Goal: Information Seeking & Learning: Learn about a topic

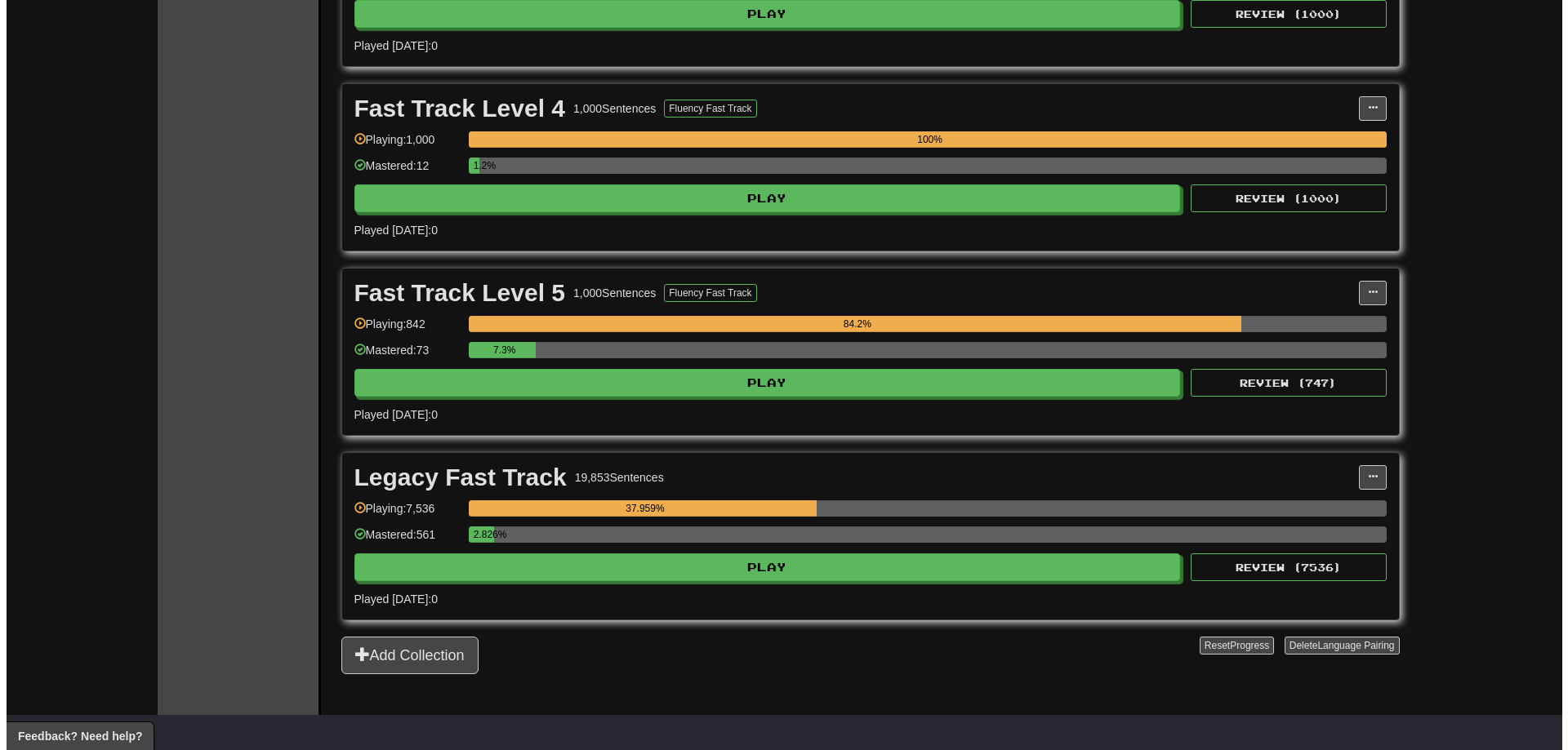
scroll to position [980, 0]
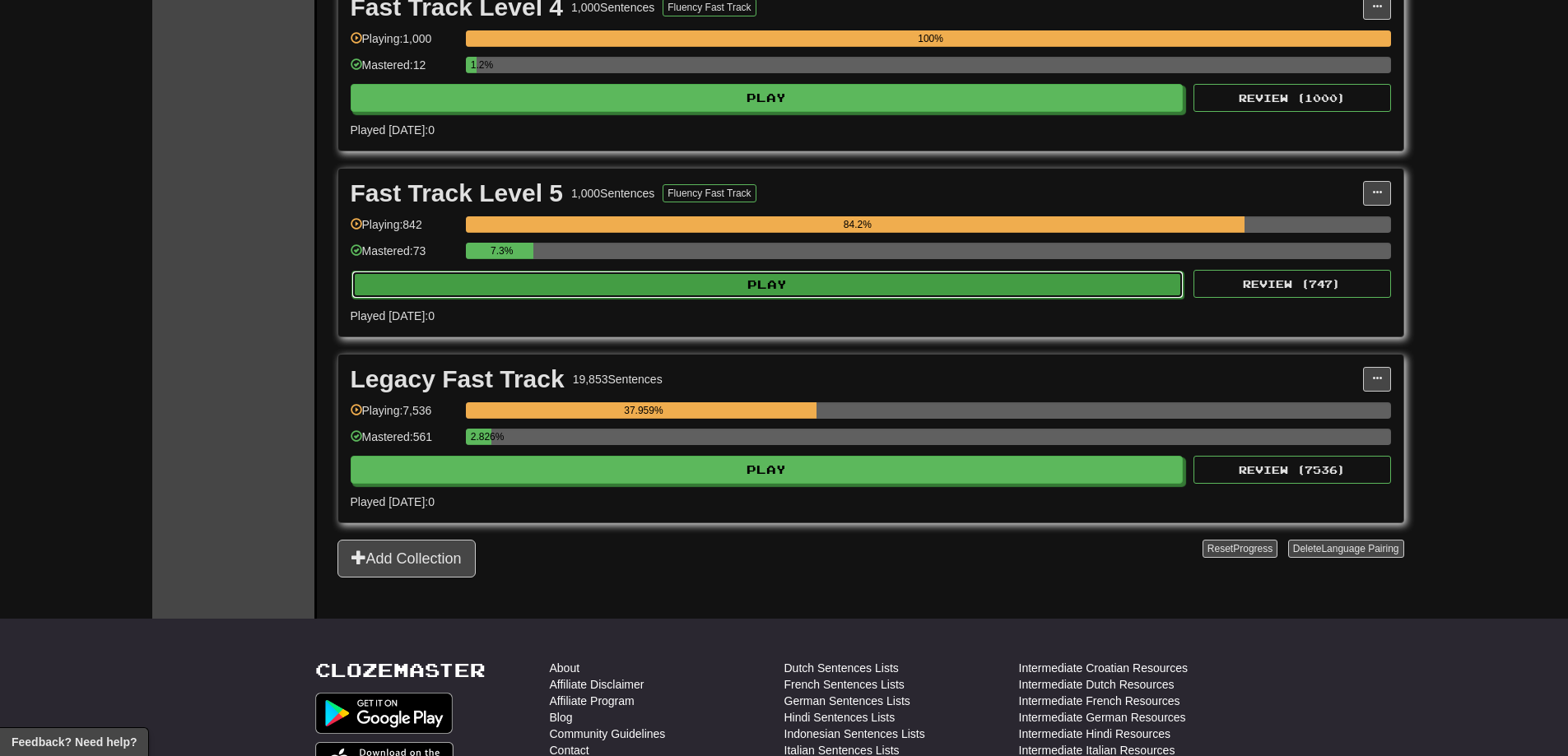
click at [963, 289] on button "Play" at bounding box center [768, 285] width 832 height 28
select select "**"
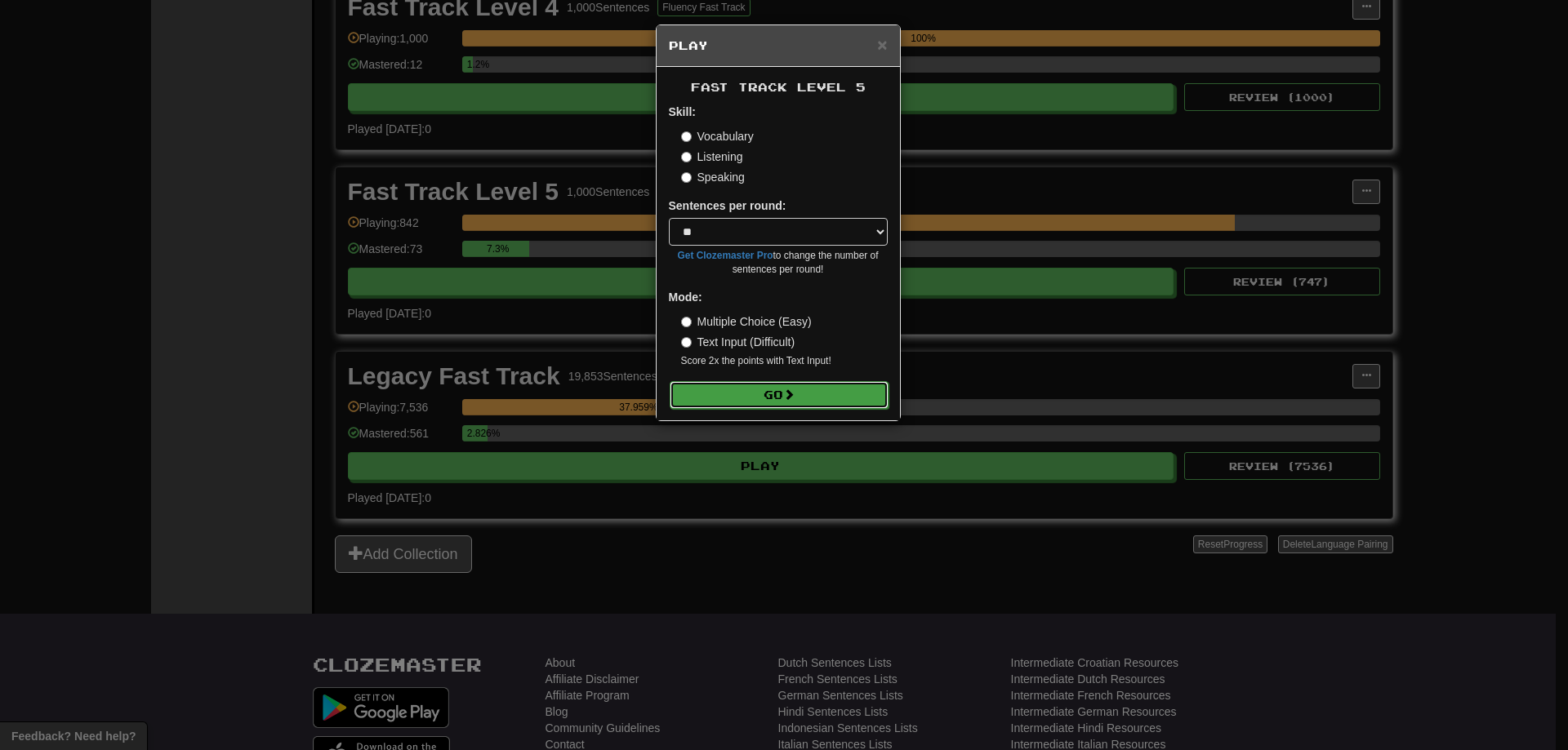
click at [811, 391] on button "Go" at bounding box center [778, 395] width 219 height 28
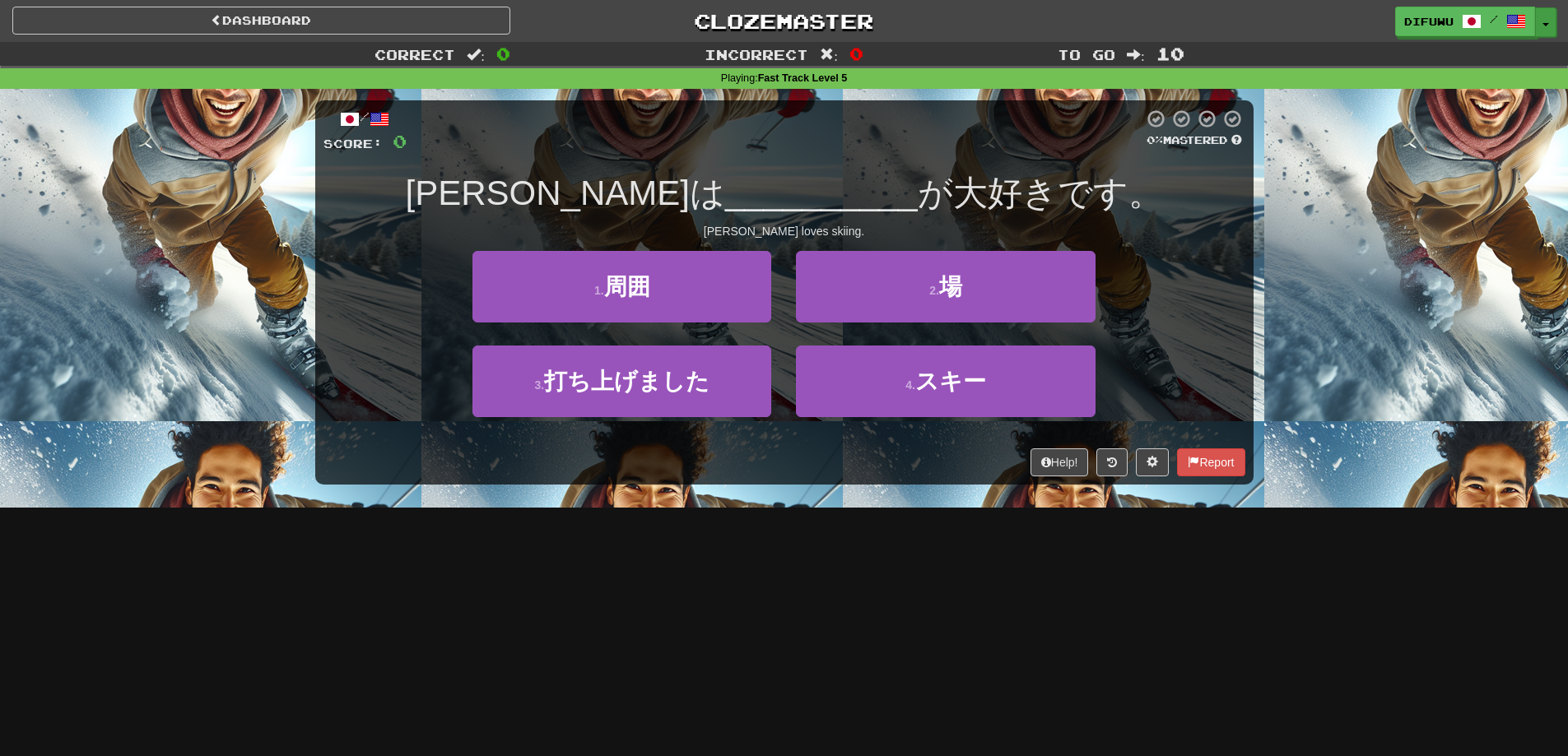
click at [1541, 17] on button "Toggle Dropdown" at bounding box center [1546, 21] width 21 height 29
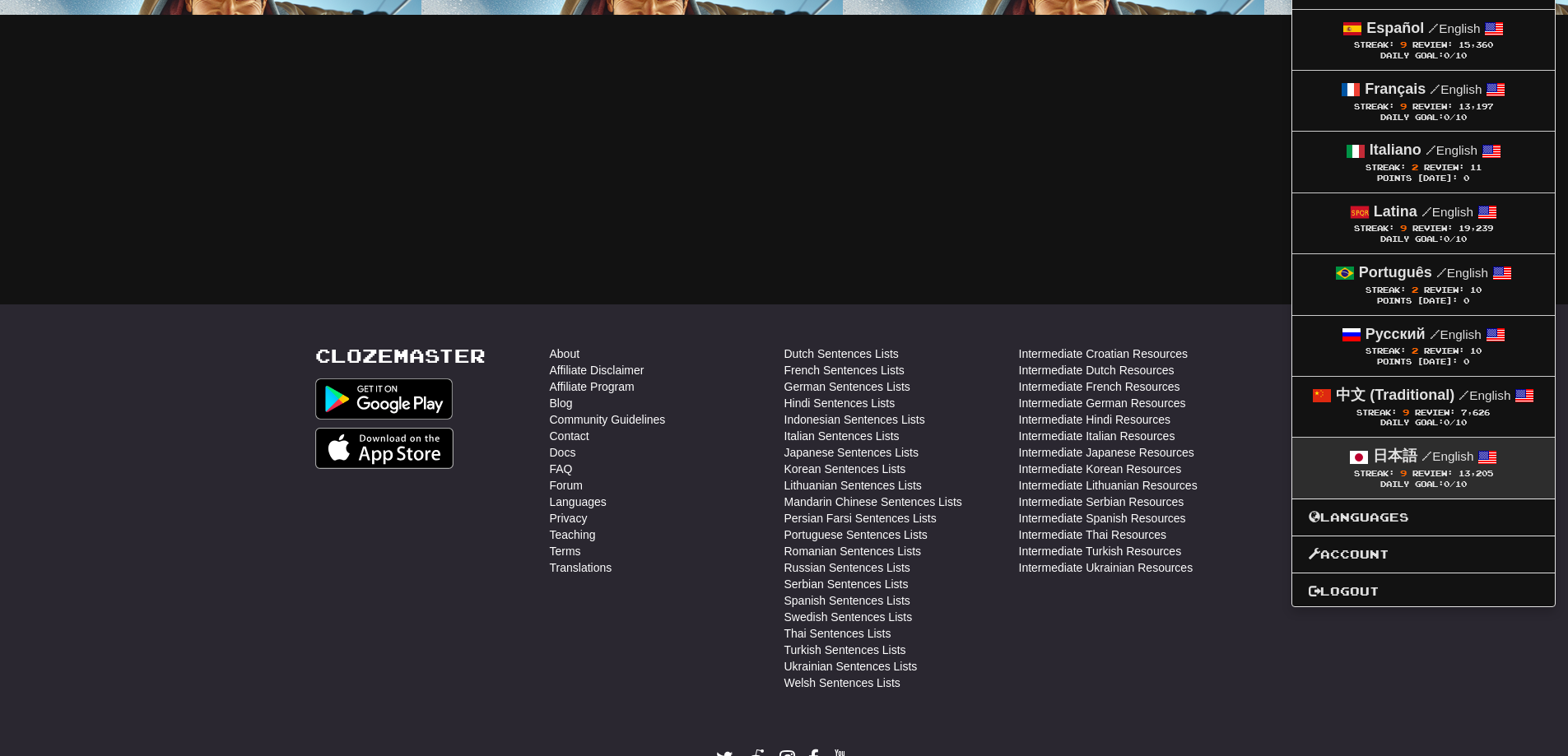
scroll to position [493, 0]
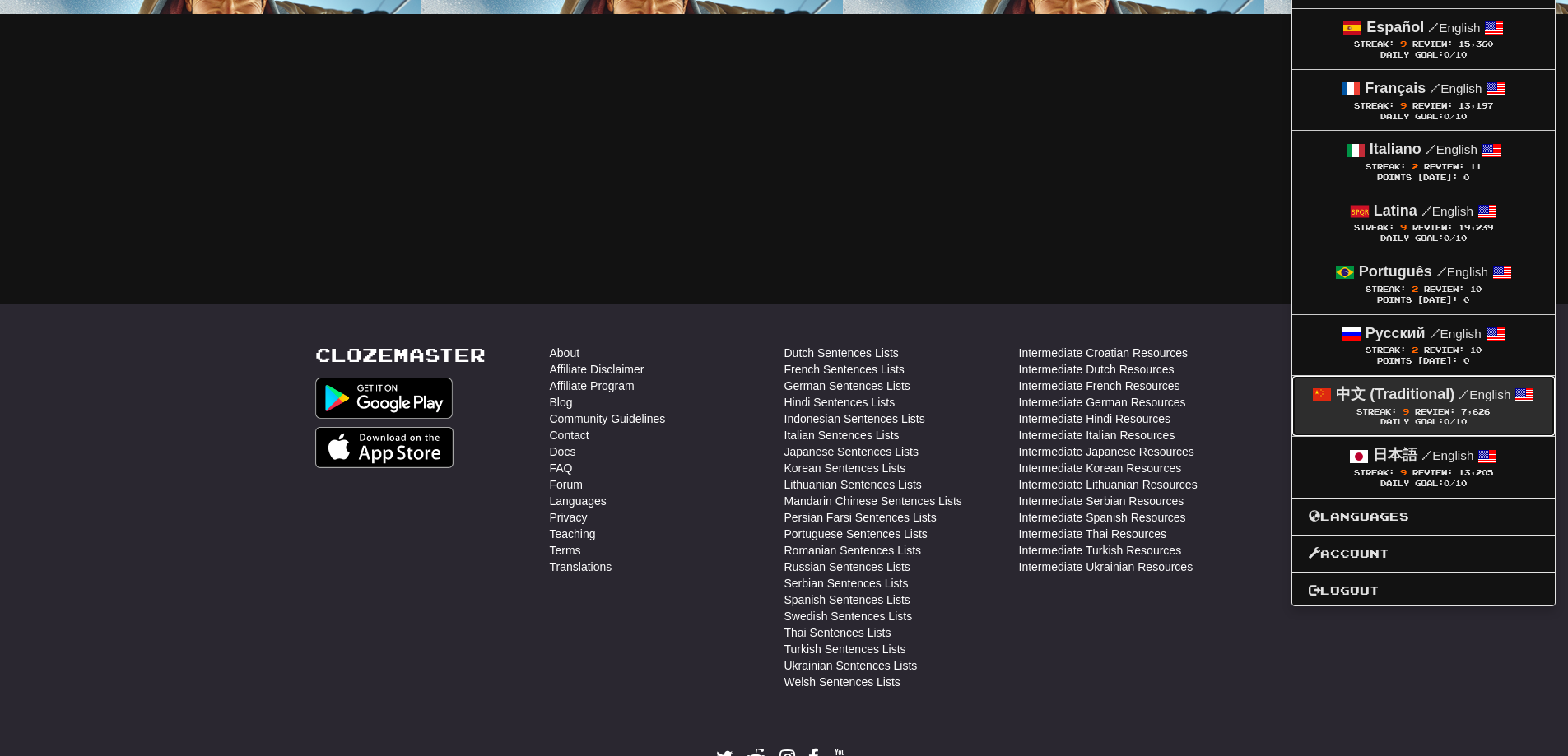
click at [1420, 416] on div "Streak: 9 Review: 7,626" at bounding box center [1423, 412] width 230 height 12
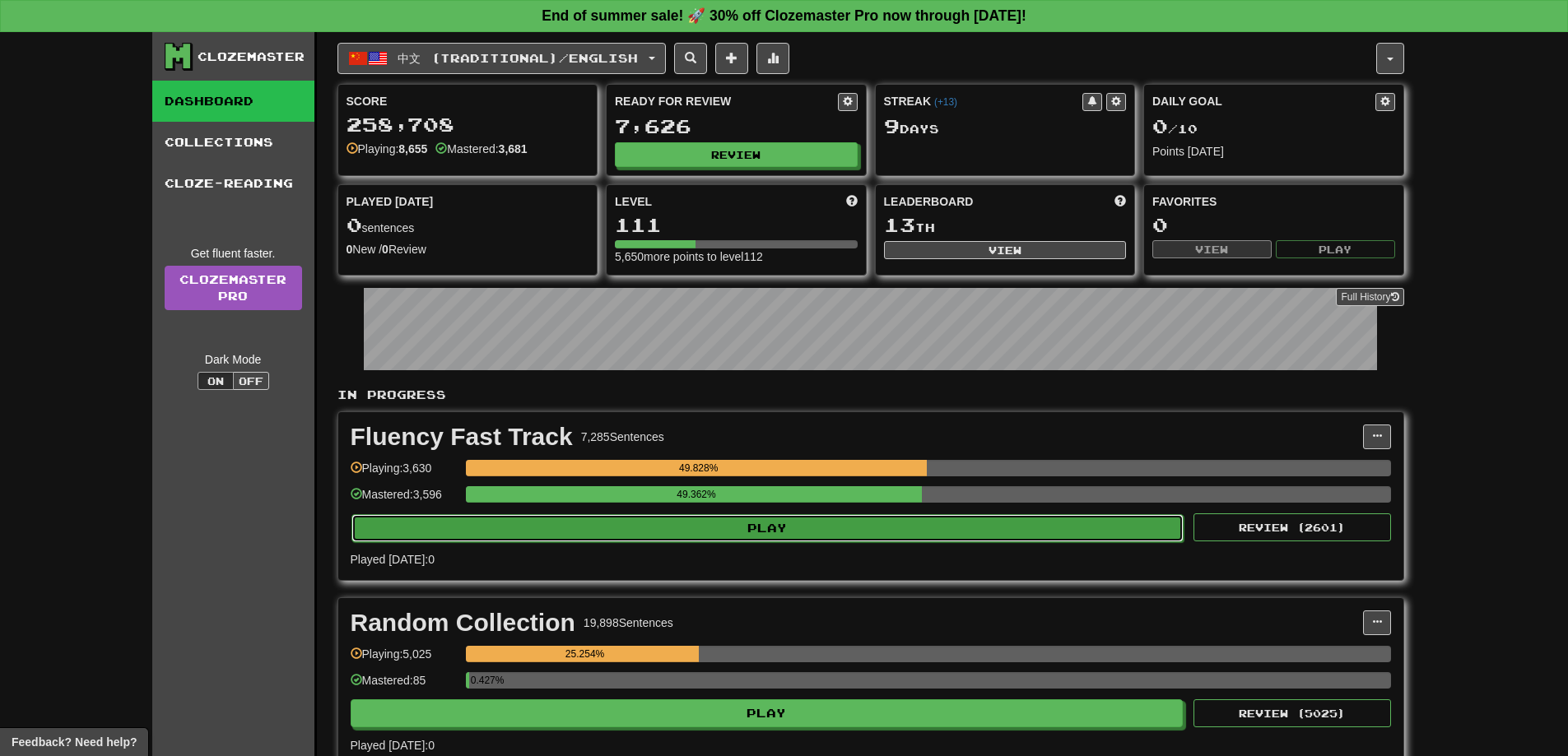
click at [866, 535] on button "Play" at bounding box center [768, 529] width 832 height 28
select select "**"
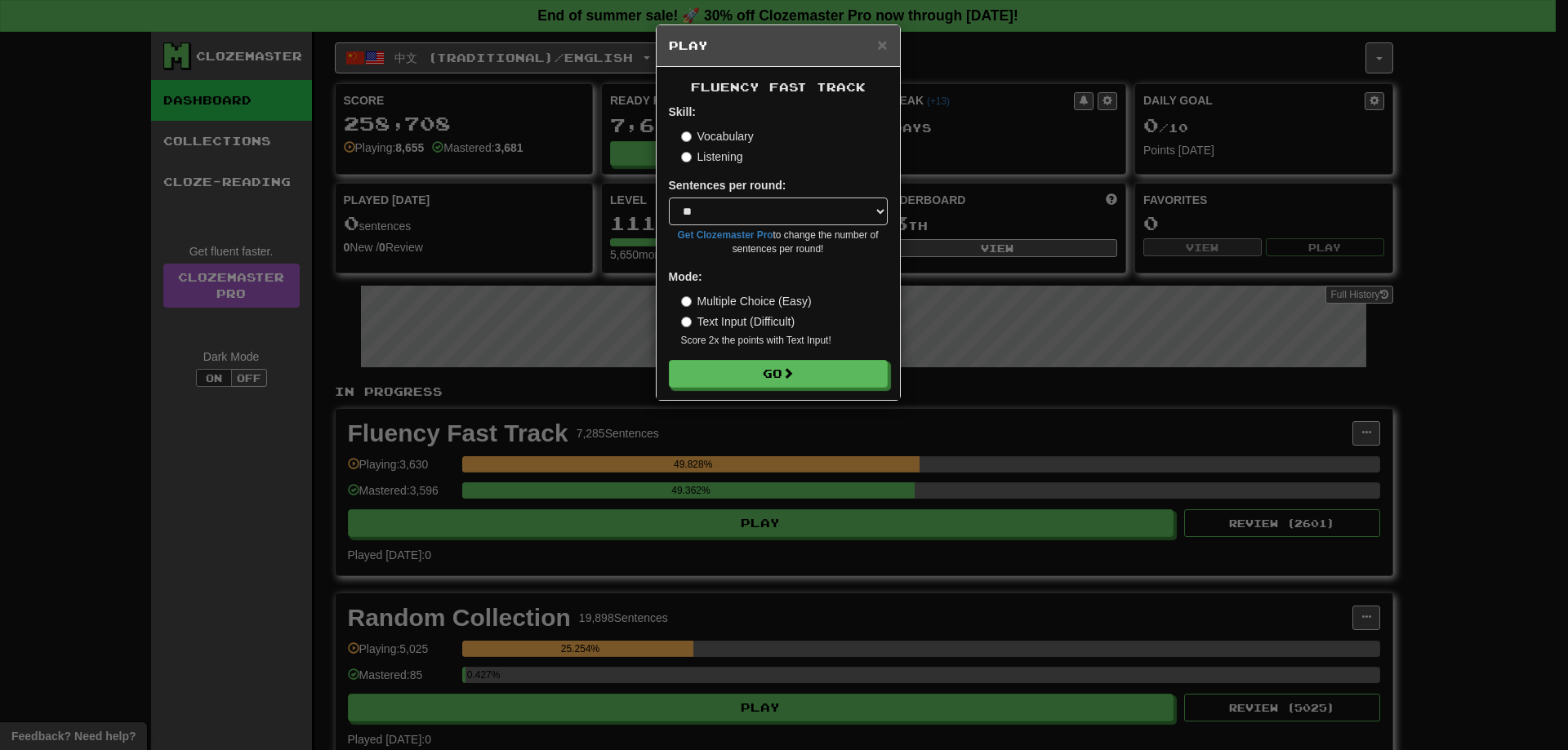
click at [828, 356] on form "Skill: Vocabulary Listening Sentences per round: * ** ** ** ** ** *** ******** …" at bounding box center [778, 246] width 219 height 284
click at [825, 371] on button "Go" at bounding box center [778, 375] width 219 height 28
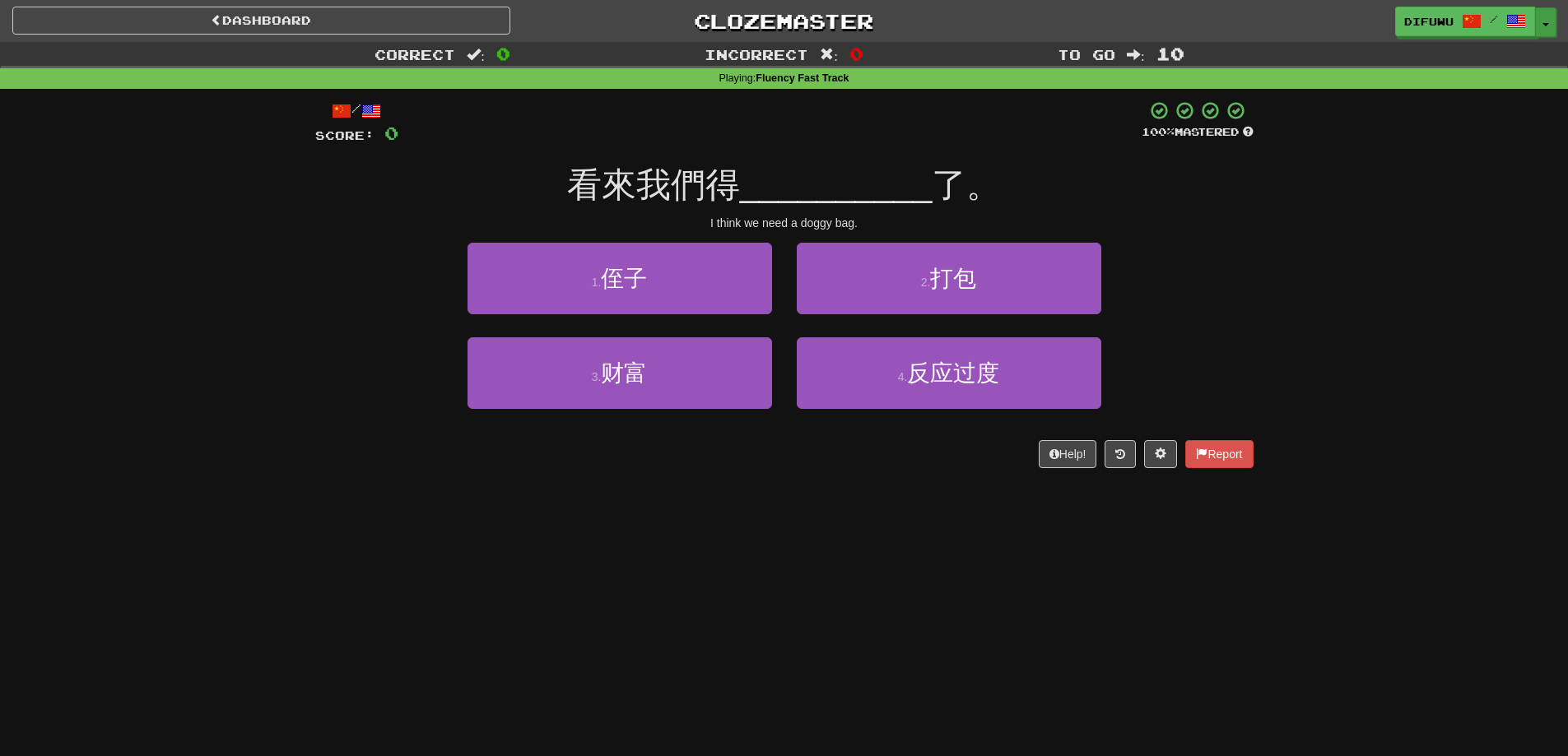
click at [1548, 19] on button "Toggle Dropdown" at bounding box center [1546, 21] width 21 height 29
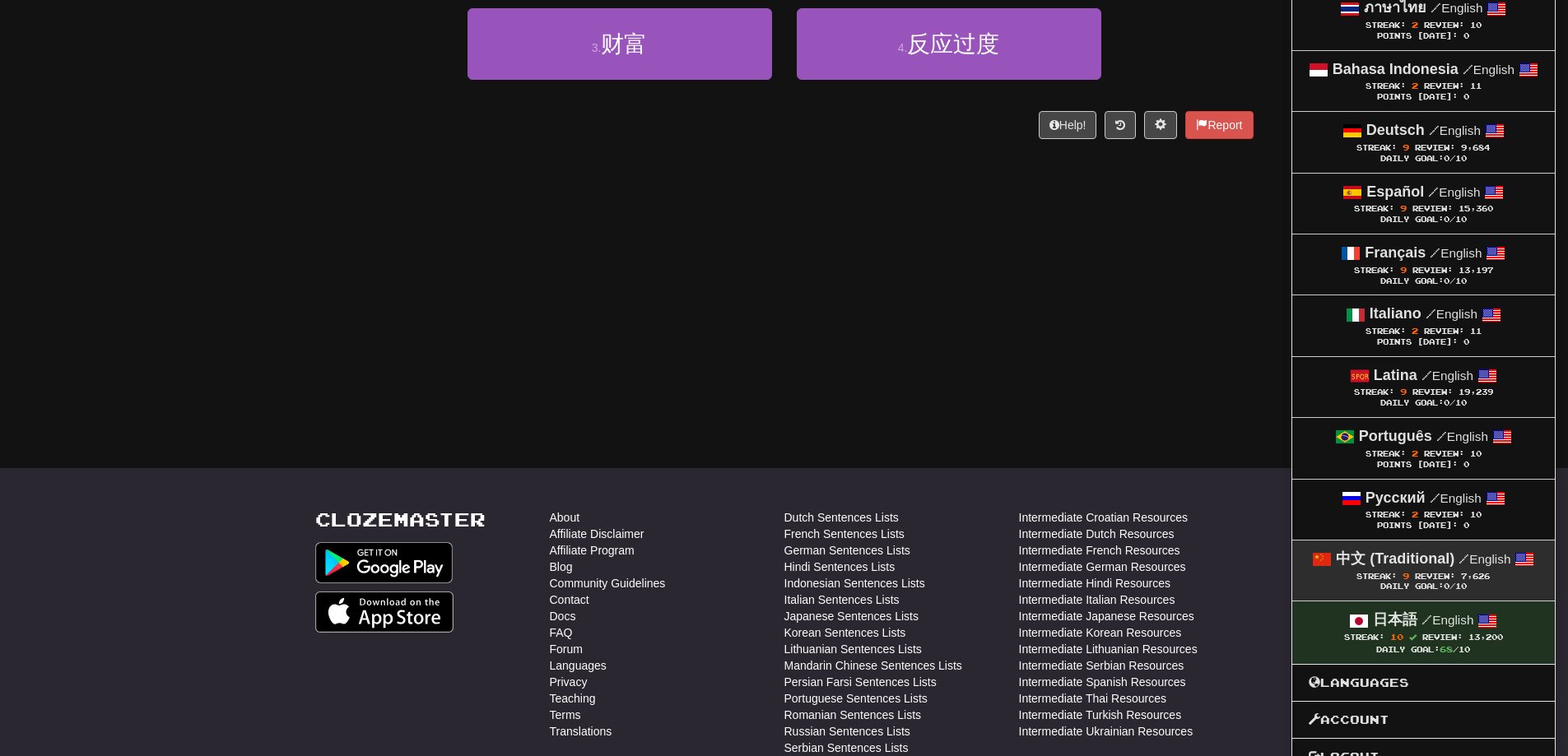
scroll to position [412, 0]
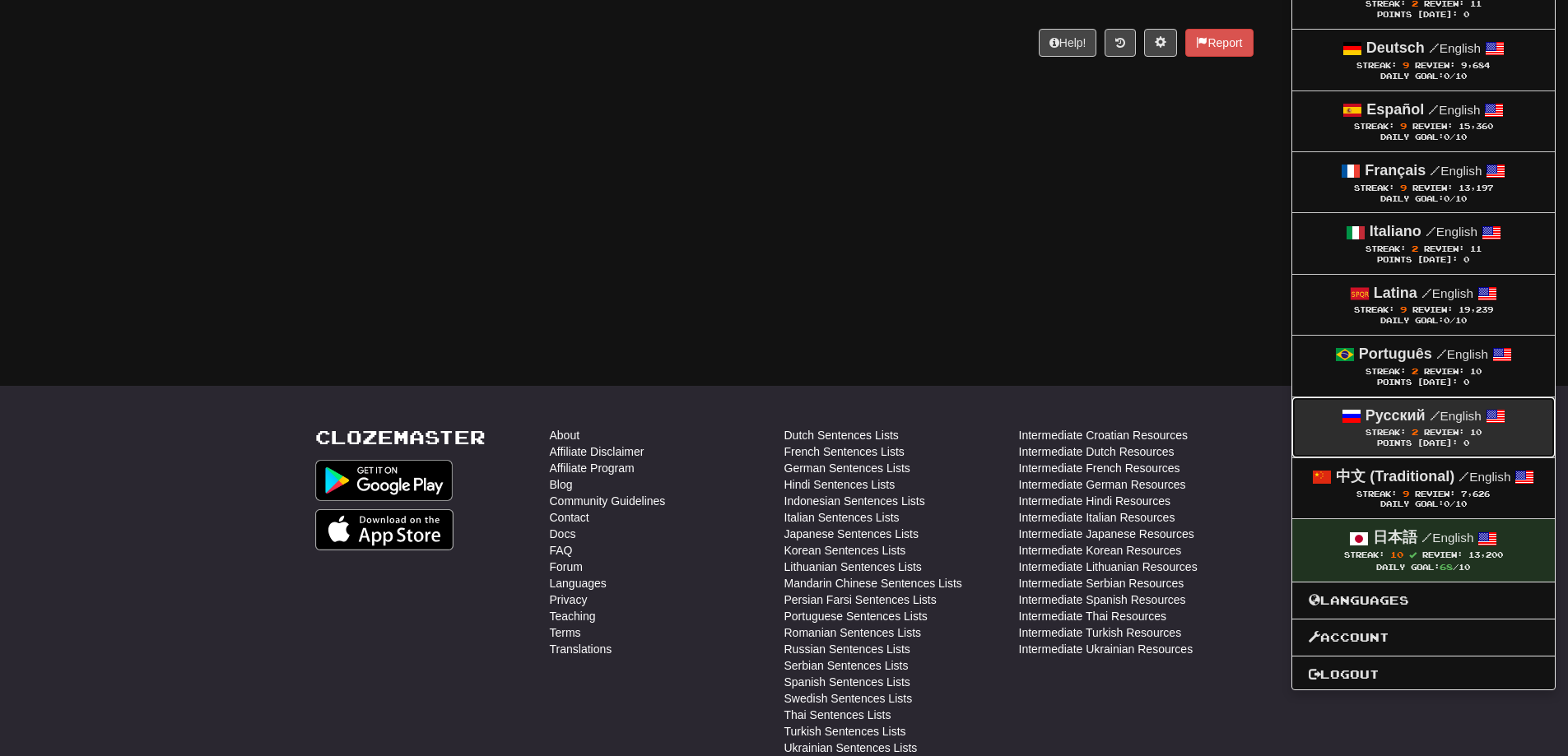
click at [1423, 437] on span "Review:" at bounding box center [1443, 432] width 40 height 9
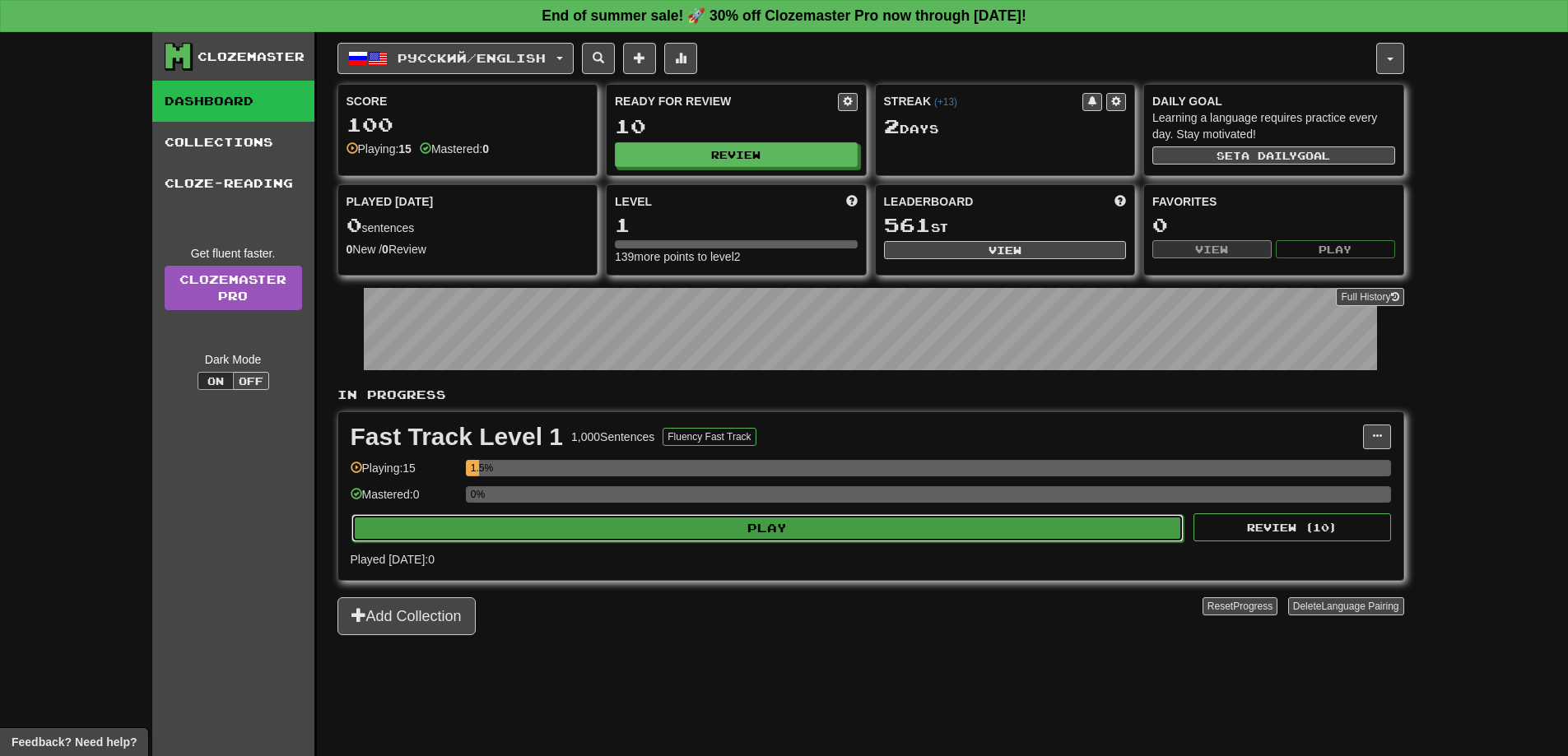
click at [989, 524] on button "Play" at bounding box center [768, 529] width 832 height 28
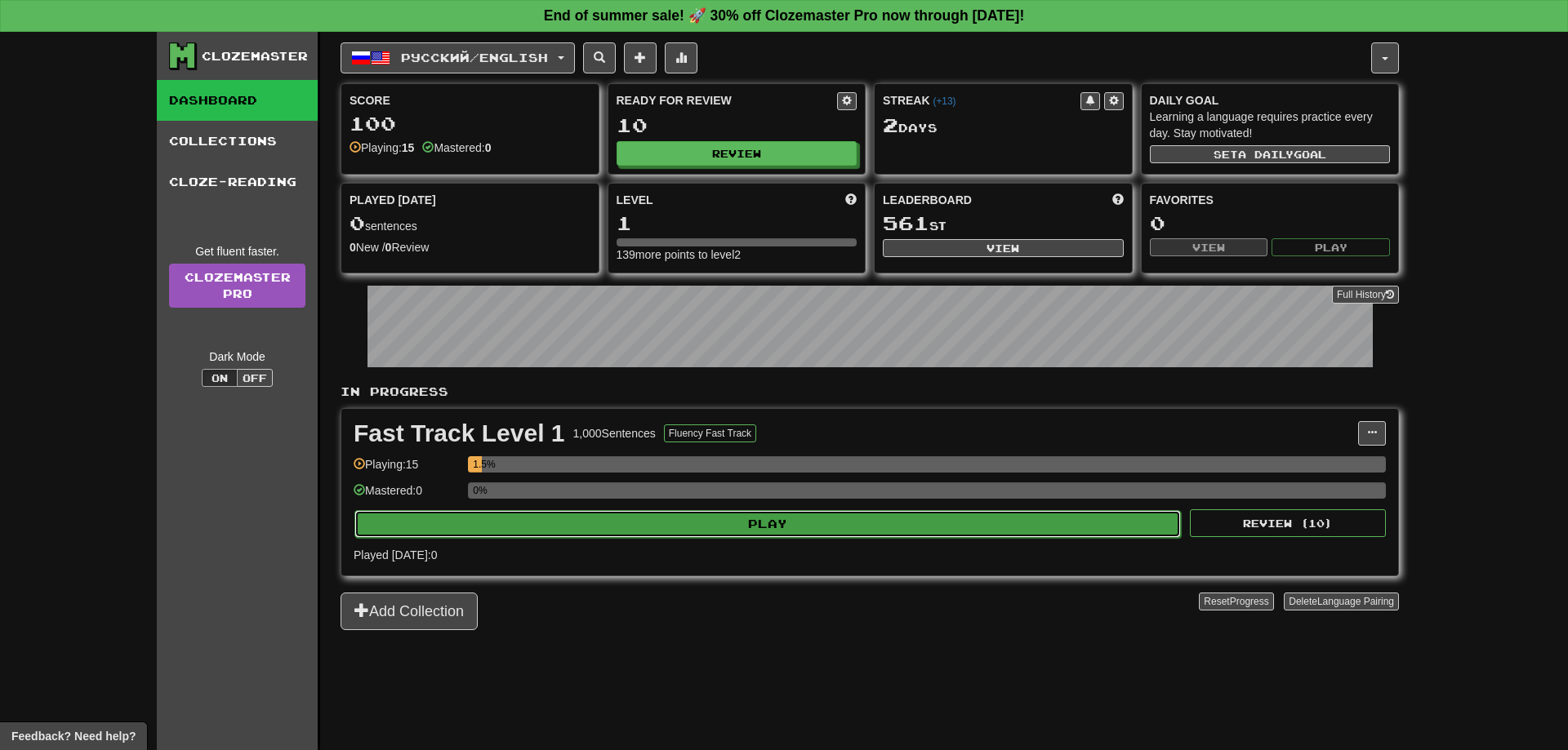
select select "**"
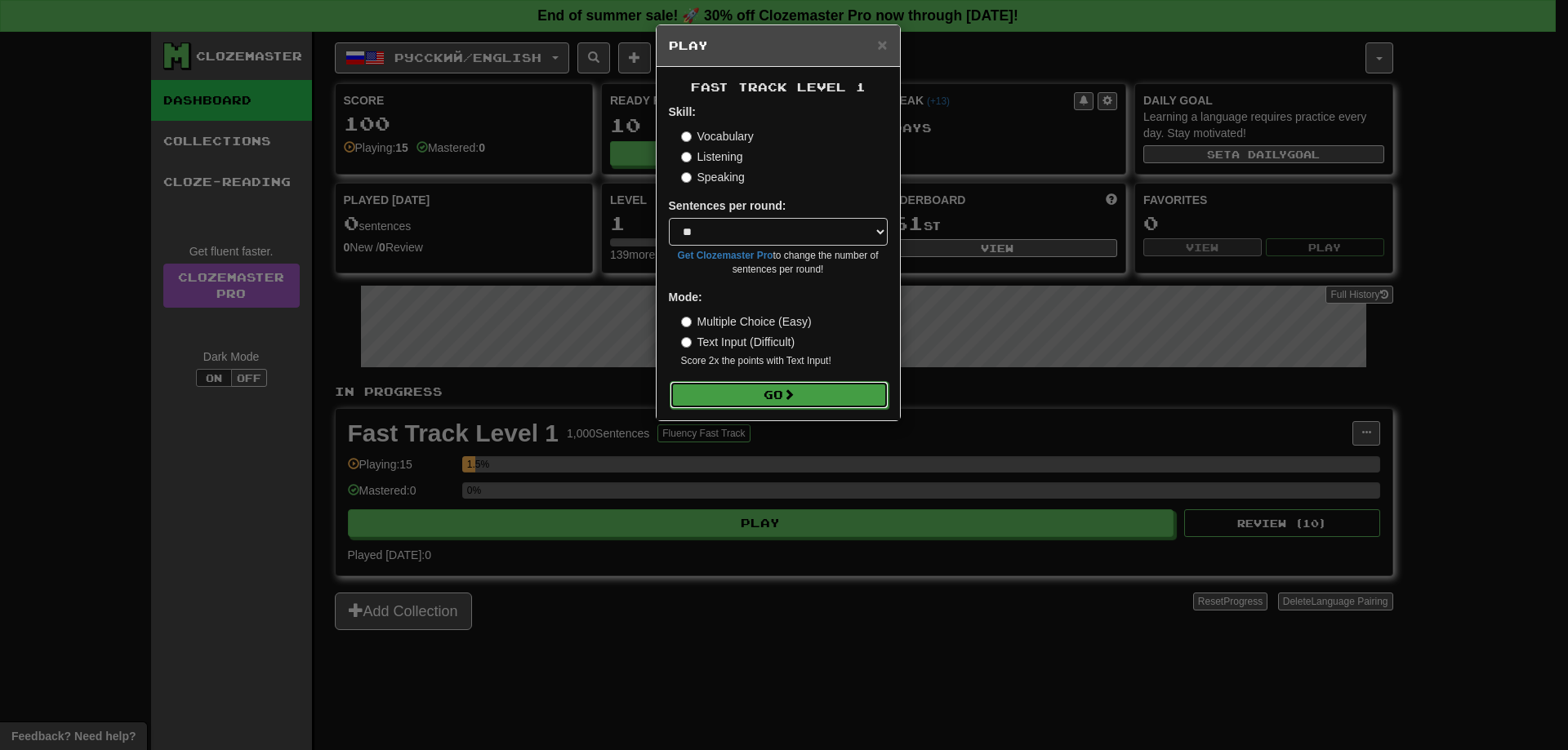
click at [773, 386] on button "Go" at bounding box center [778, 395] width 219 height 28
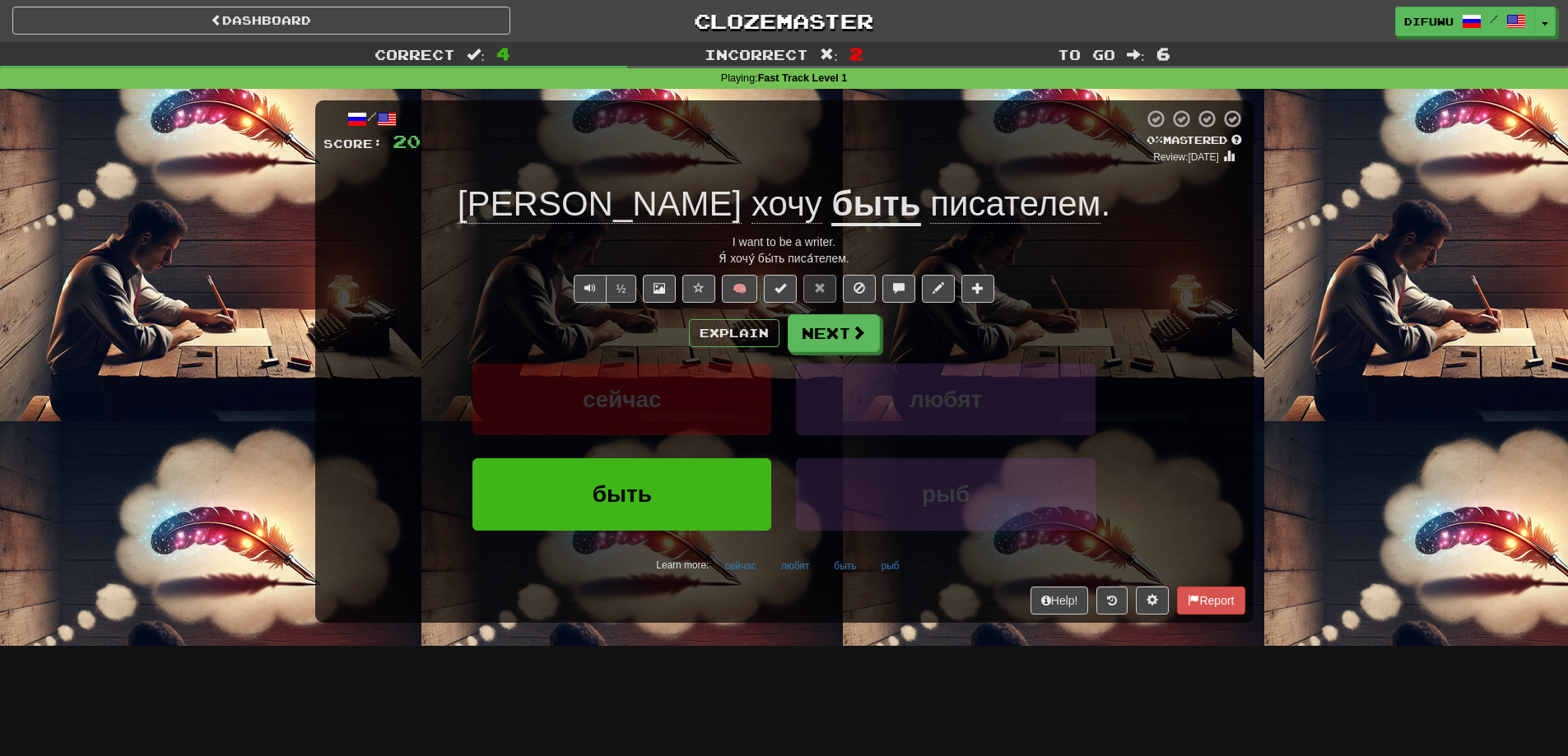
click at [831, 195] on u "быть" at bounding box center [876, 205] width 89 height 42
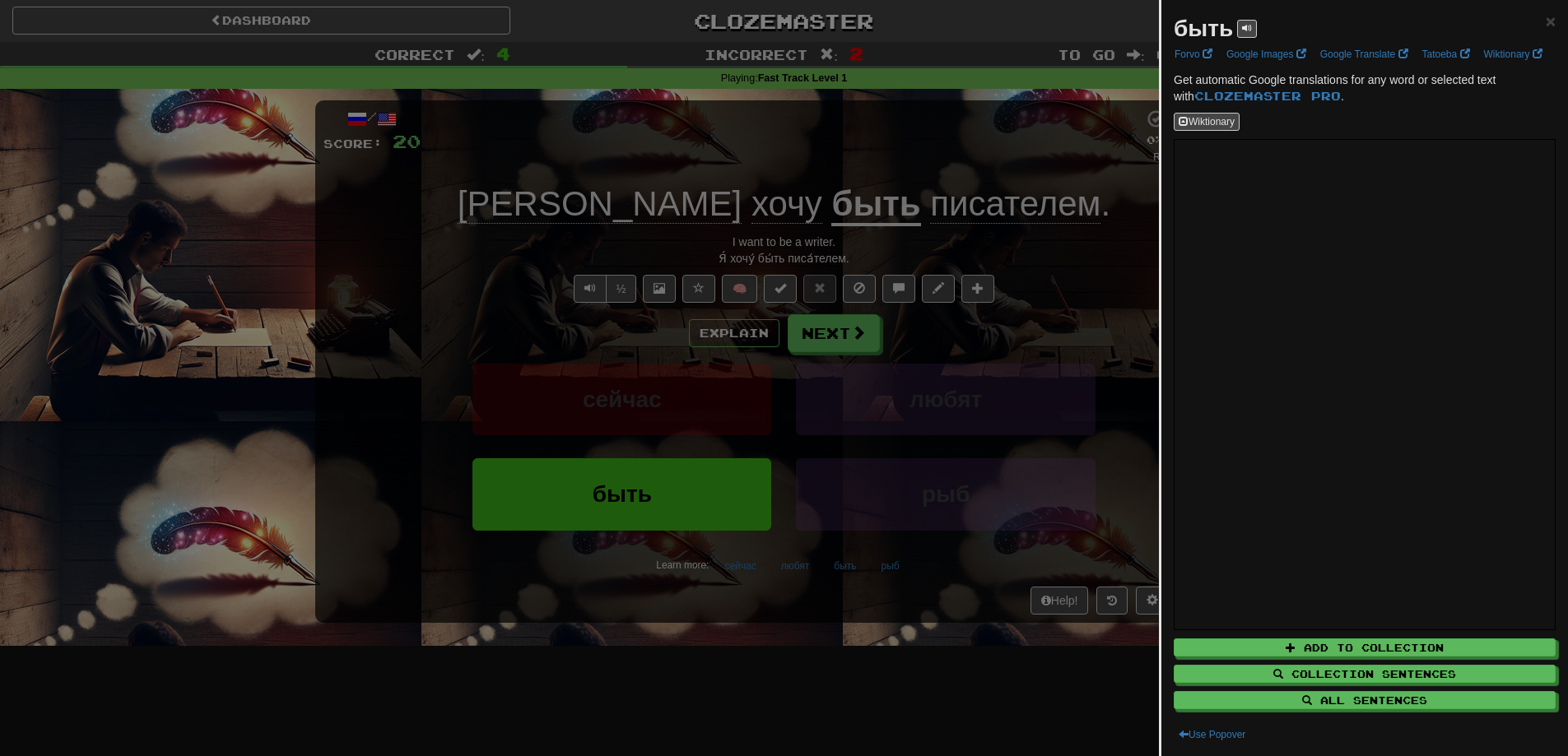
click at [921, 371] on div at bounding box center [784, 378] width 1568 height 756
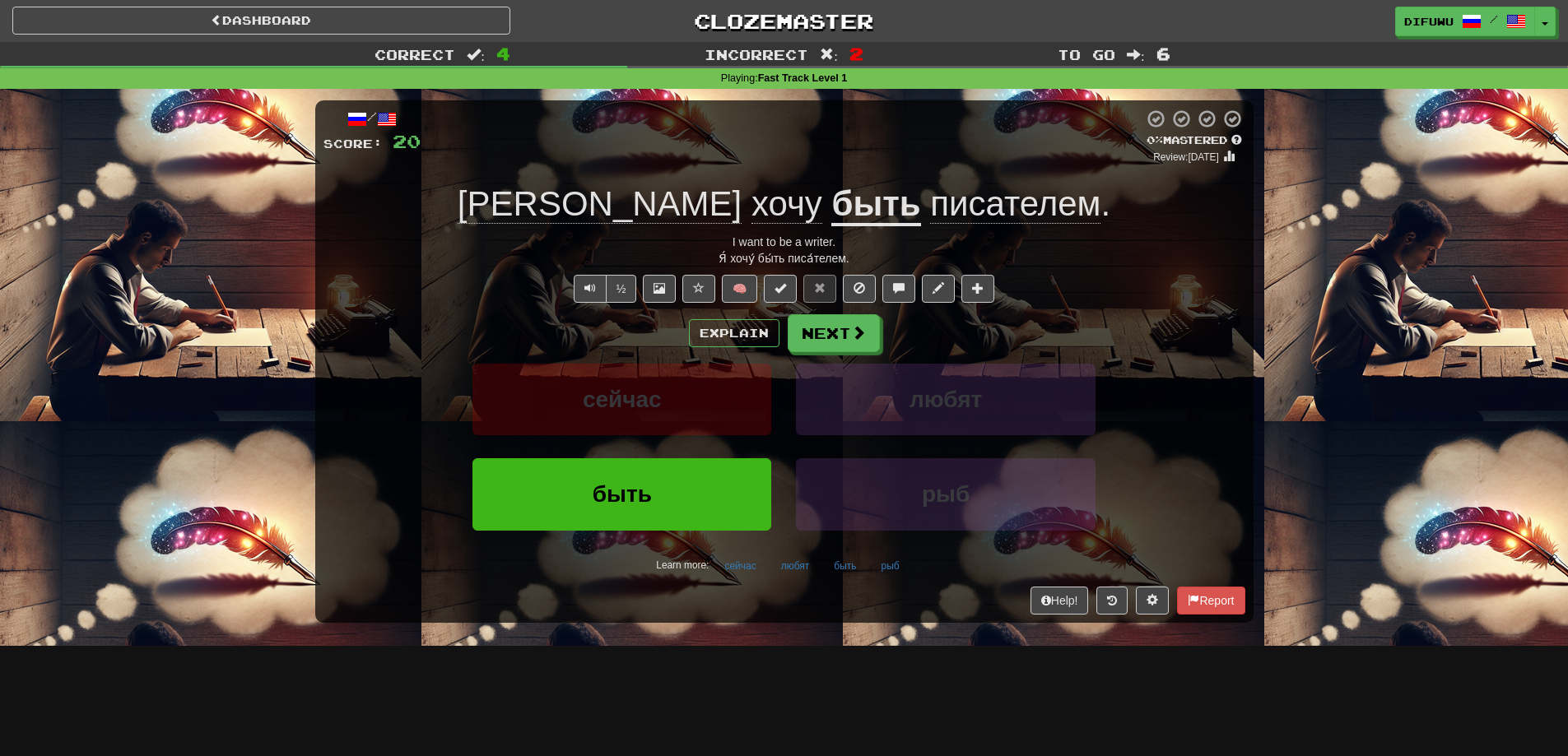
click at [745, 350] on div "Explain Next" at bounding box center [784, 333] width 922 height 38
click at [744, 337] on button "Explain" at bounding box center [734, 334] width 91 height 28
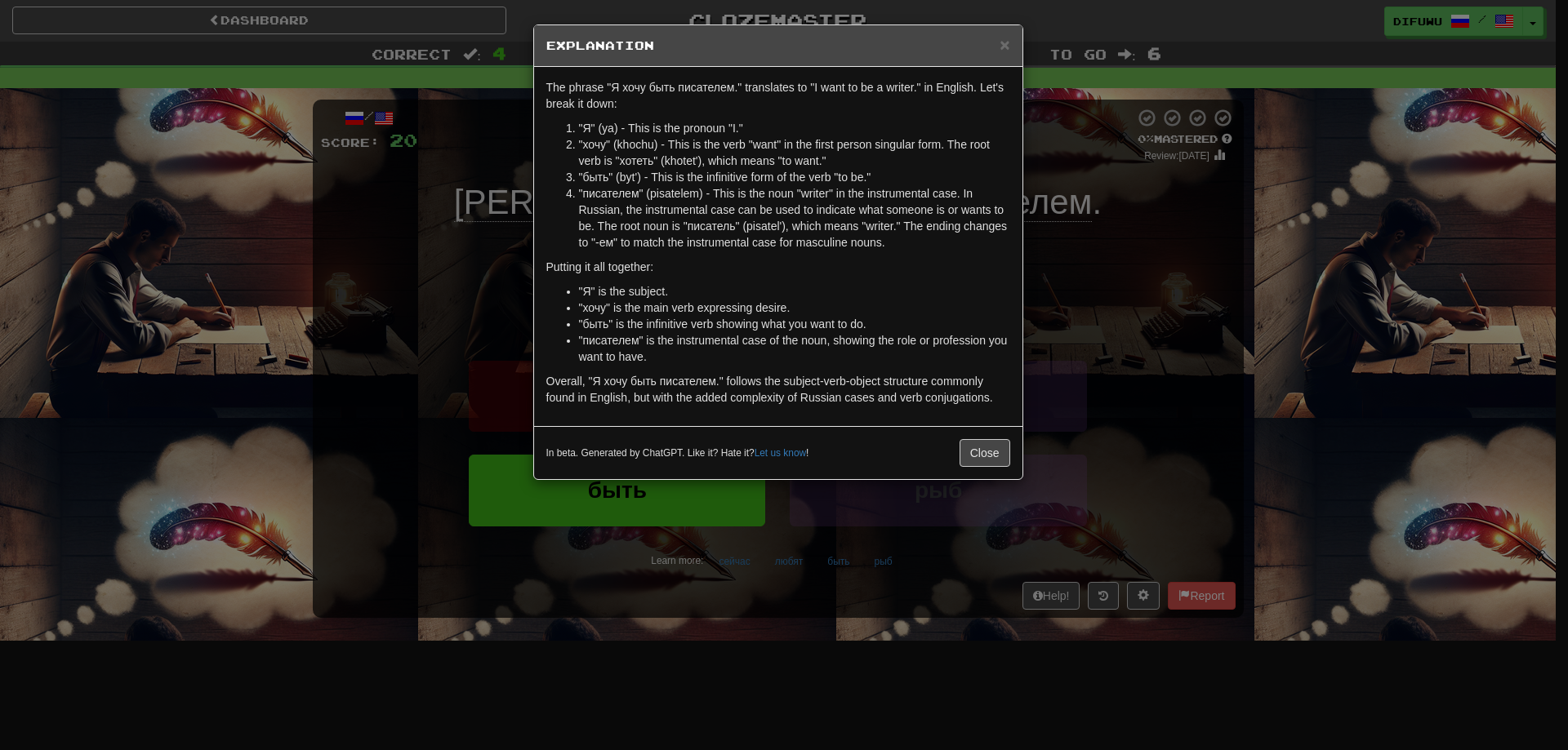
click at [1188, 373] on div "× Explanation The phrase "Я хочу быть писателем." translates to "I want to be a…" at bounding box center [784, 375] width 1568 height 750
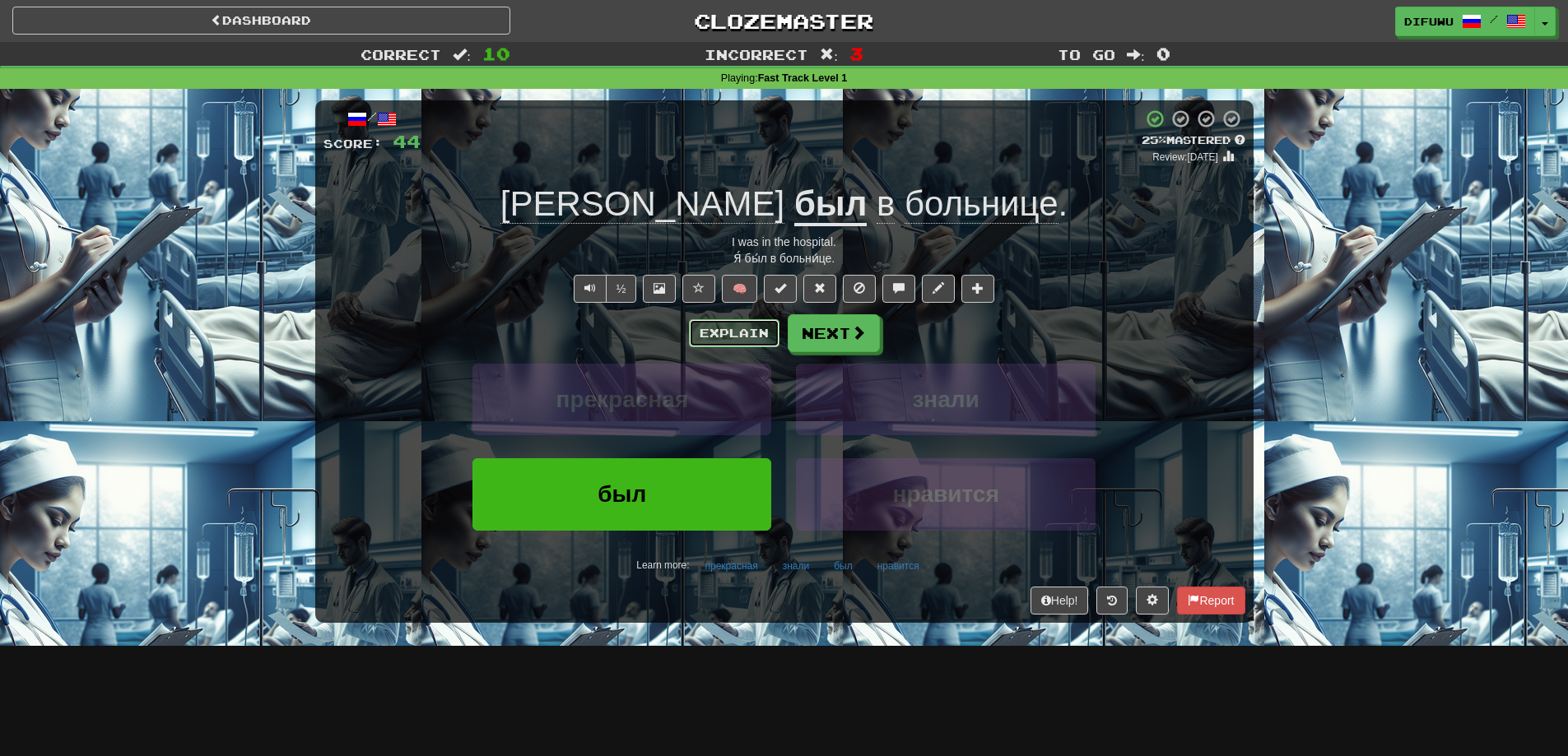
click at [732, 335] on button "Explain" at bounding box center [734, 334] width 91 height 28
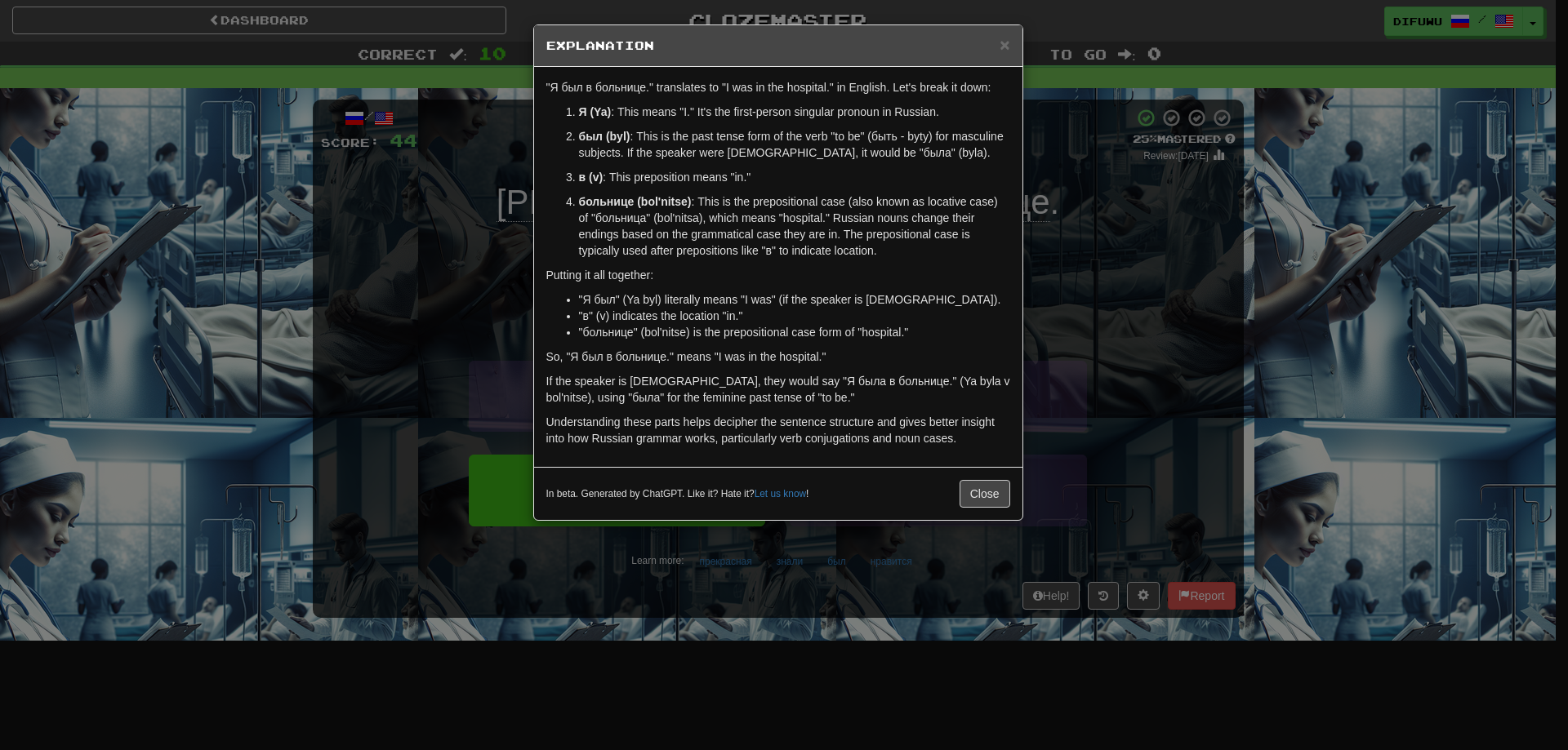
click at [1110, 405] on div "× Explanation "Я был в больнице." translates to "I was in the hospital." in Eng…" at bounding box center [784, 375] width 1568 height 750
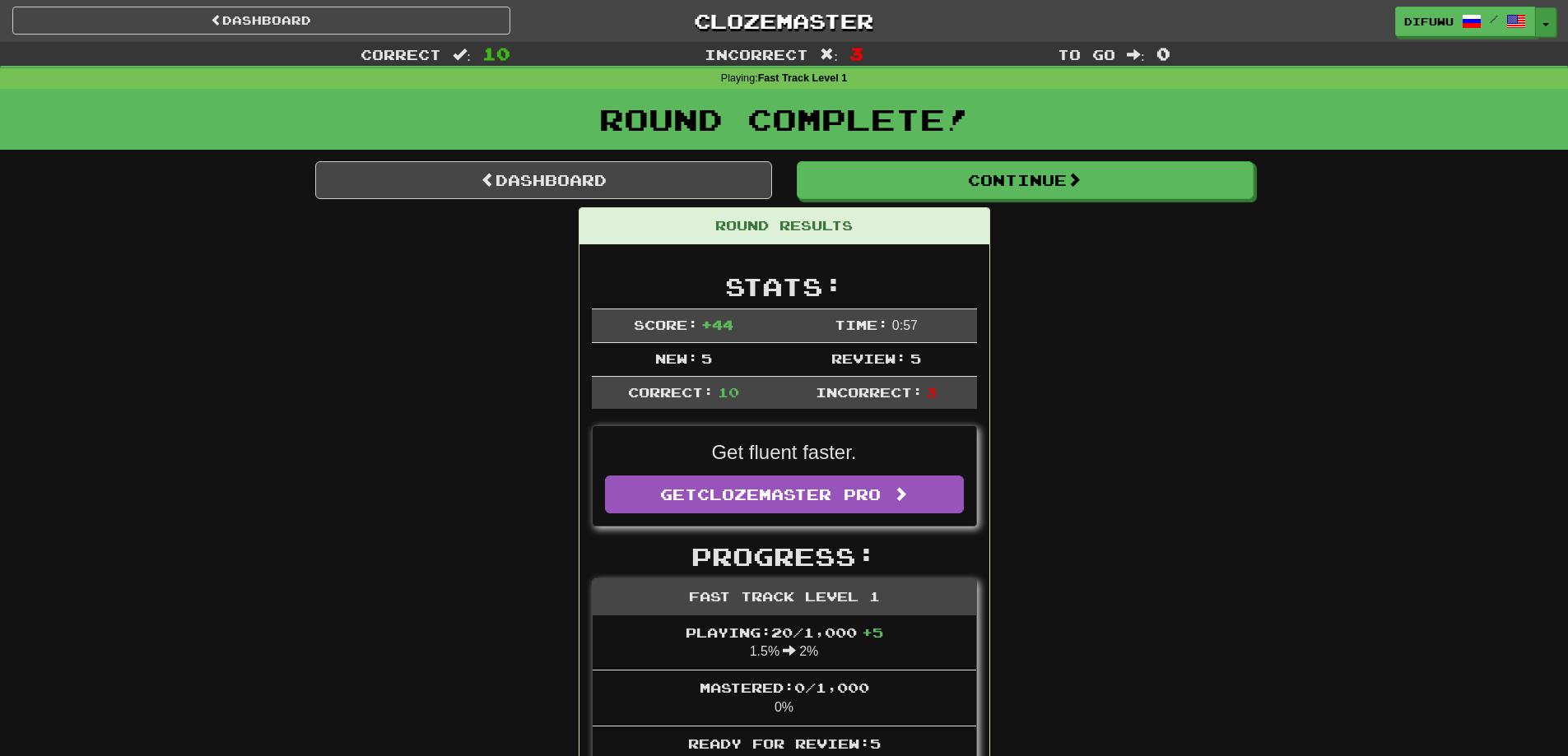
click at [1551, 28] on button "Toggle Dropdown" at bounding box center [1546, 21] width 21 height 29
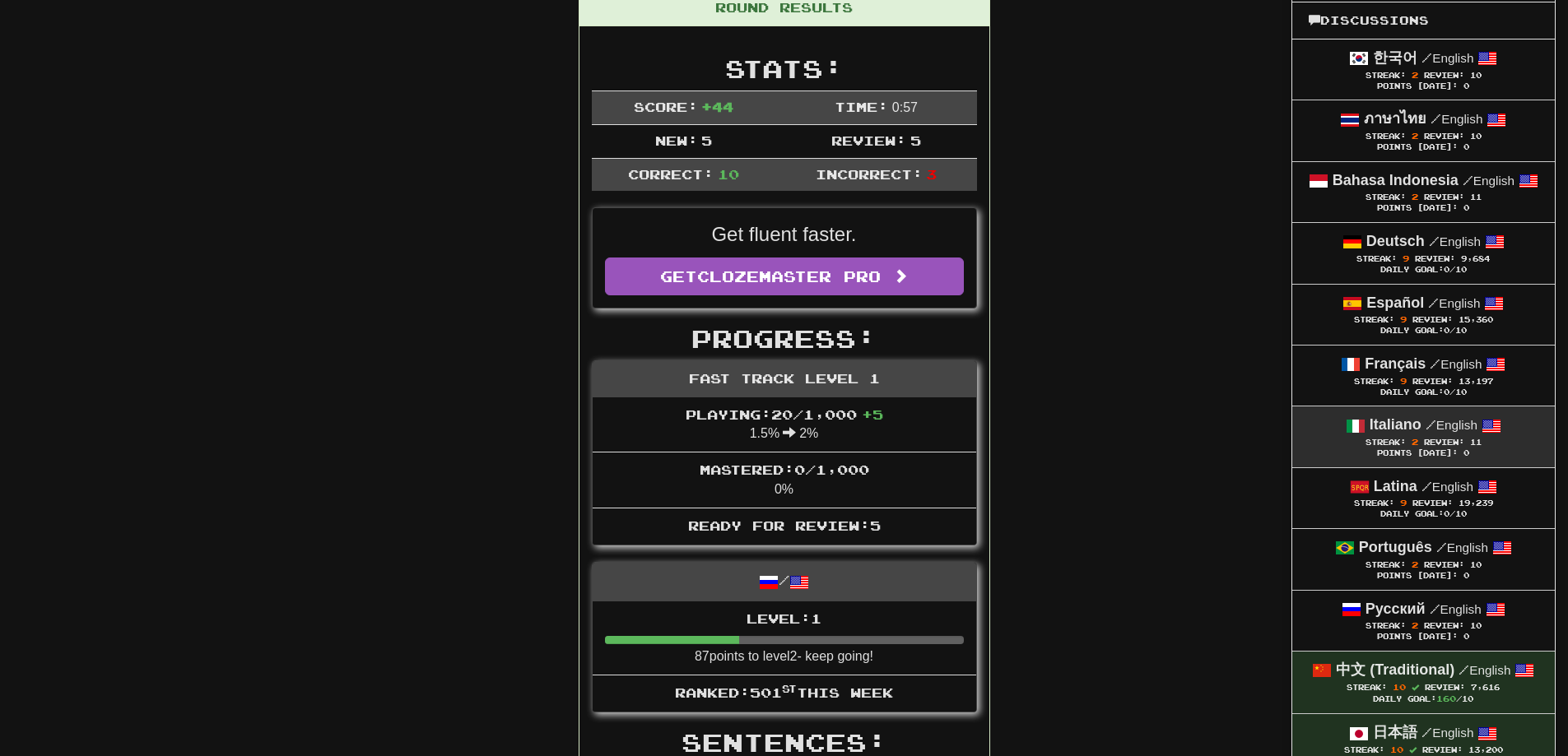
scroll to position [247, 0]
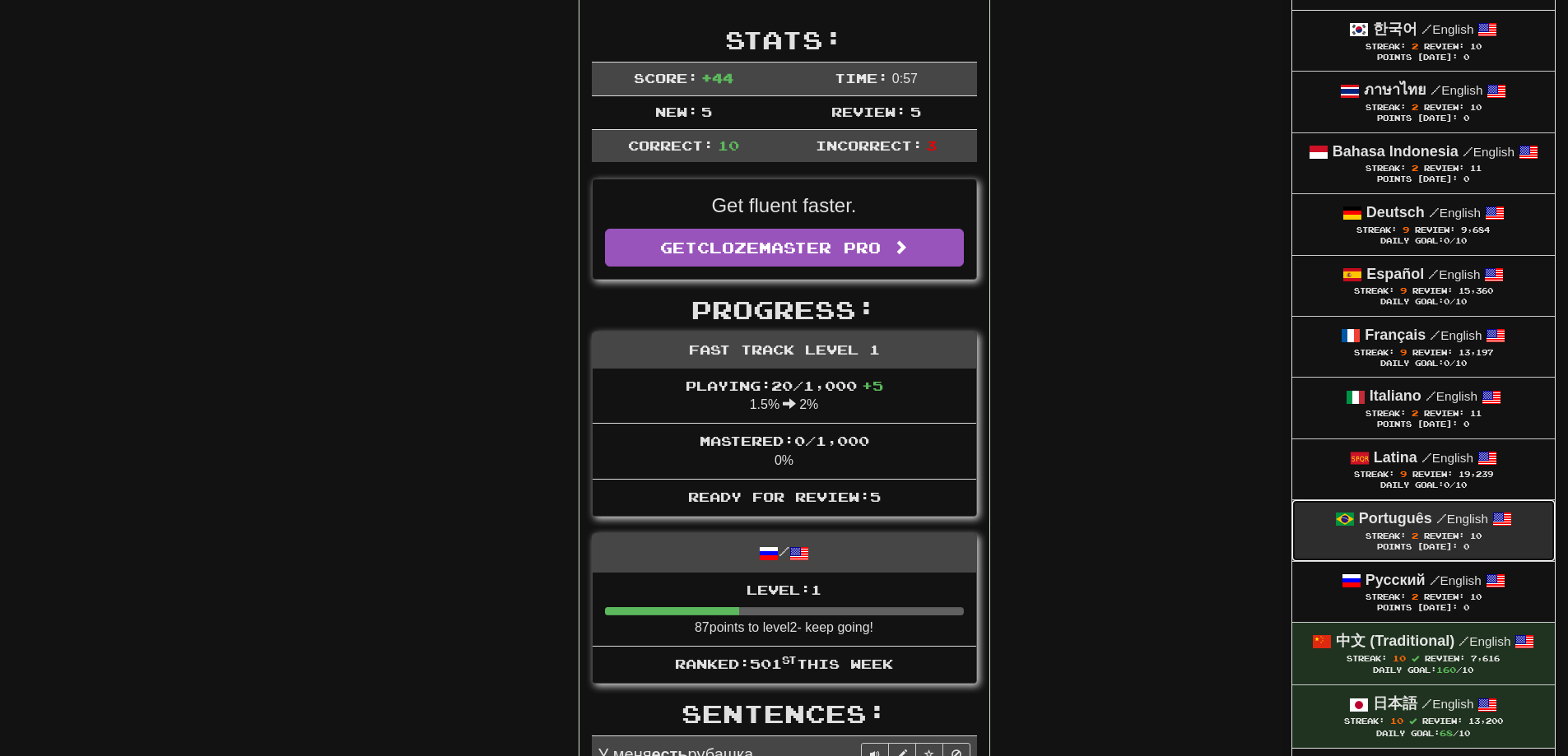
click at [1470, 543] on div "Points Today: 0" at bounding box center [1423, 547] width 230 height 11
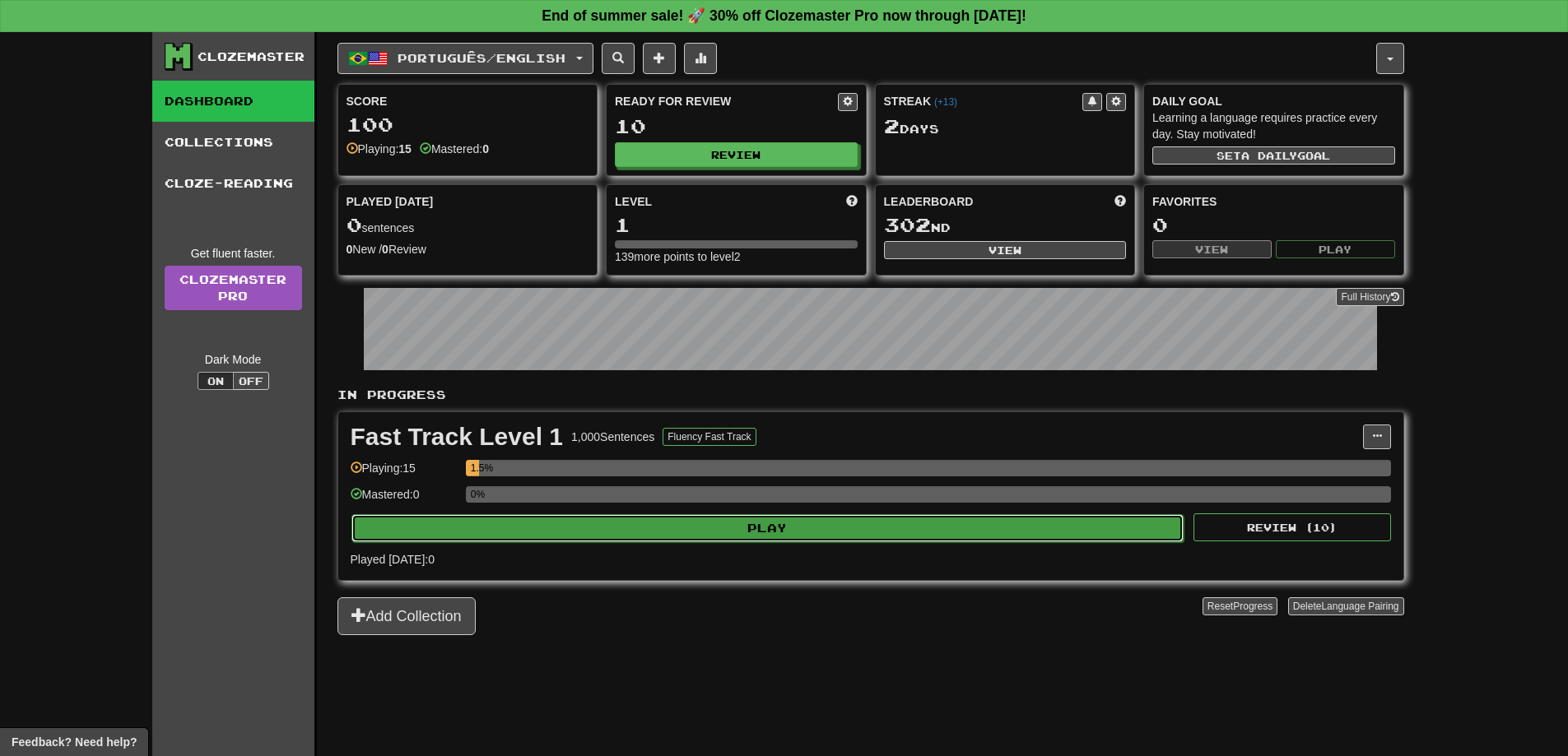
click at [1013, 517] on button "Play" at bounding box center [768, 529] width 832 height 28
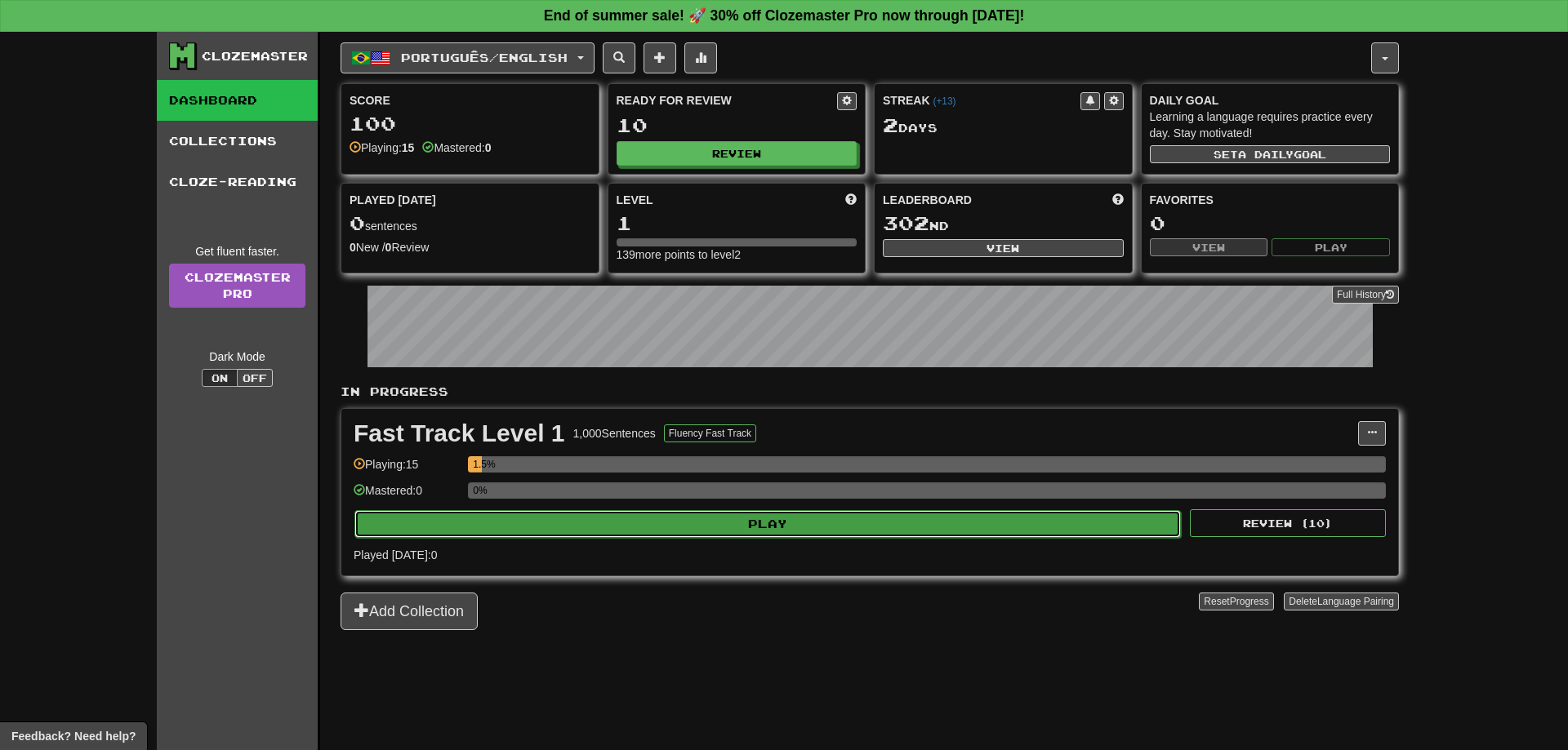
select select "**"
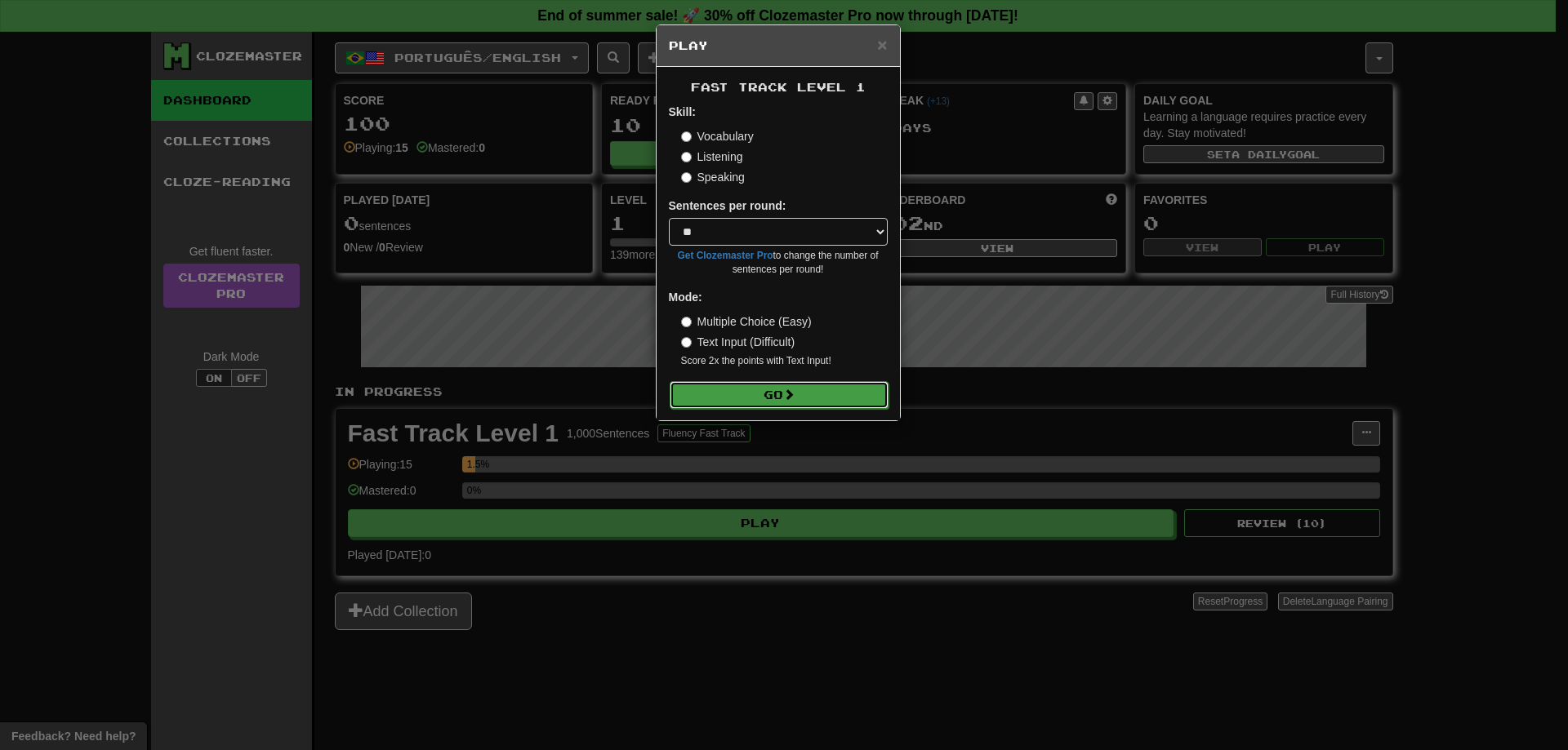
click at [822, 388] on button "Go" at bounding box center [778, 395] width 219 height 28
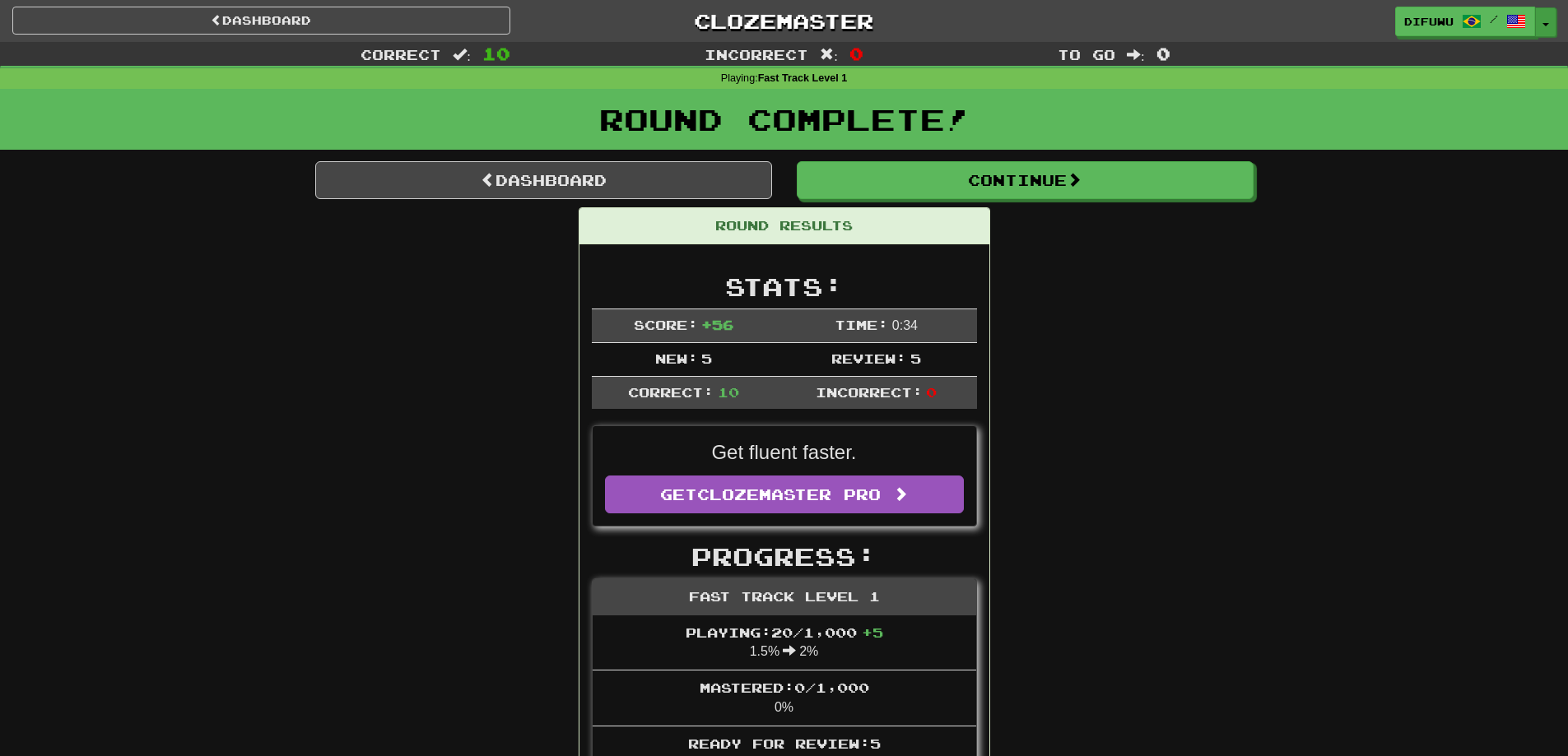
click at [1548, 18] on button "Toggle Dropdown" at bounding box center [1546, 21] width 21 height 29
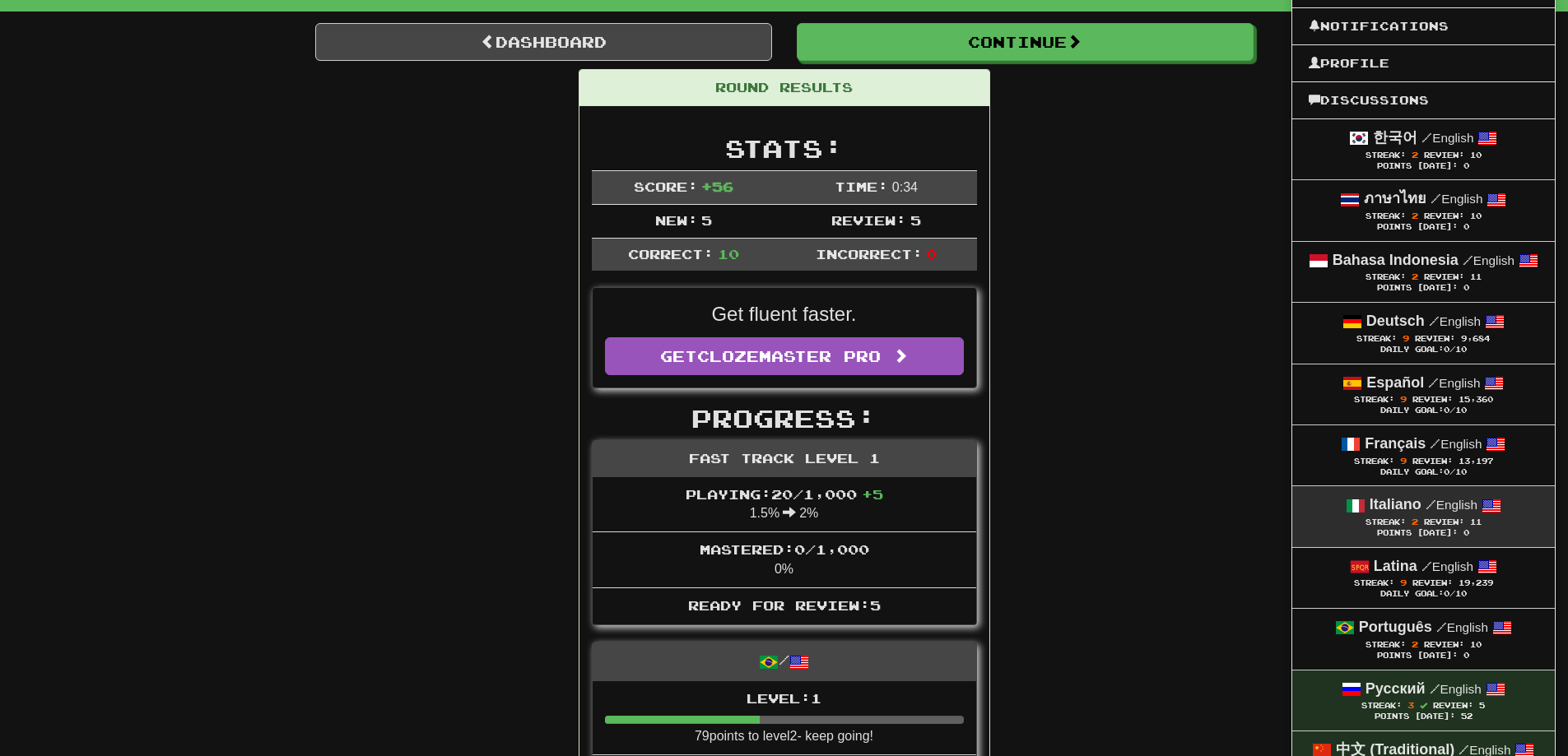
scroll to position [164, 0]
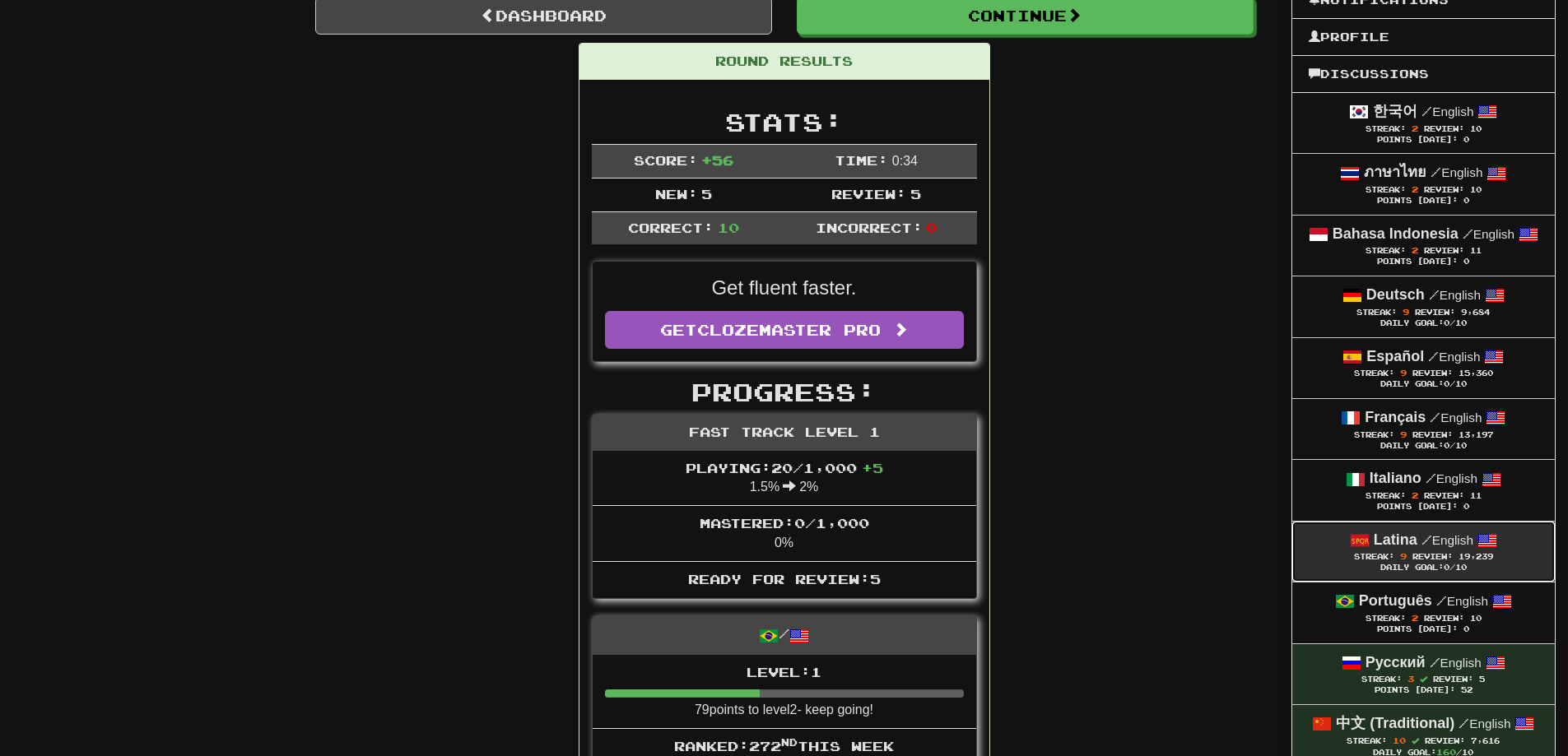
click at [1422, 558] on span "Review:" at bounding box center [1431, 556] width 40 height 9
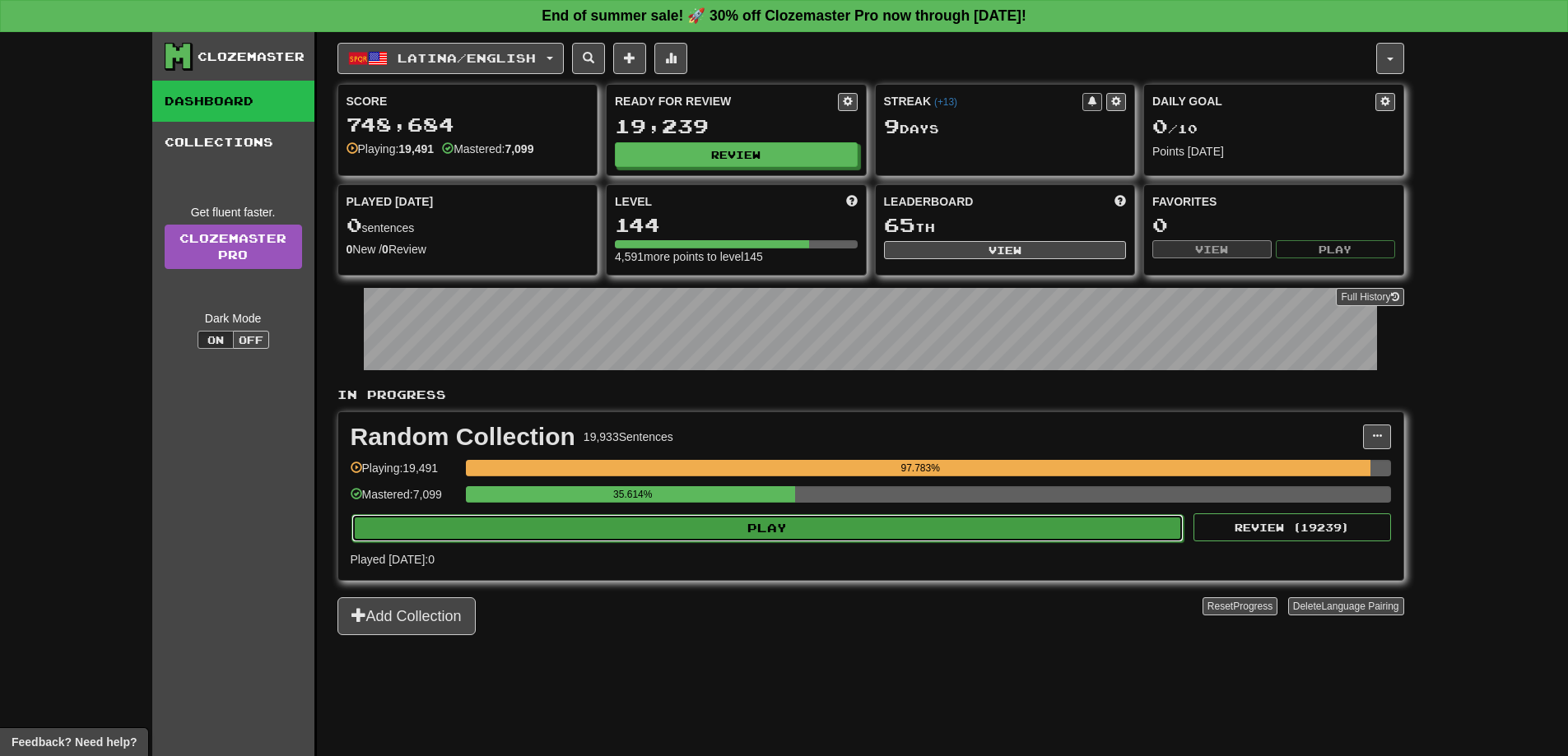
click at [1009, 539] on button "Play" at bounding box center [768, 529] width 832 height 28
select select "**"
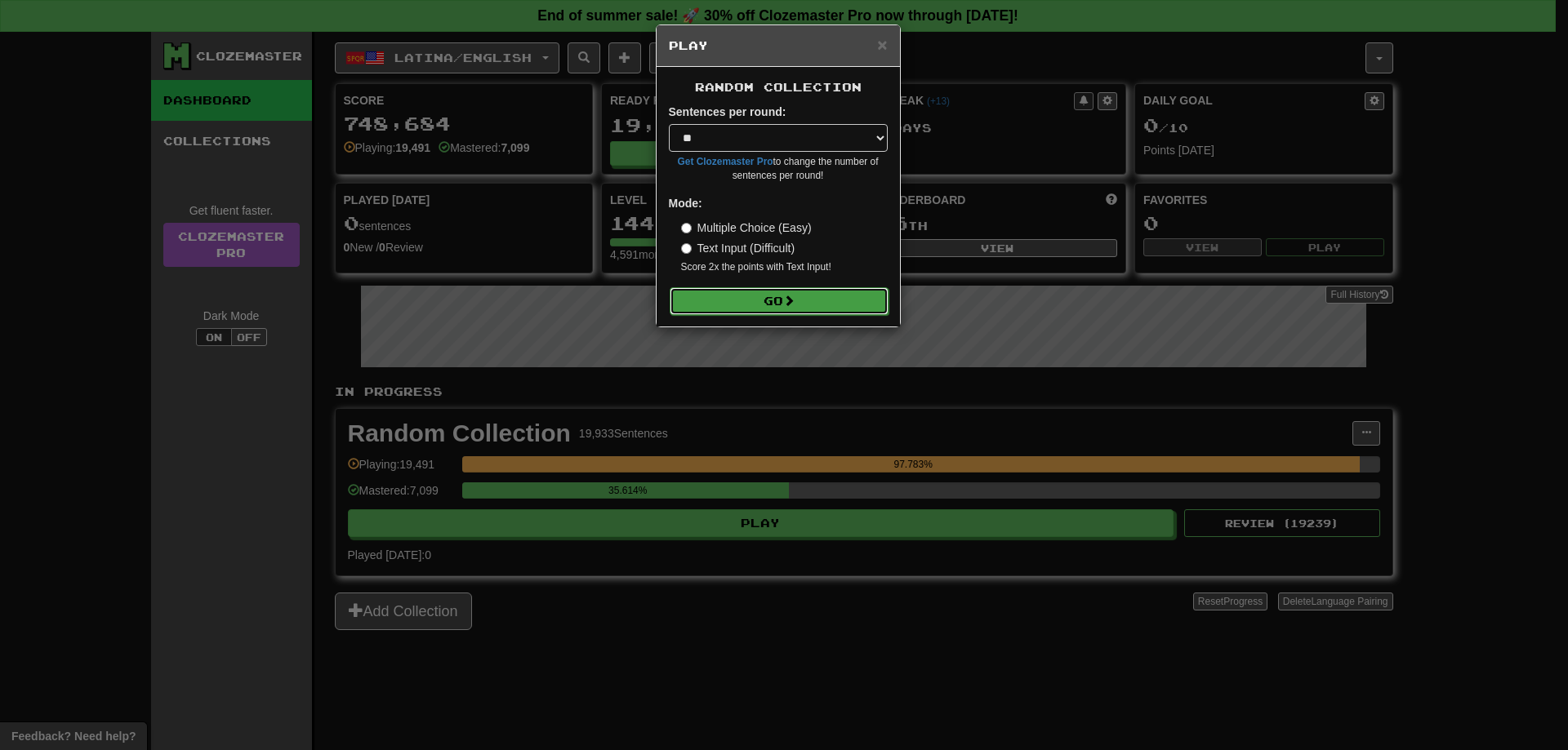
click at [828, 309] on button "Go" at bounding box center [778, 301] width 219 height 28
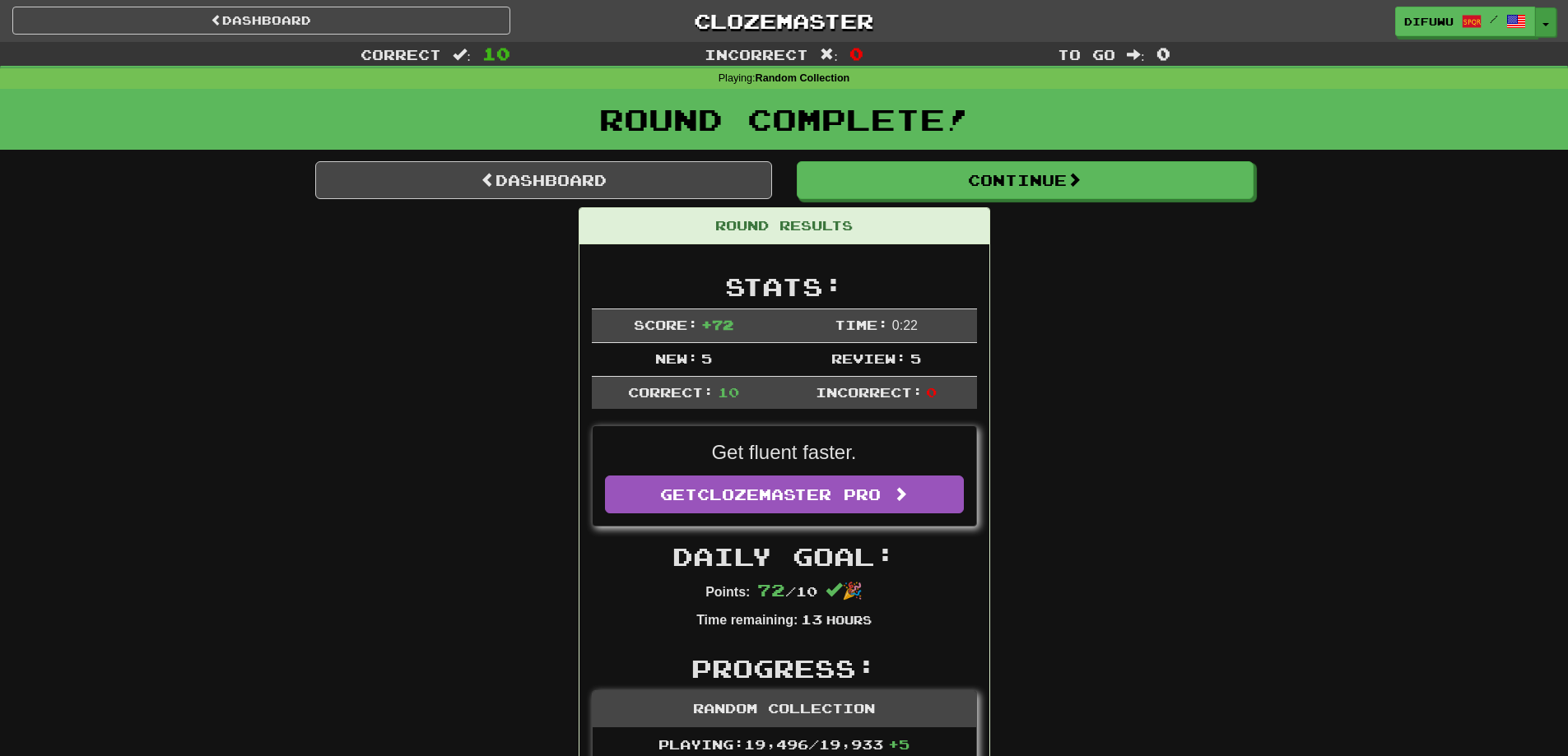
click at [1548, 18] on button "Toggle Dropdown" at bounding box center [1546, 21] width 21 height 29
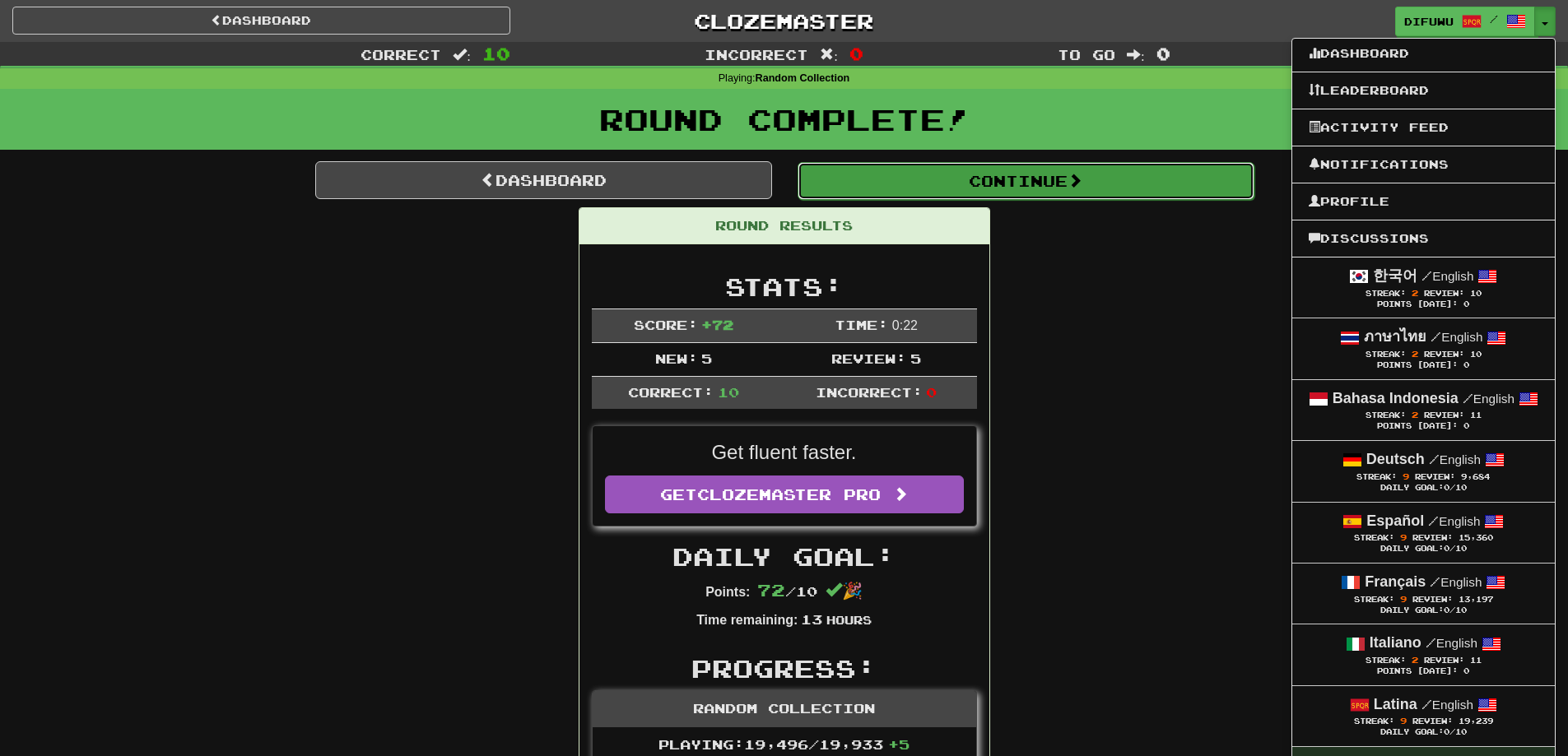
click at [1052, 177] on button "Continue" at bounding box center [1026, 181] width 457 height 38
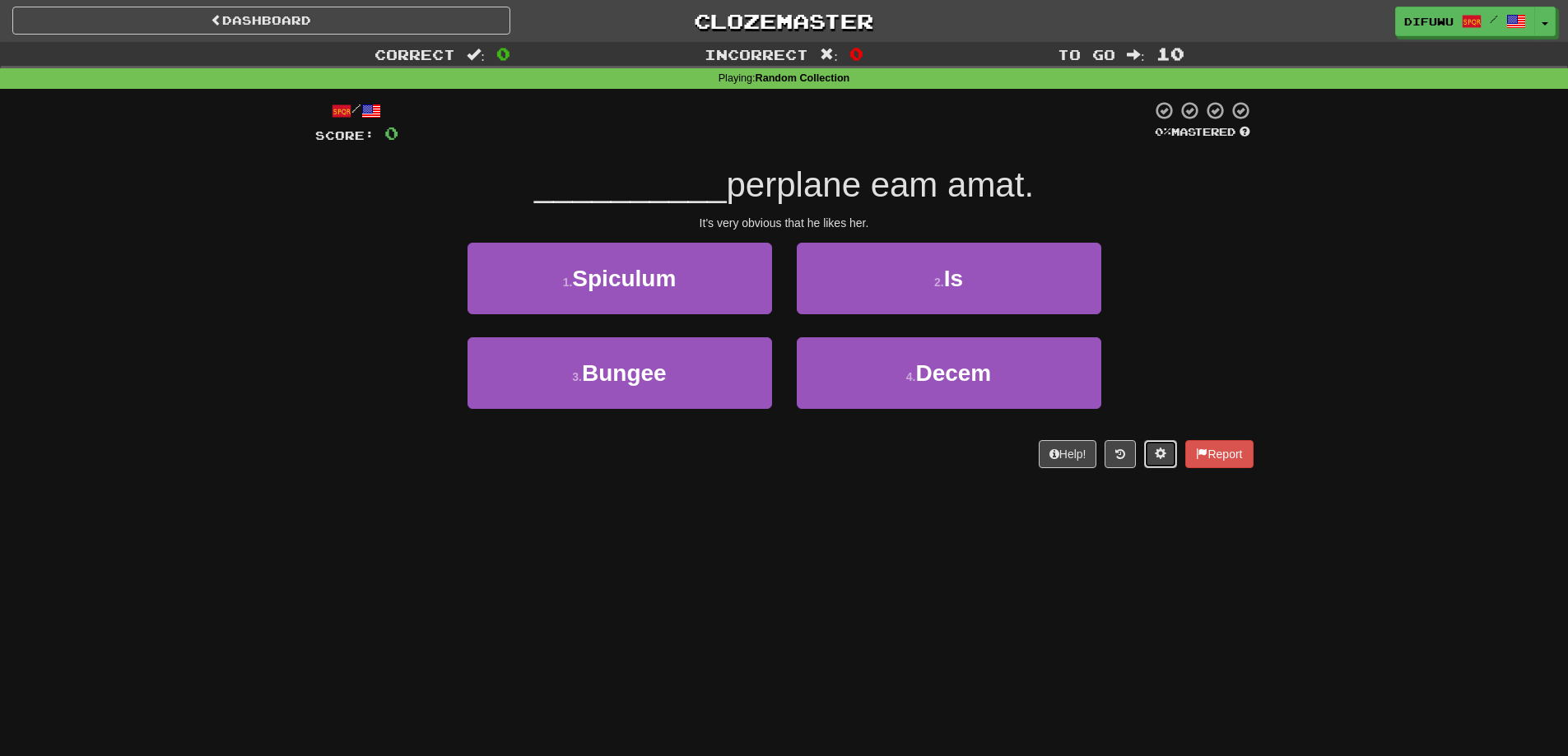
click at [1154, 453] on span at bounding box center [1160, 453] width 12 height 12
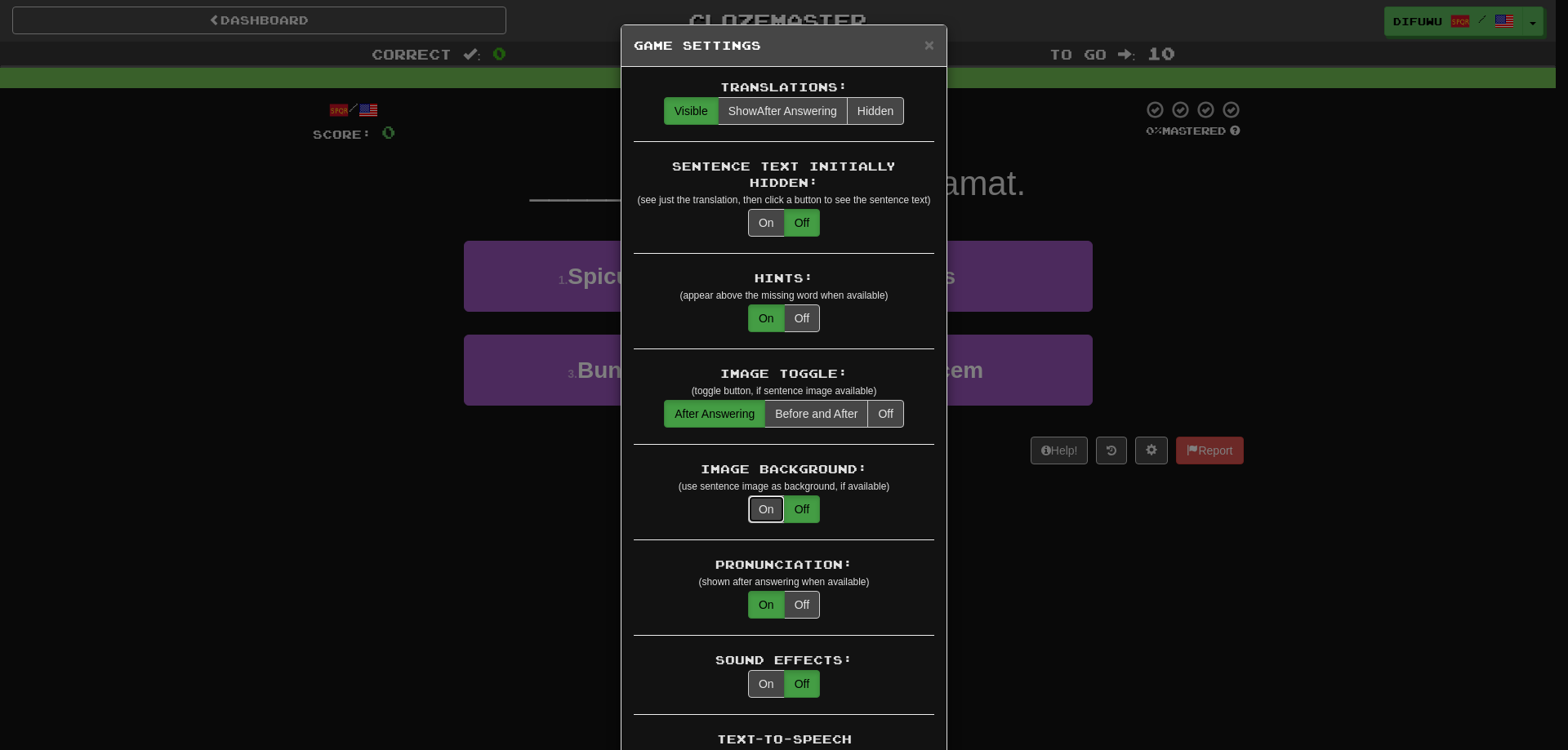
click at [762, 499] on button "On" at bounding box center [766, 510] width 37 height 28
click at [1135, 585] on div "× Game Settings Translations: Visible Show After Answering Hidden Sentence Text…" at bounding box center [784, 375] width 1568 height 750
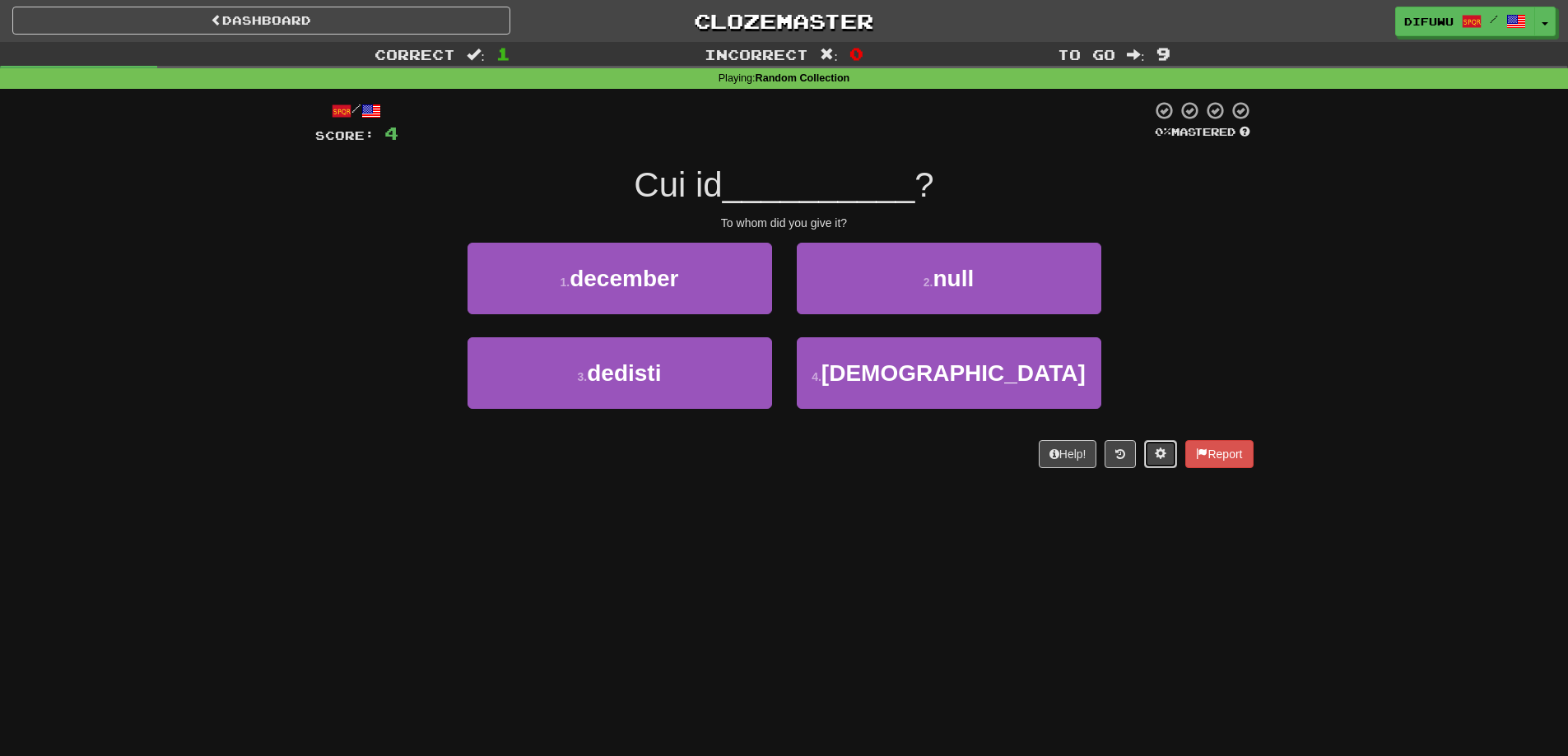
click at [1150, 453] on button at bounding box center [1160, 454] width 33 height 28
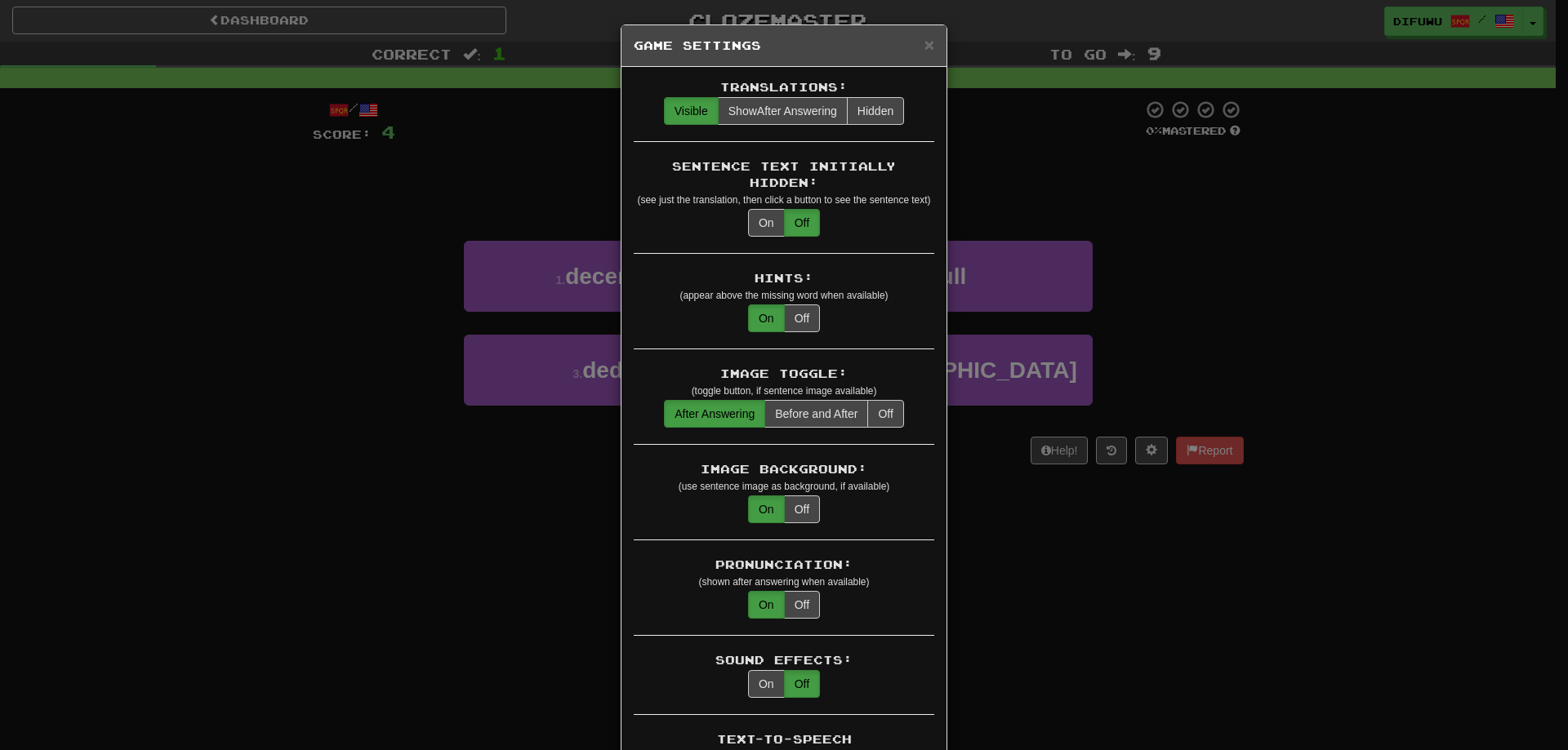
click at [1365, 290] on div "× Game Settings Translations: Visible Show After Answering Hidden Sentence Text…" at bounding box center [784, 375] width 1568 height 750
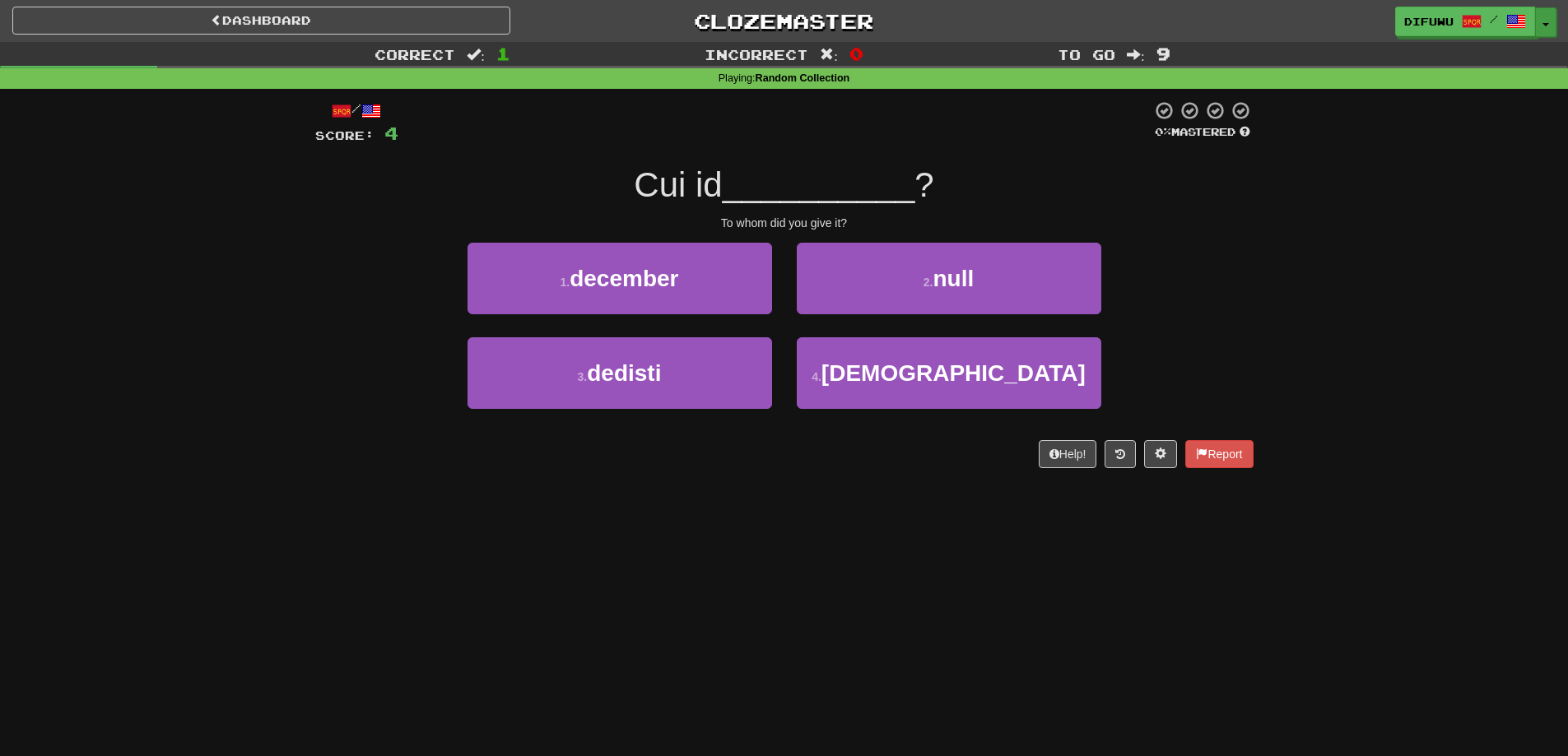
click at [1547, 25] on span "button" at bounding box center [1545, 25] width 6 height 4
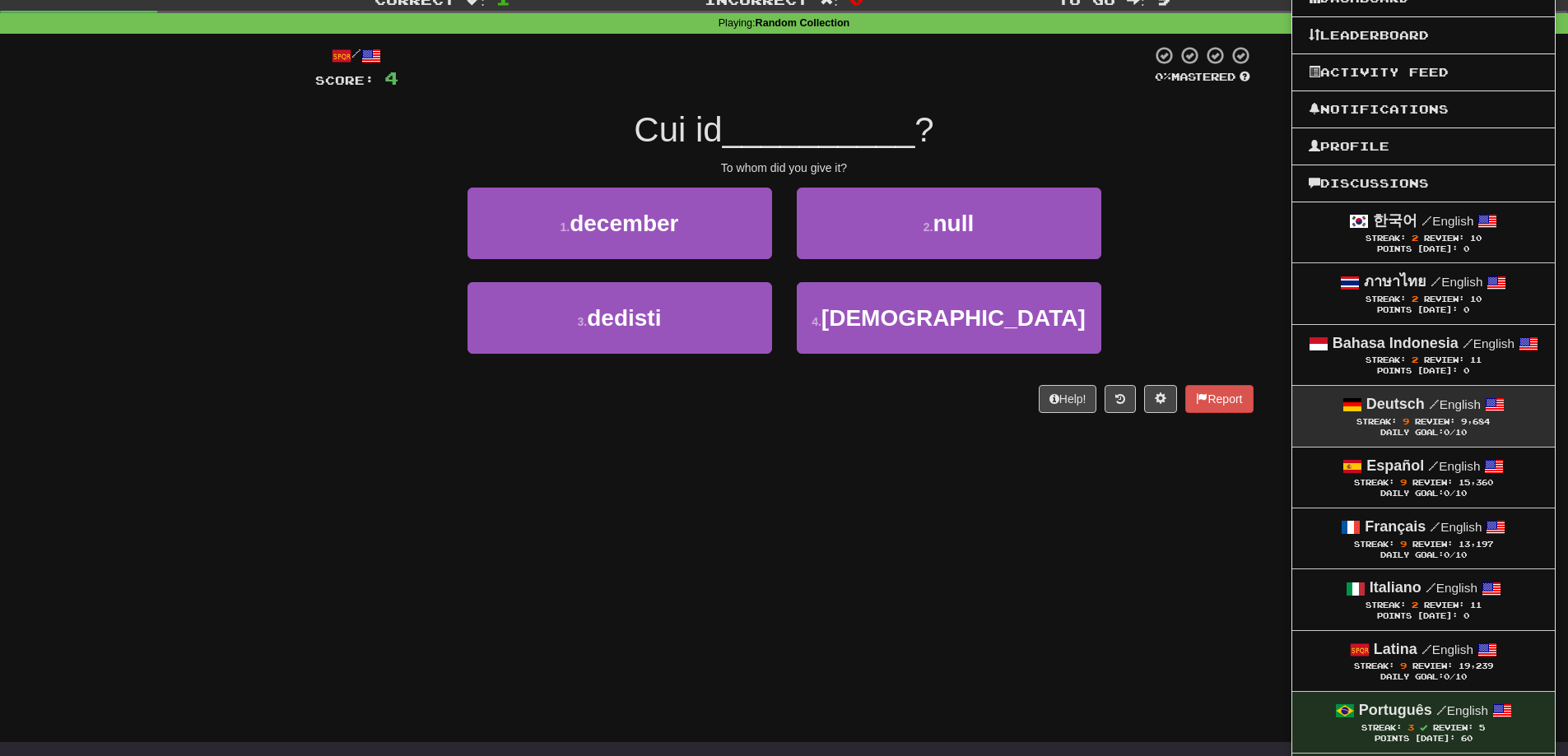
scroll to position [83, 0]
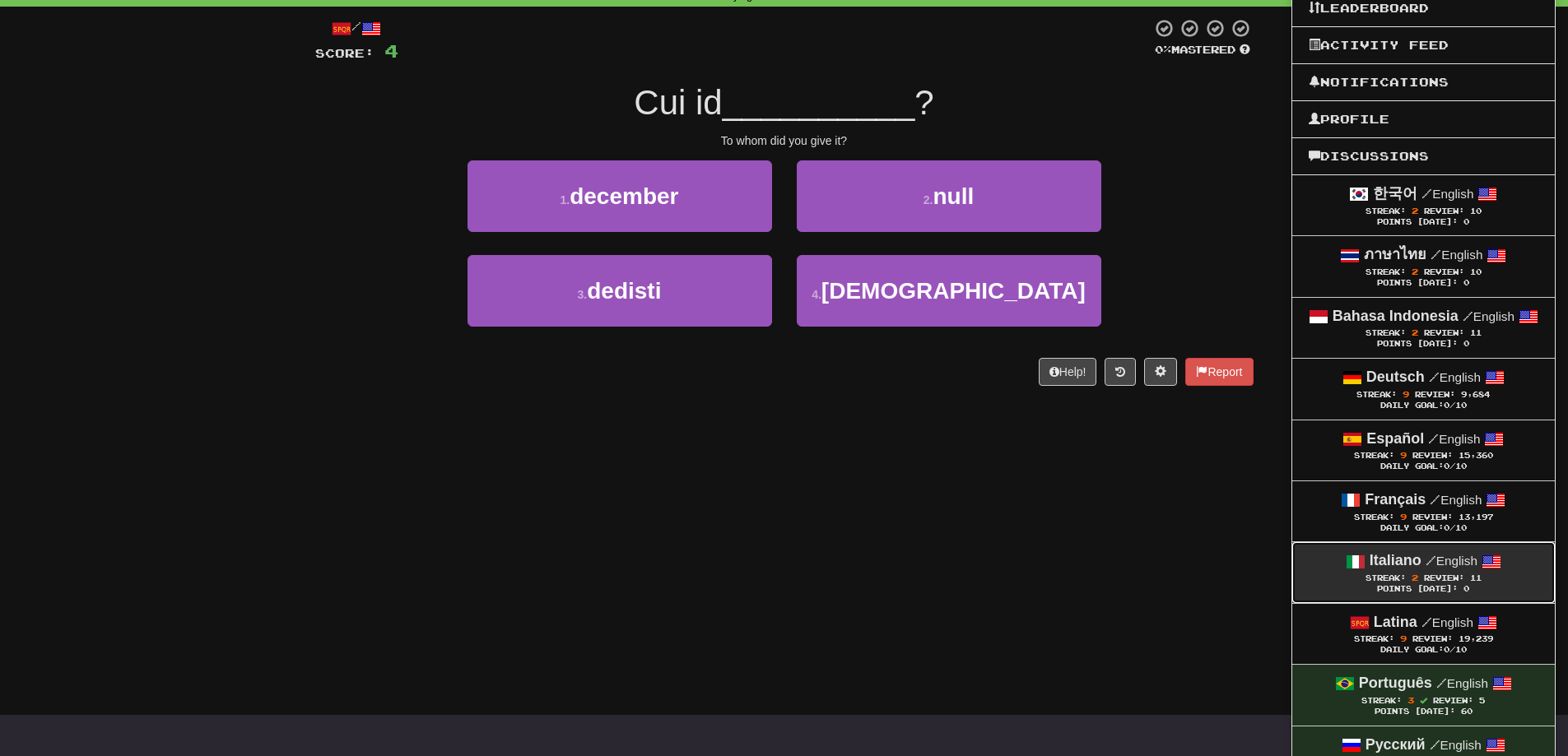
click at [1440, 582] on span "Review:" at bounding box center [1443, 578] width 40 height 9
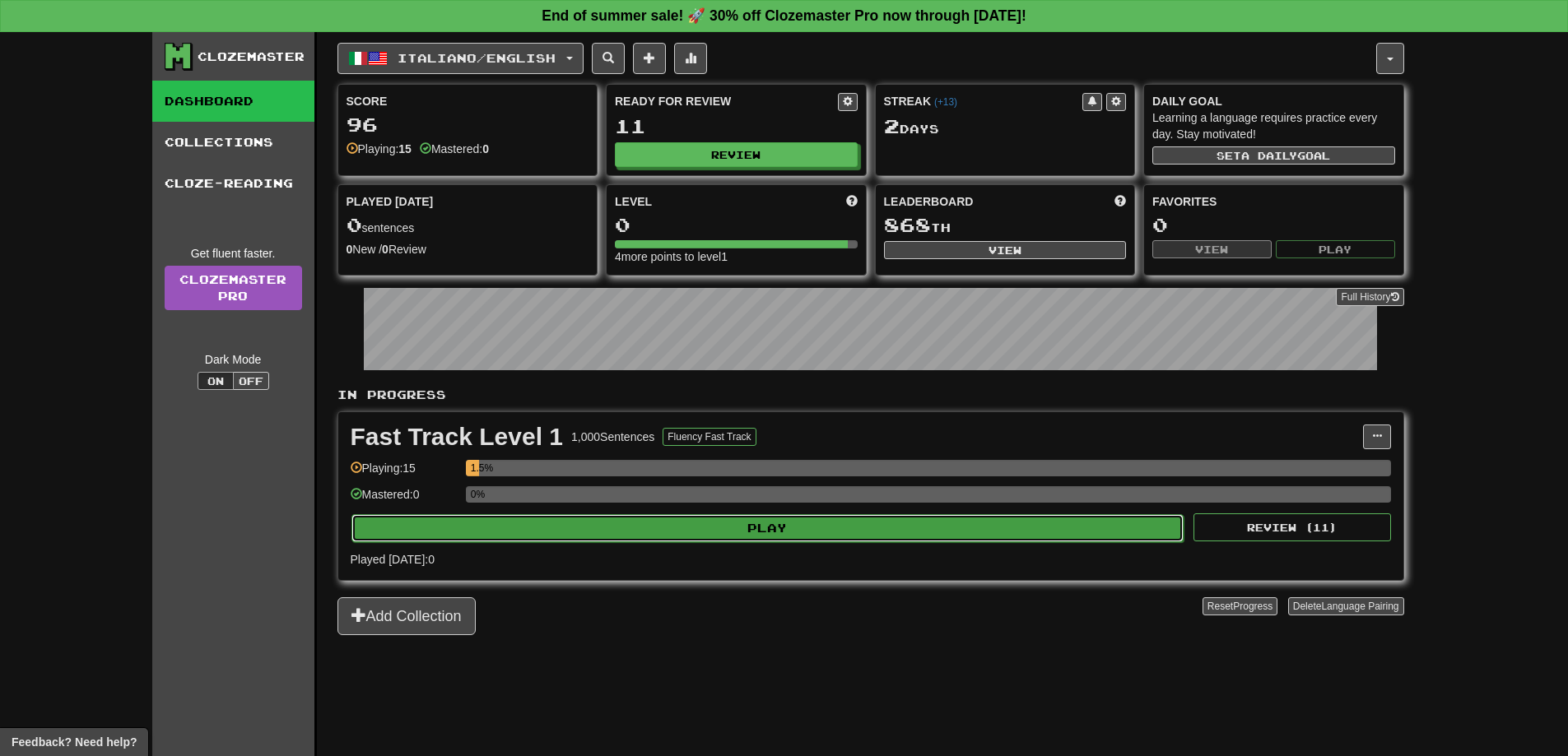
click at [1094, 522] on button "Play" at bounding box center [768, 529] width 832 height 28
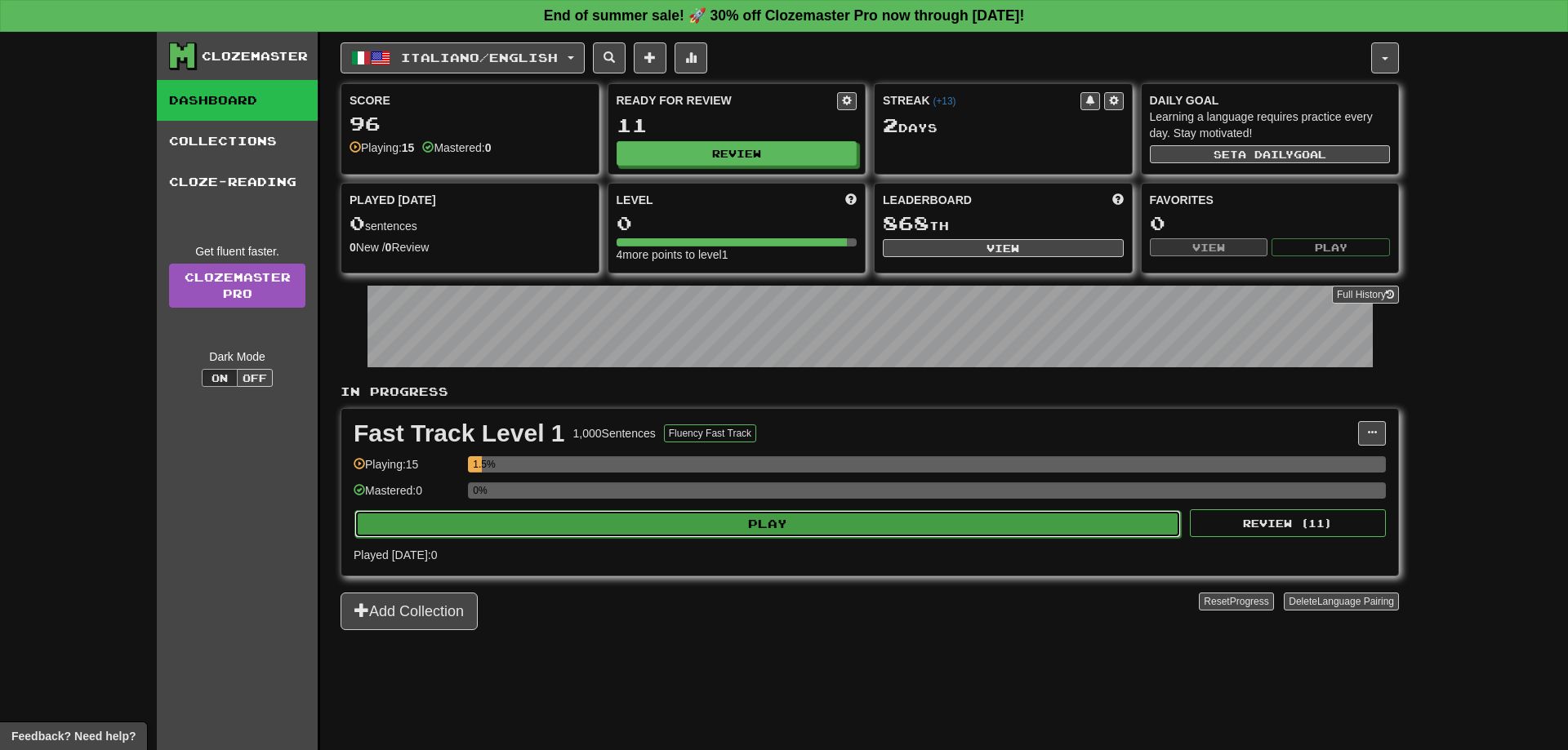
select select "**"
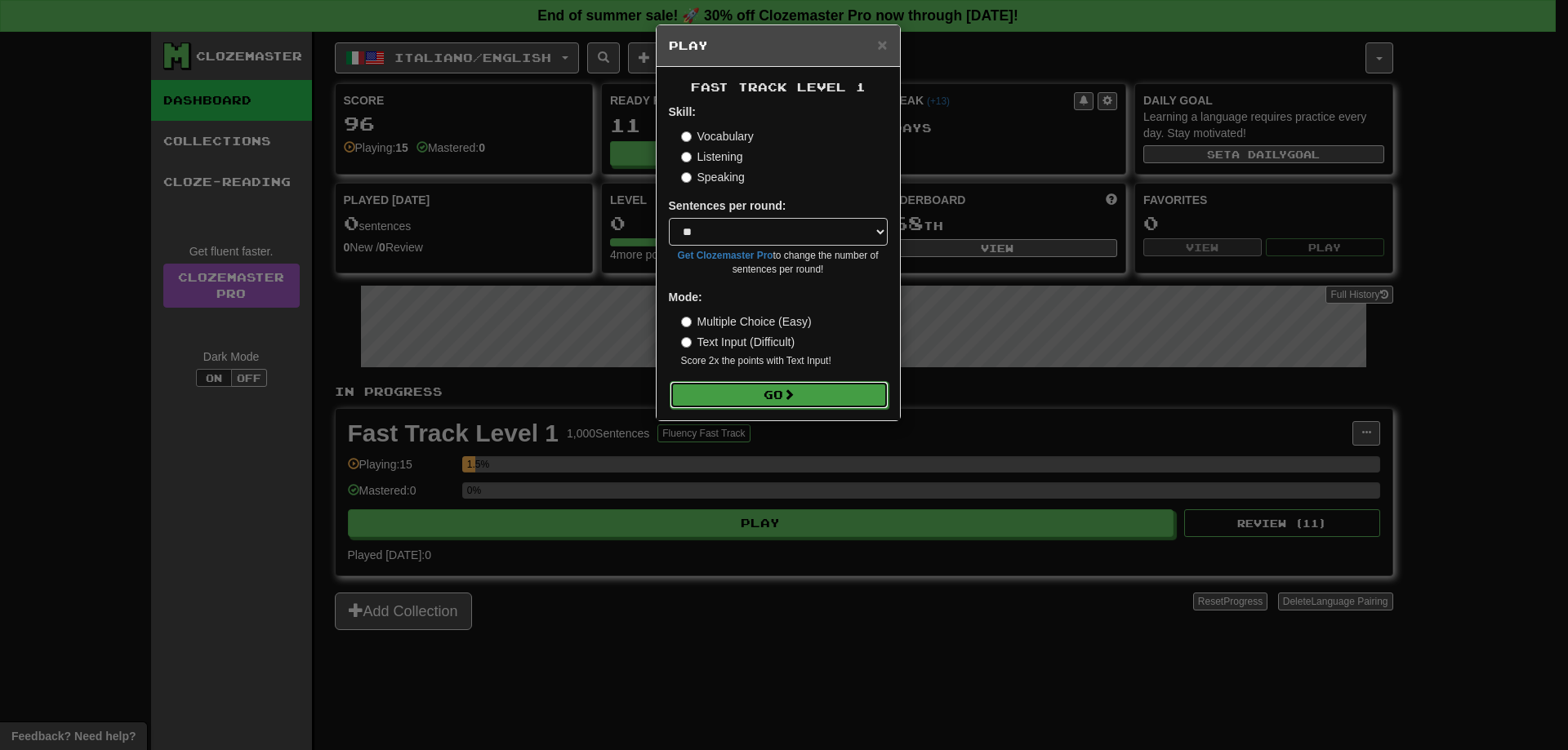
click at [817, 396] on button "Go" at bounding box center [778, 395] width 219 height 28
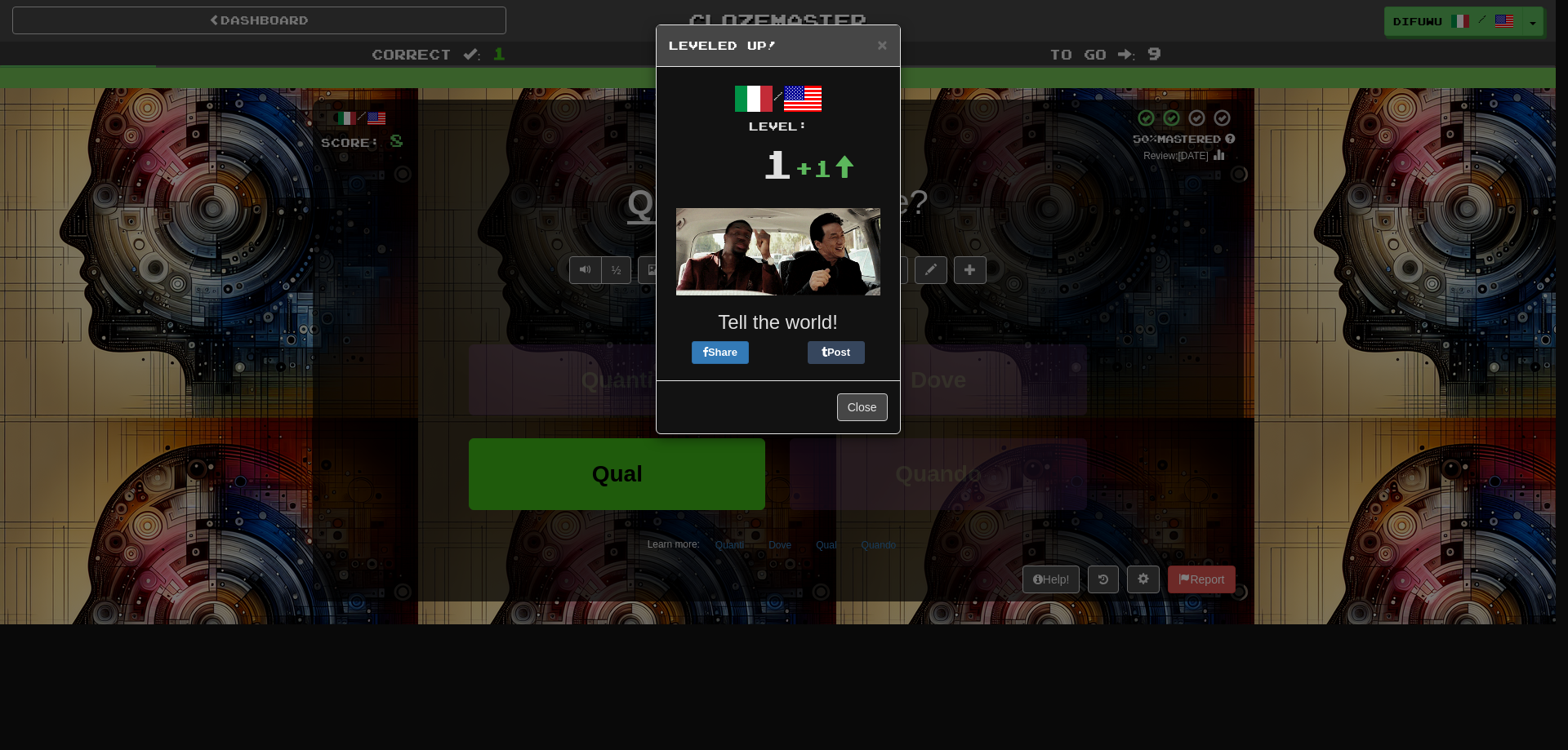
click at [1141, 406] on div "× Leveled Up! / Level: 1 +1 Tell the world! Share Post Close" at bounding box center [784, 375] width 1568 height 750
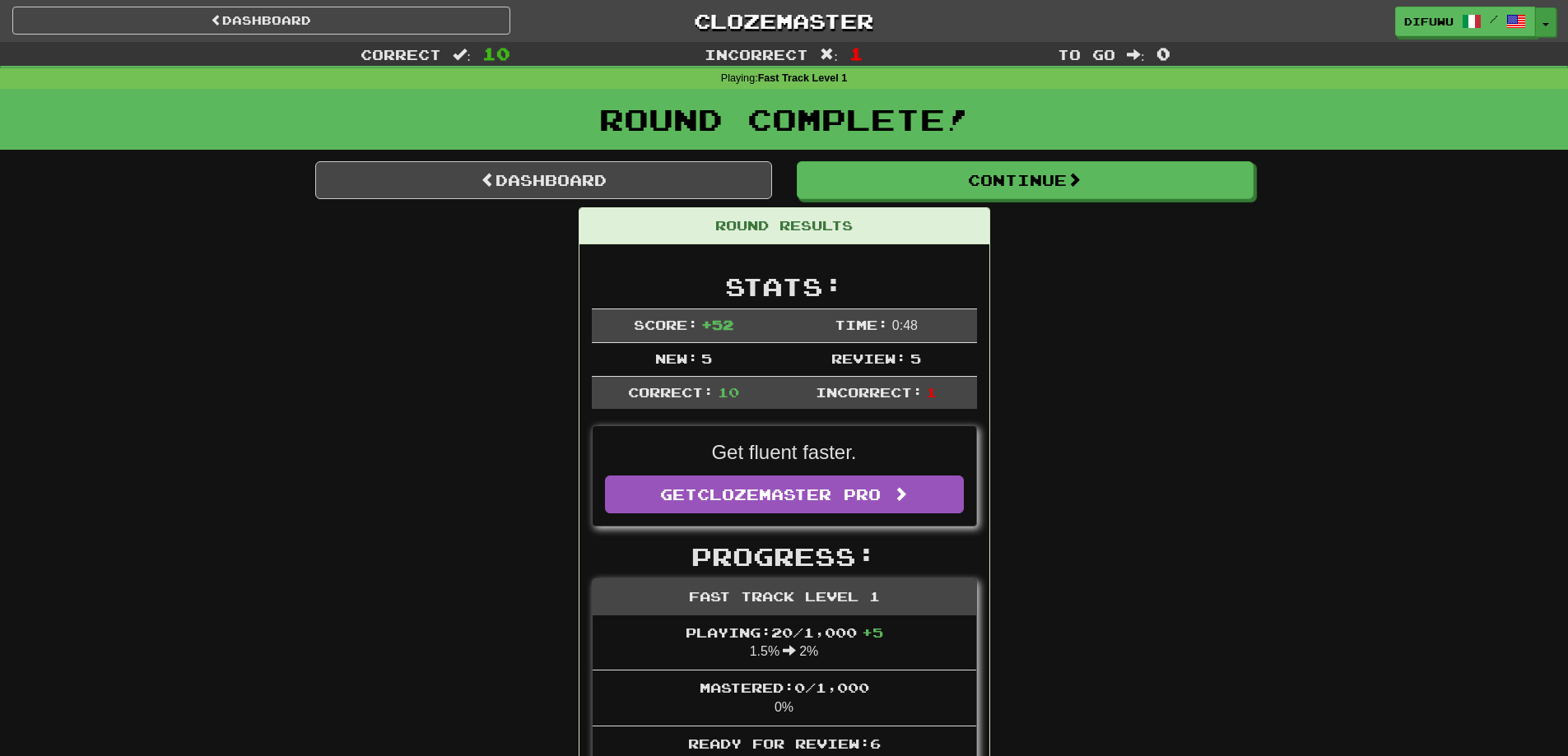
click at [1554, 19] on button "Toggle Dropdown" at bounding box center [1546, 21] width 21 height 29
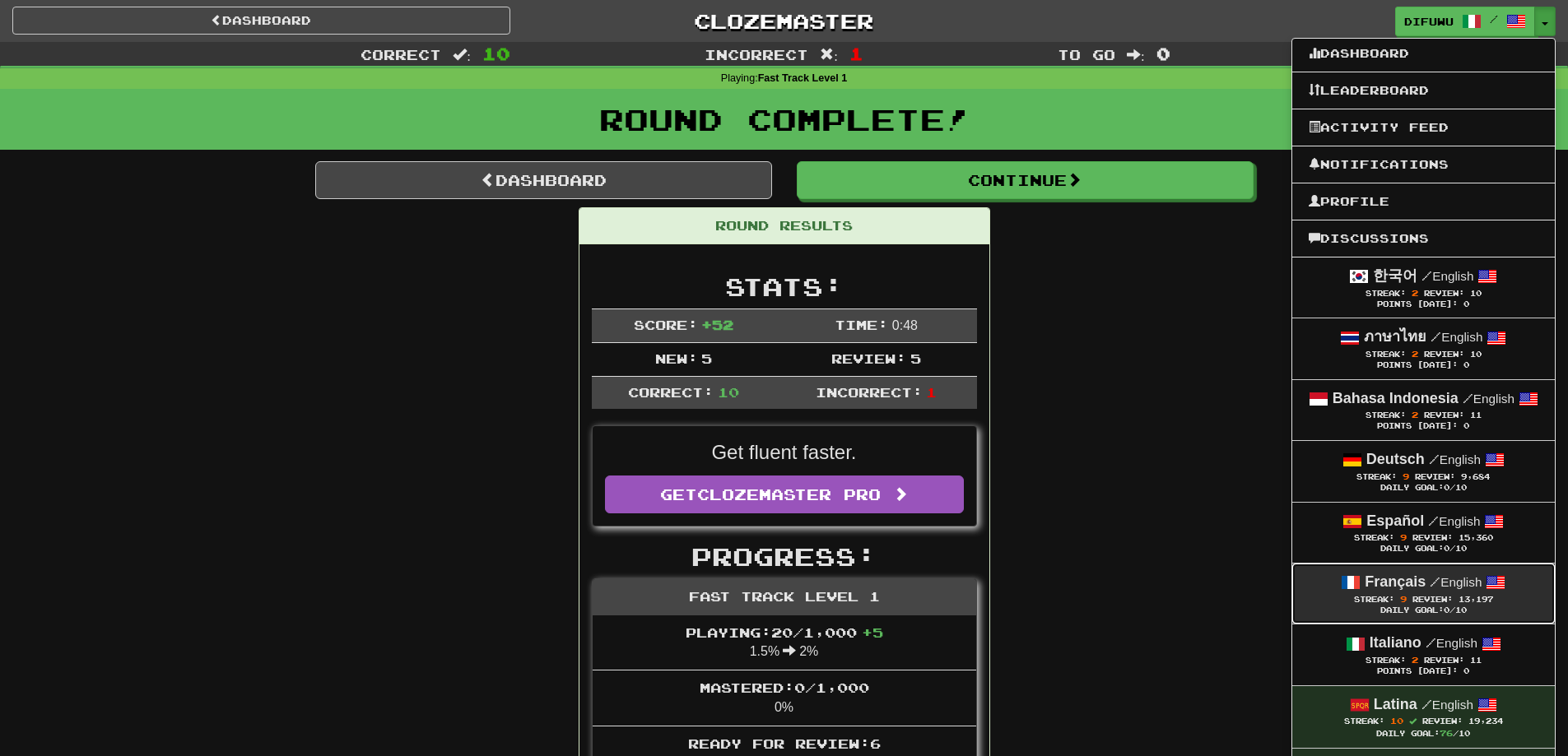
click at [1501, 590] on span at bounding box center [1495, 582] width 20 height 20
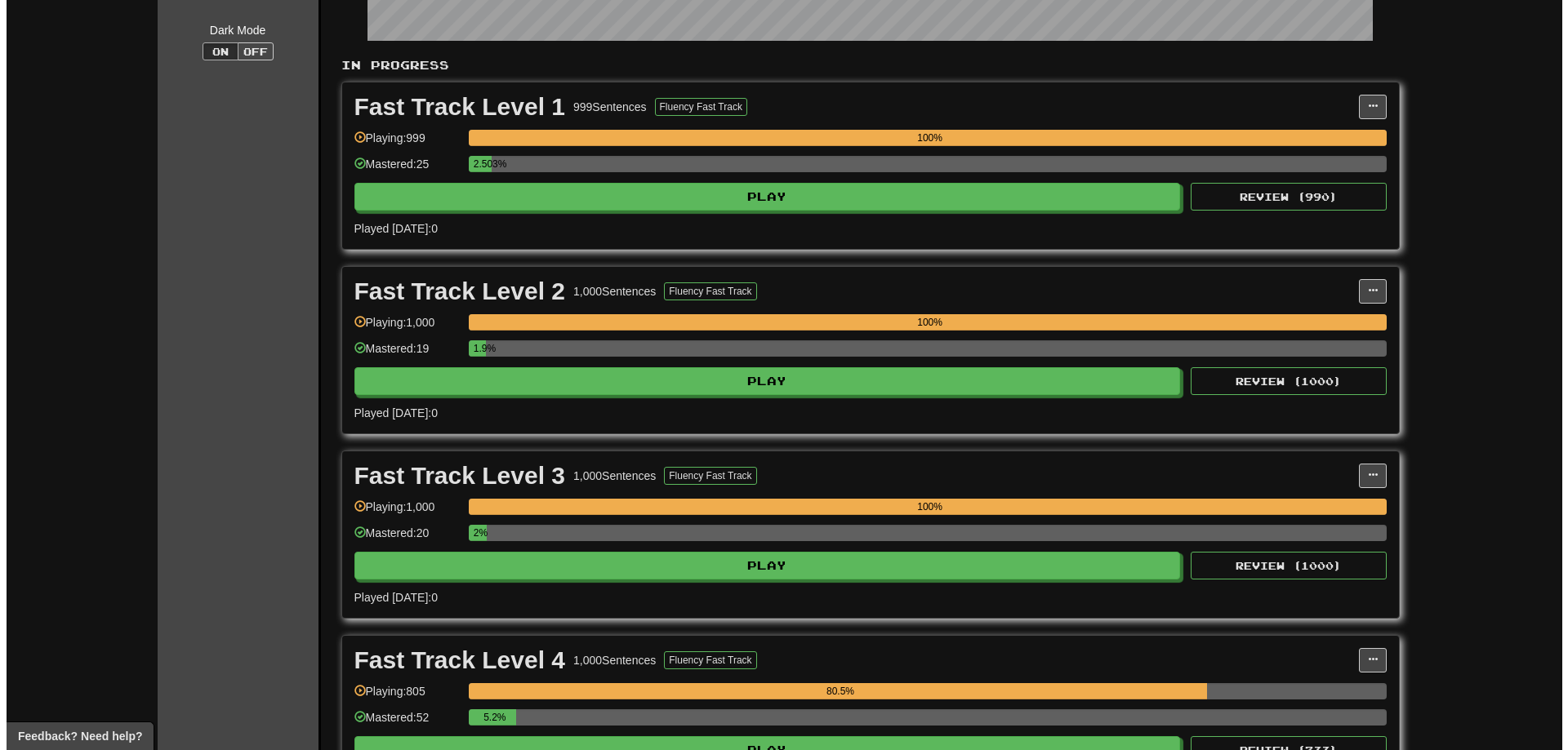
scroll to position [408, 0]
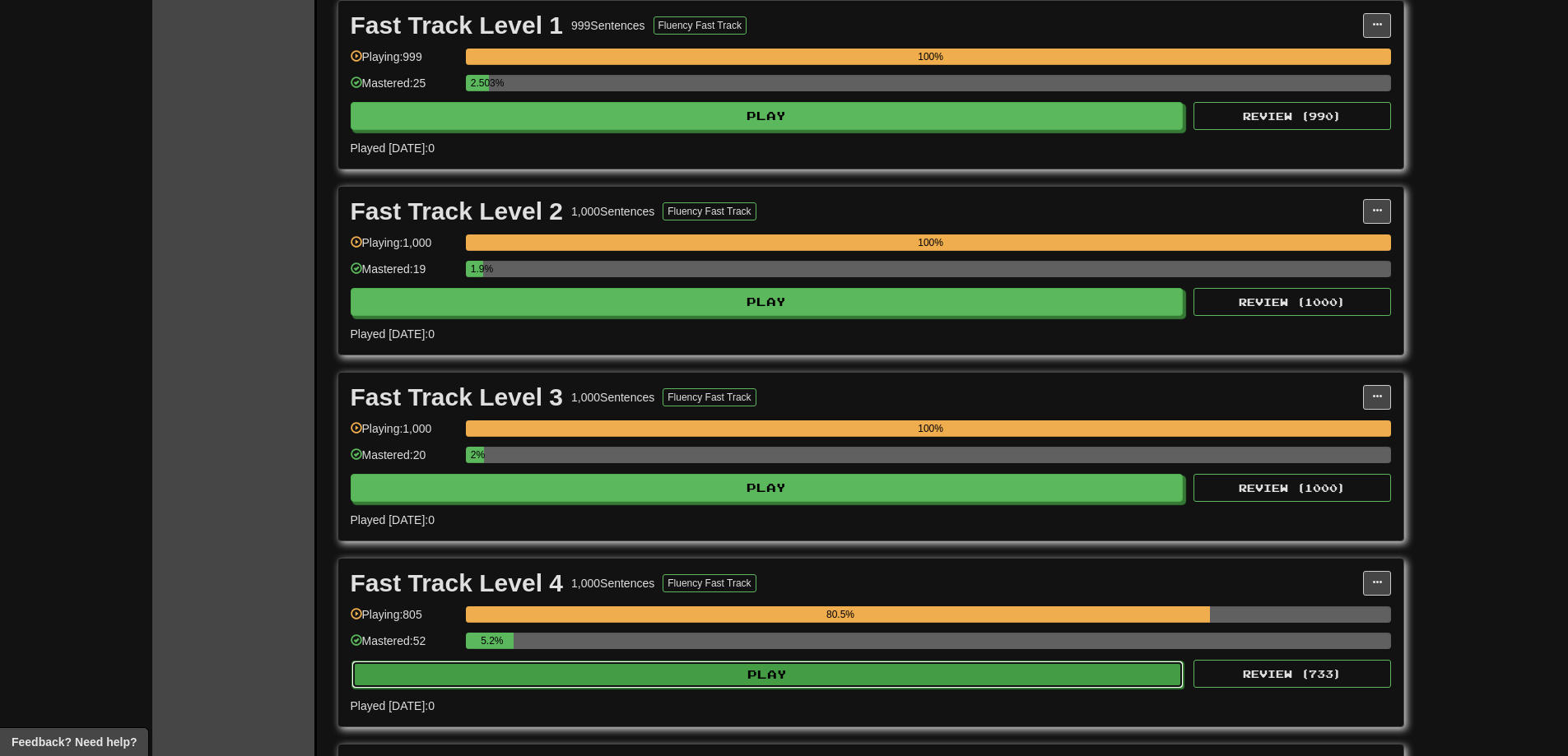
click at [992, 678] on button "Play" at bounding box center [768, 675] width 832 height 28
select select "**"
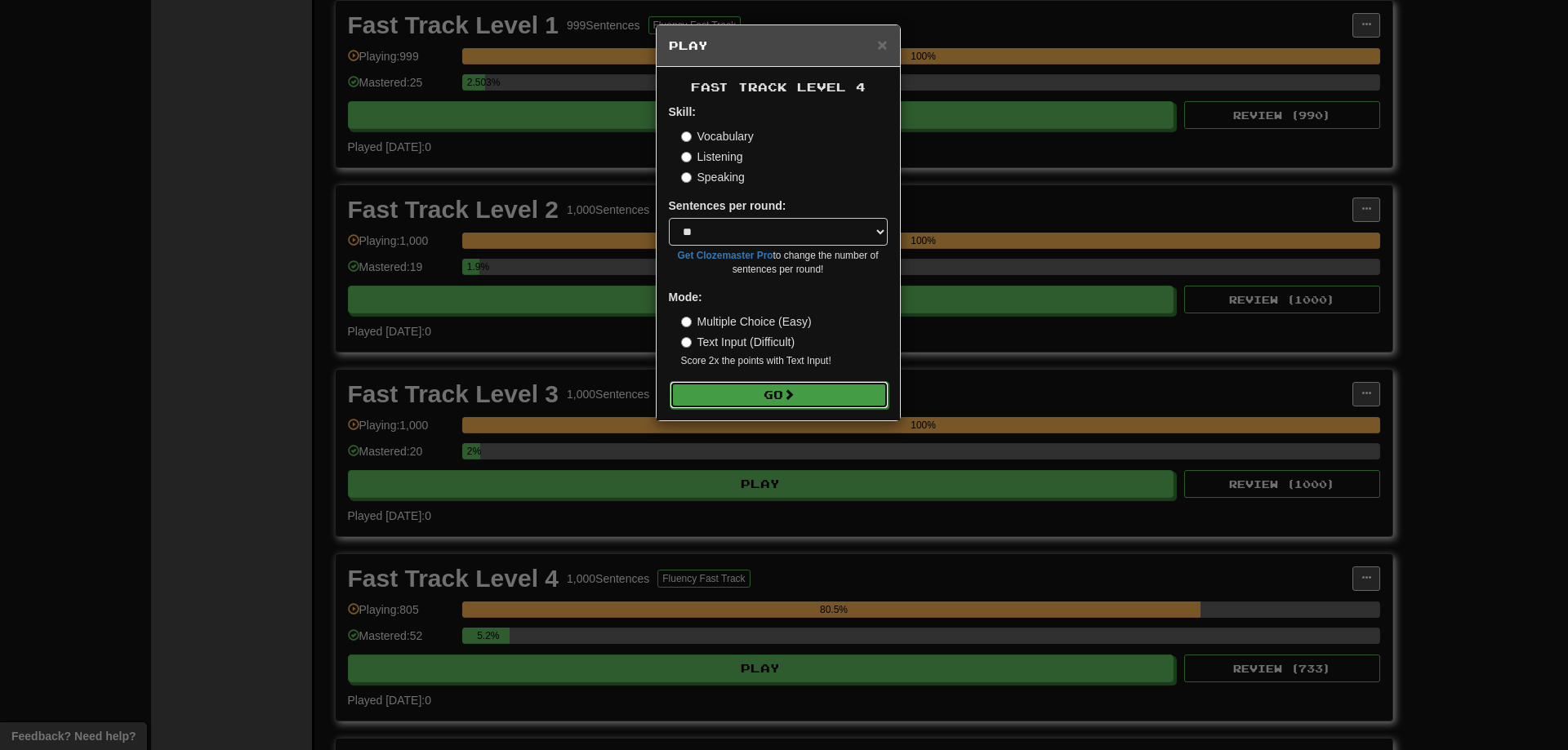
click at [812, 397] on button "Go" at bounding box center [778, 395] width 219 height 28
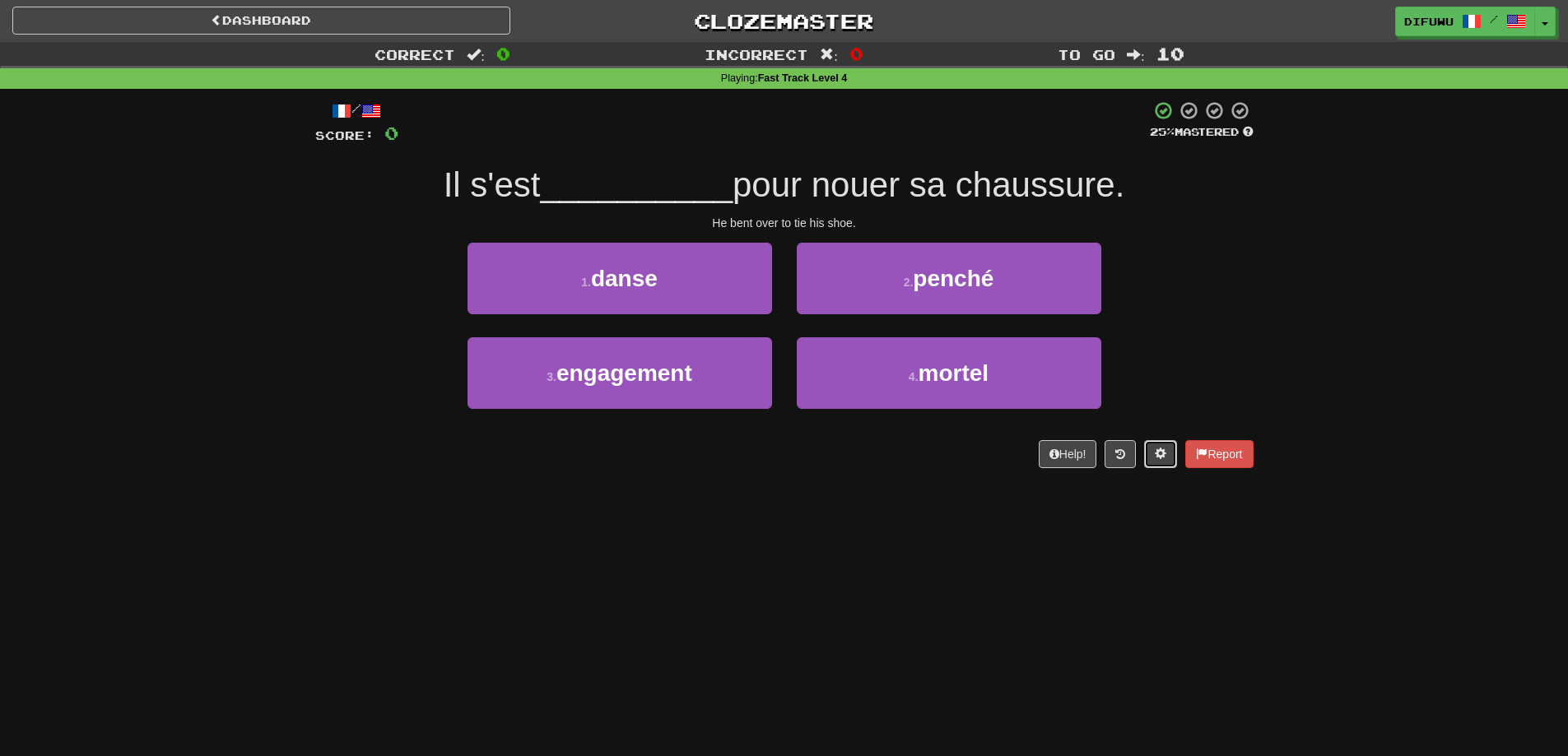
click at [1161, 461] on button at bounding box center [1160, 454] width 33 height 28
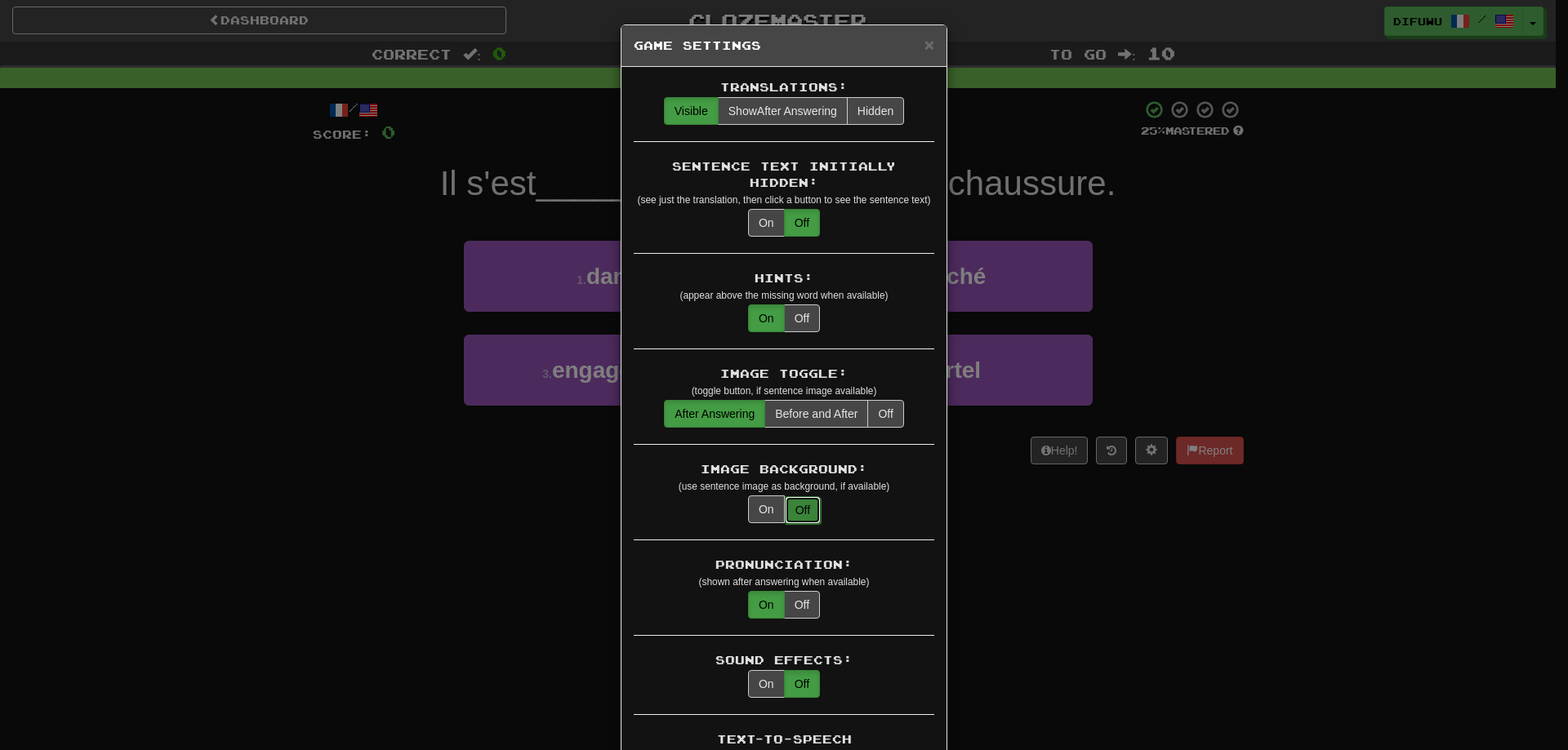
click at [784, 496] on button "Off" at bounding box center [802, 511] width 36 height 28
click at [762, 496] on button "On" at bounding box center [766, 510] width 37 height 28
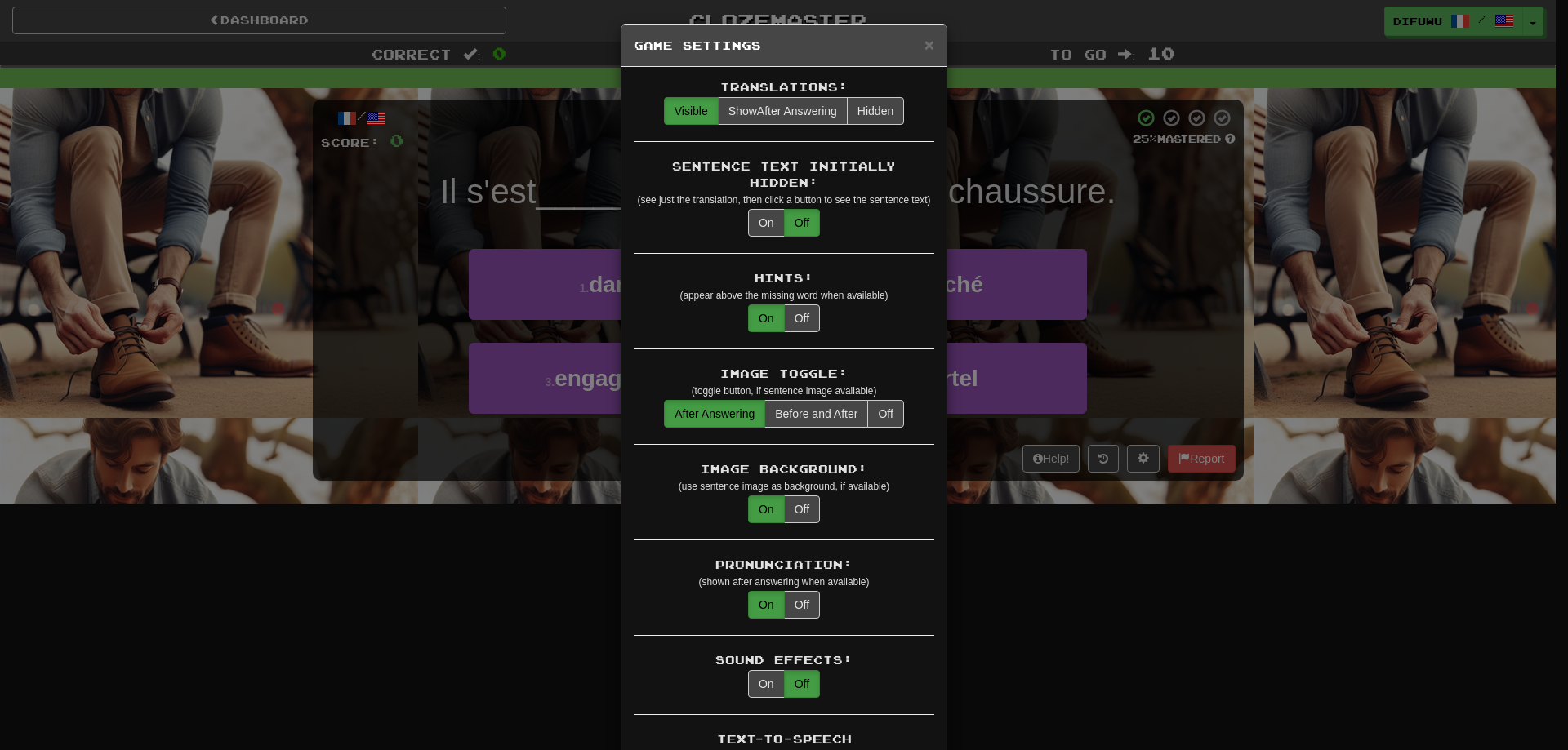
click at [1051, 568] on div "× Game Settings Translations: Visible Show After Answering Hidden Sentence Text…" at bounding box center [784, 375] width 1568 height 750
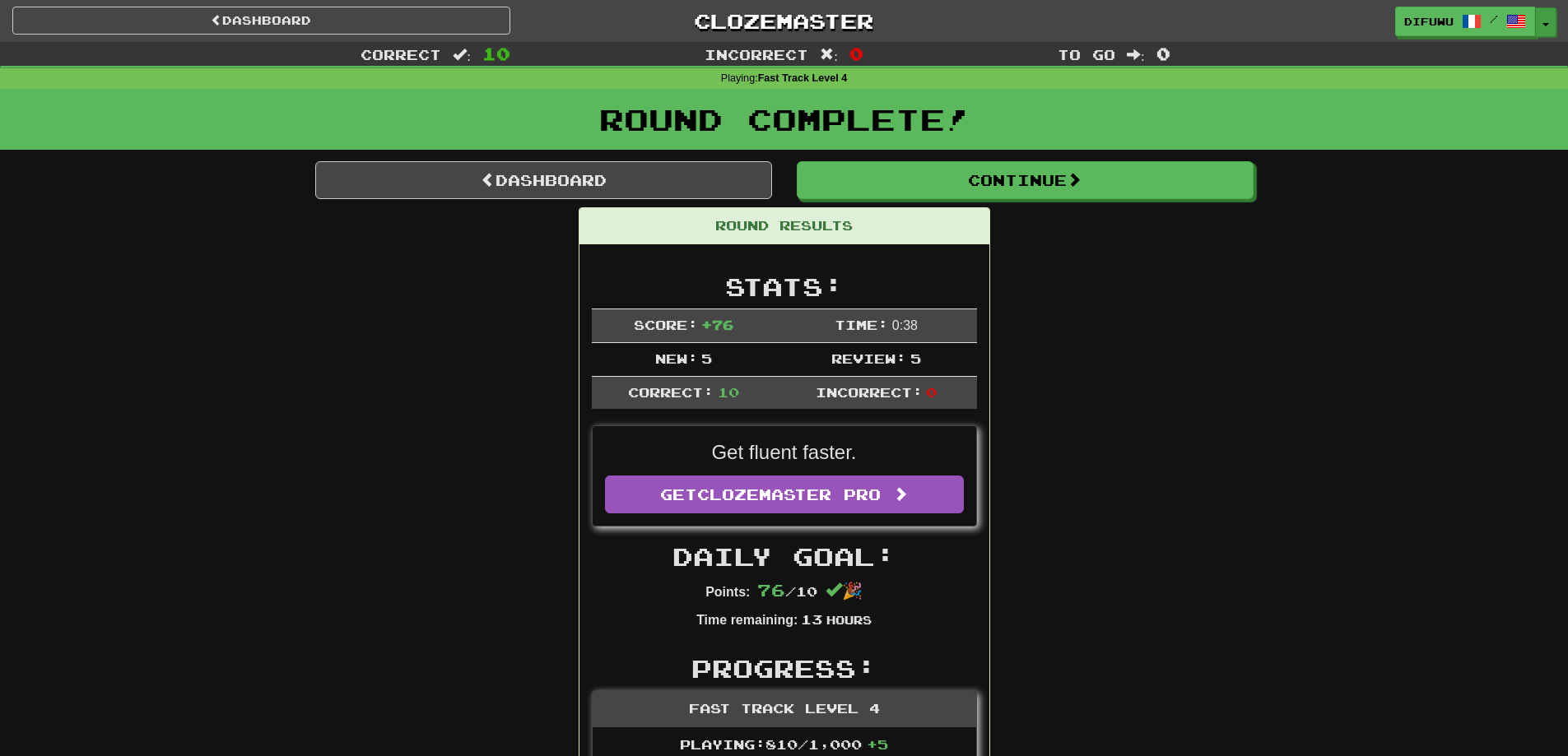
click at [1550, 19] on button "Toggle Dropdown" at bounding box center [1546, 21] width 21 height 29
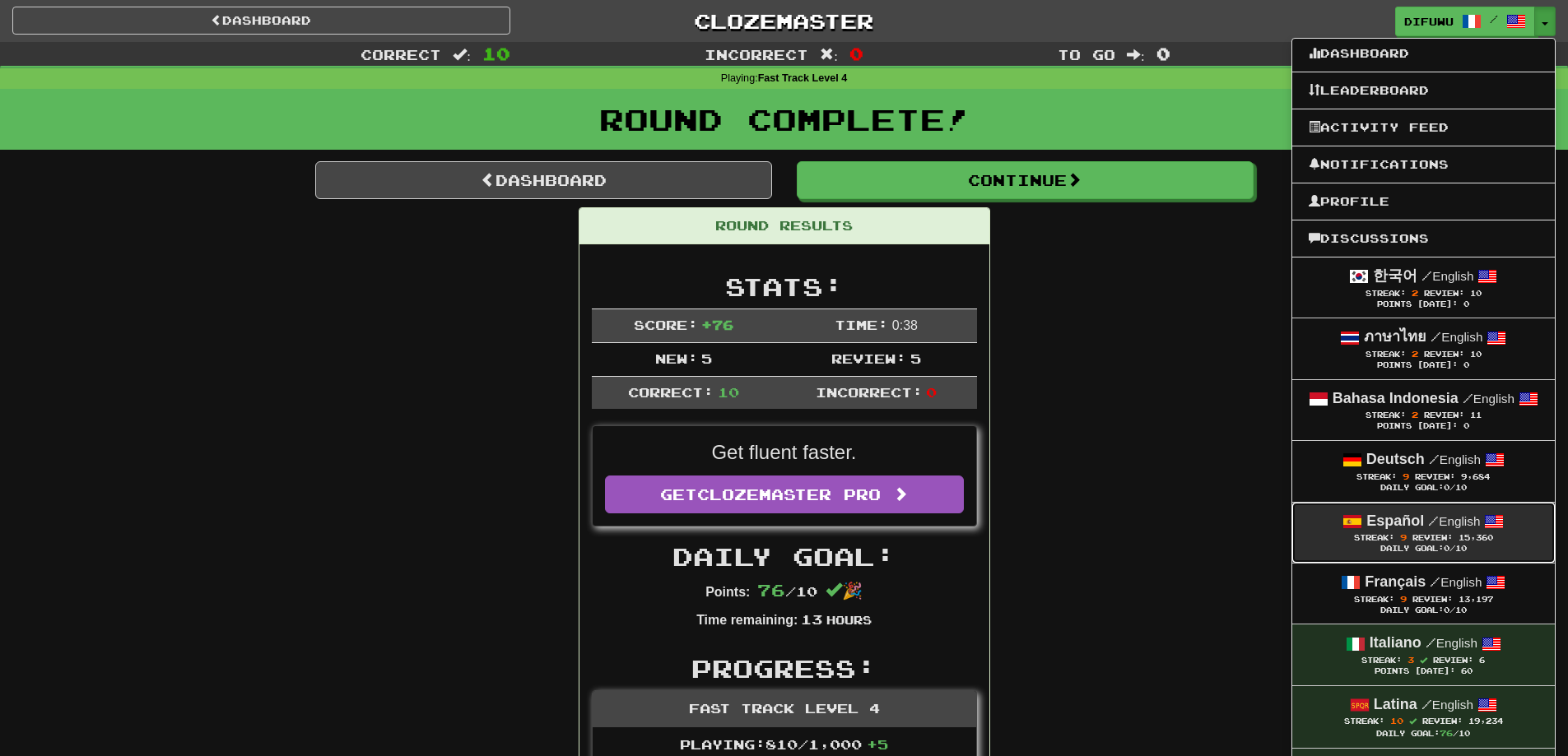
click at [1457, 537] on span "Review: 15,360" at bounding box center [1452, 538] width 81 height 9
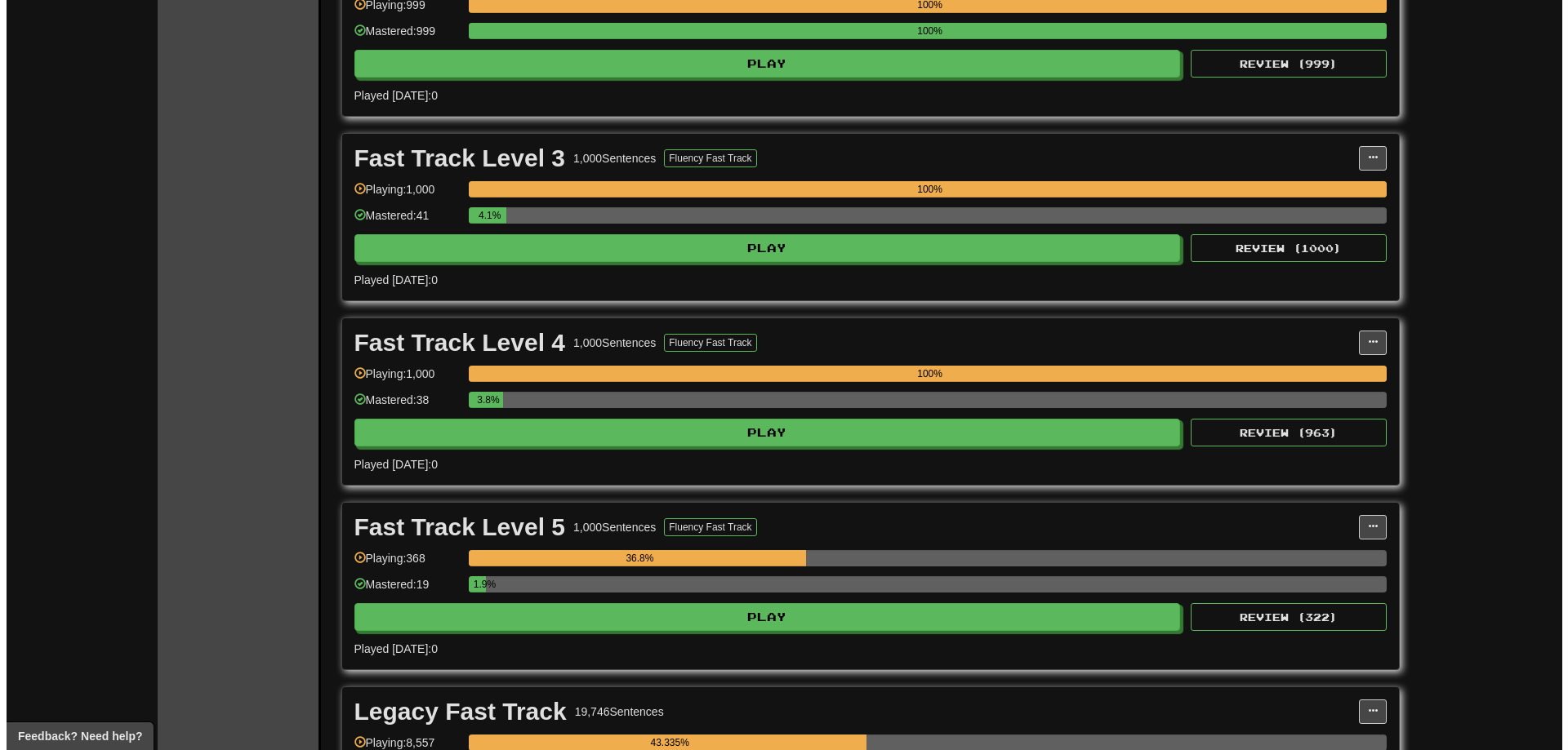
scroll to position [653, 0]
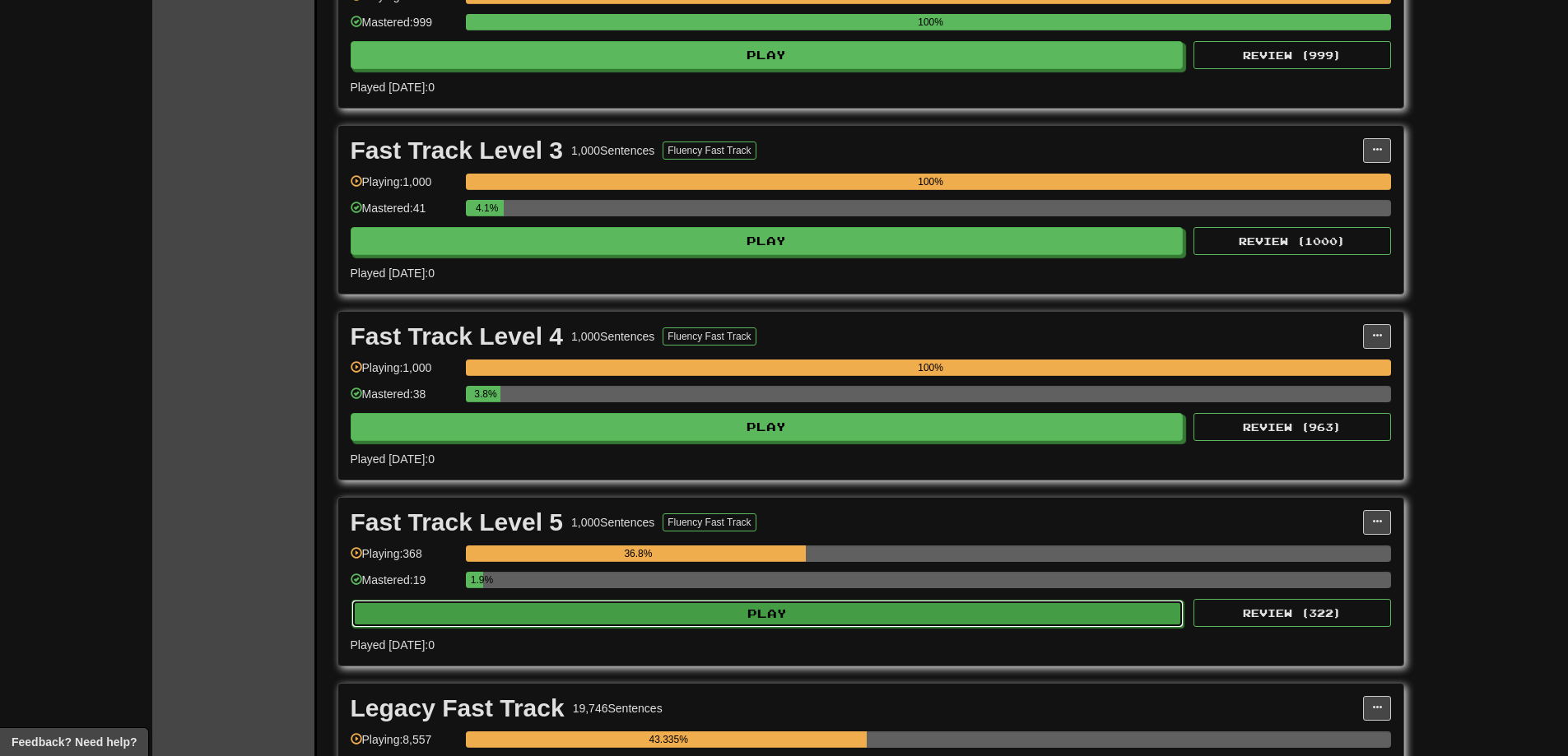
click at [1096, 614] on button "Play" at bounding box center [768, 614] width 832 height 28
select select "**"
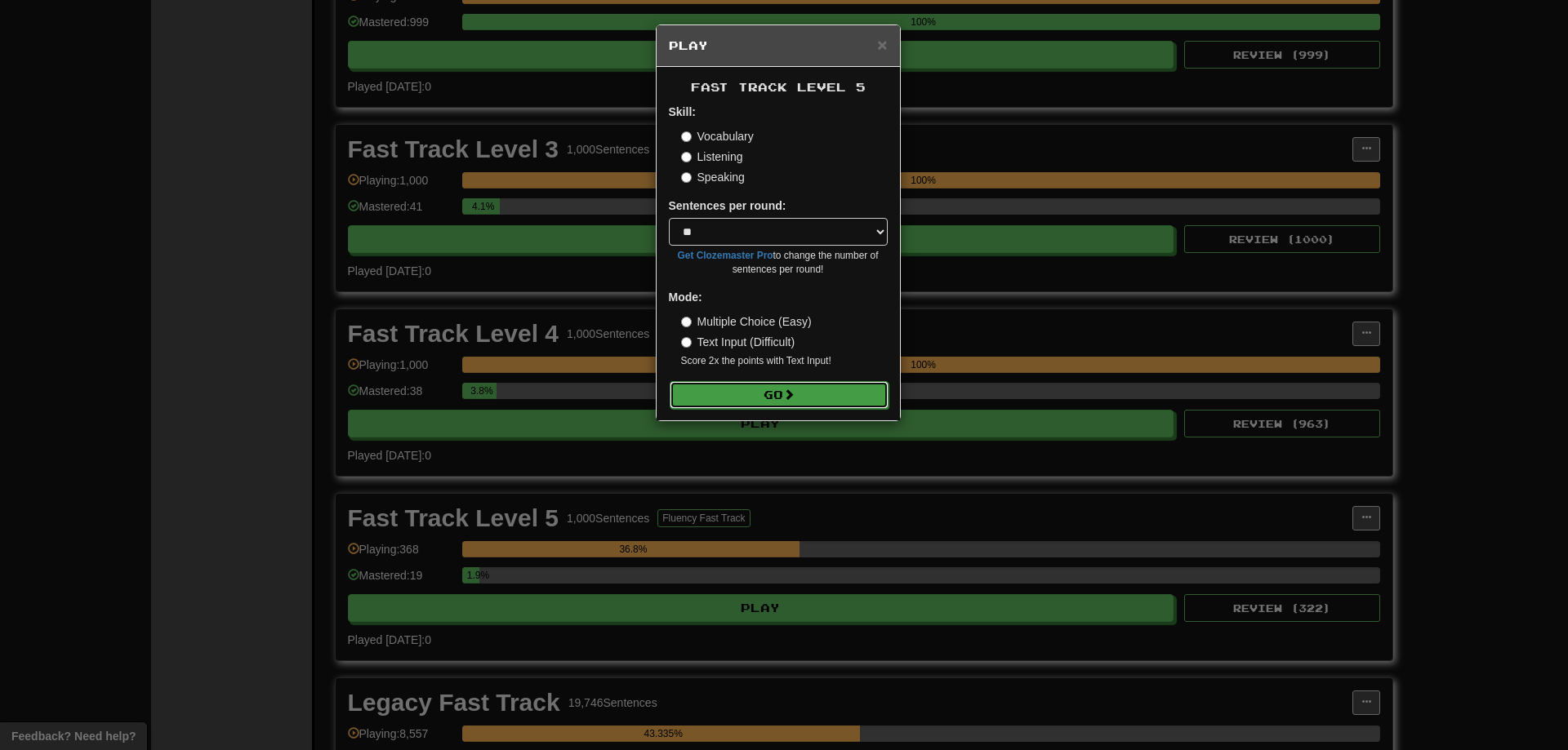
click at [844, 397] on button "Go" at bounding box center [778, 395] width 219 height 28
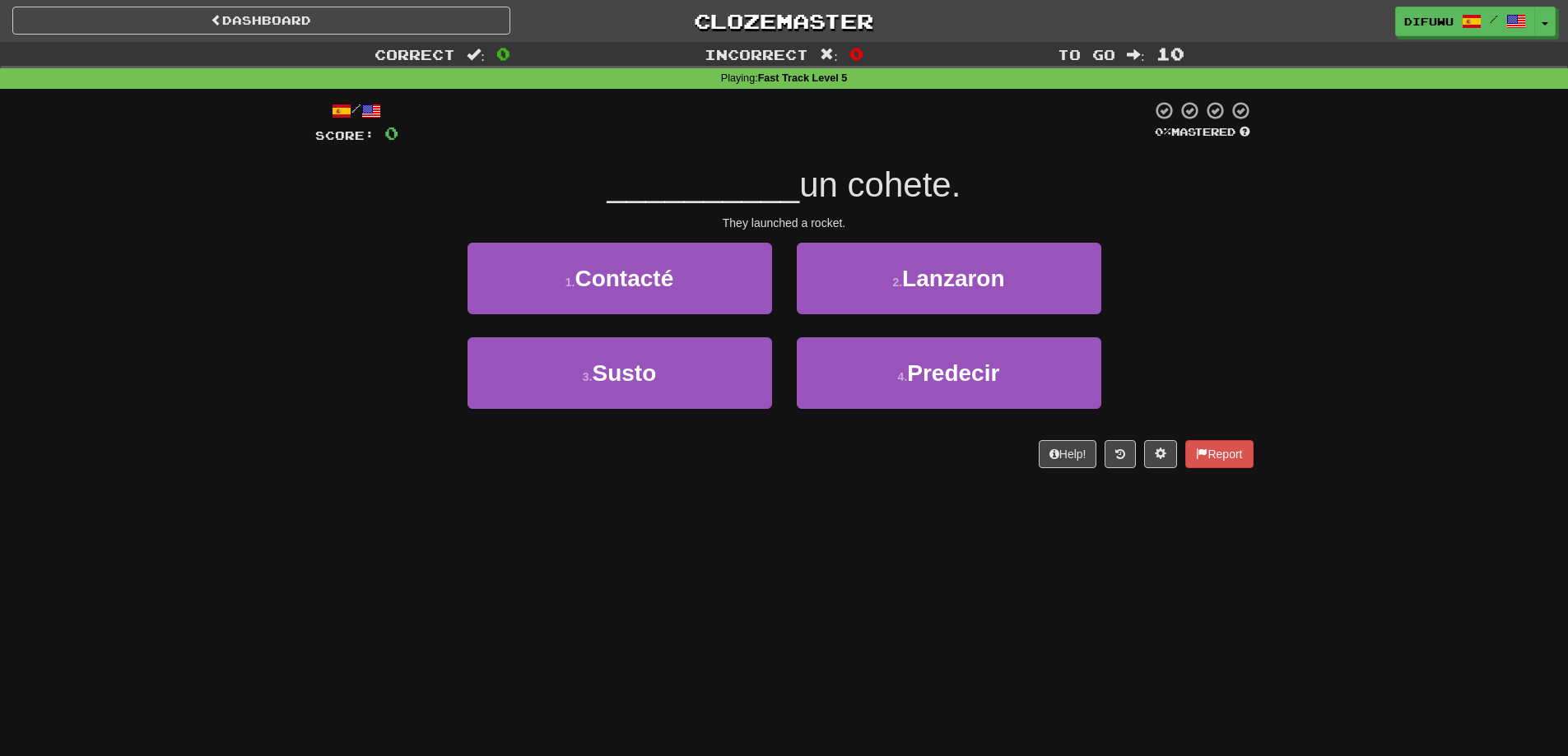
click at [1139, 449] on div "Help! Report" at bounding box center [784, 454] width 938 height 28
click at [1149, 452] on button at bounding box center [1160, 454] width 33 height 28
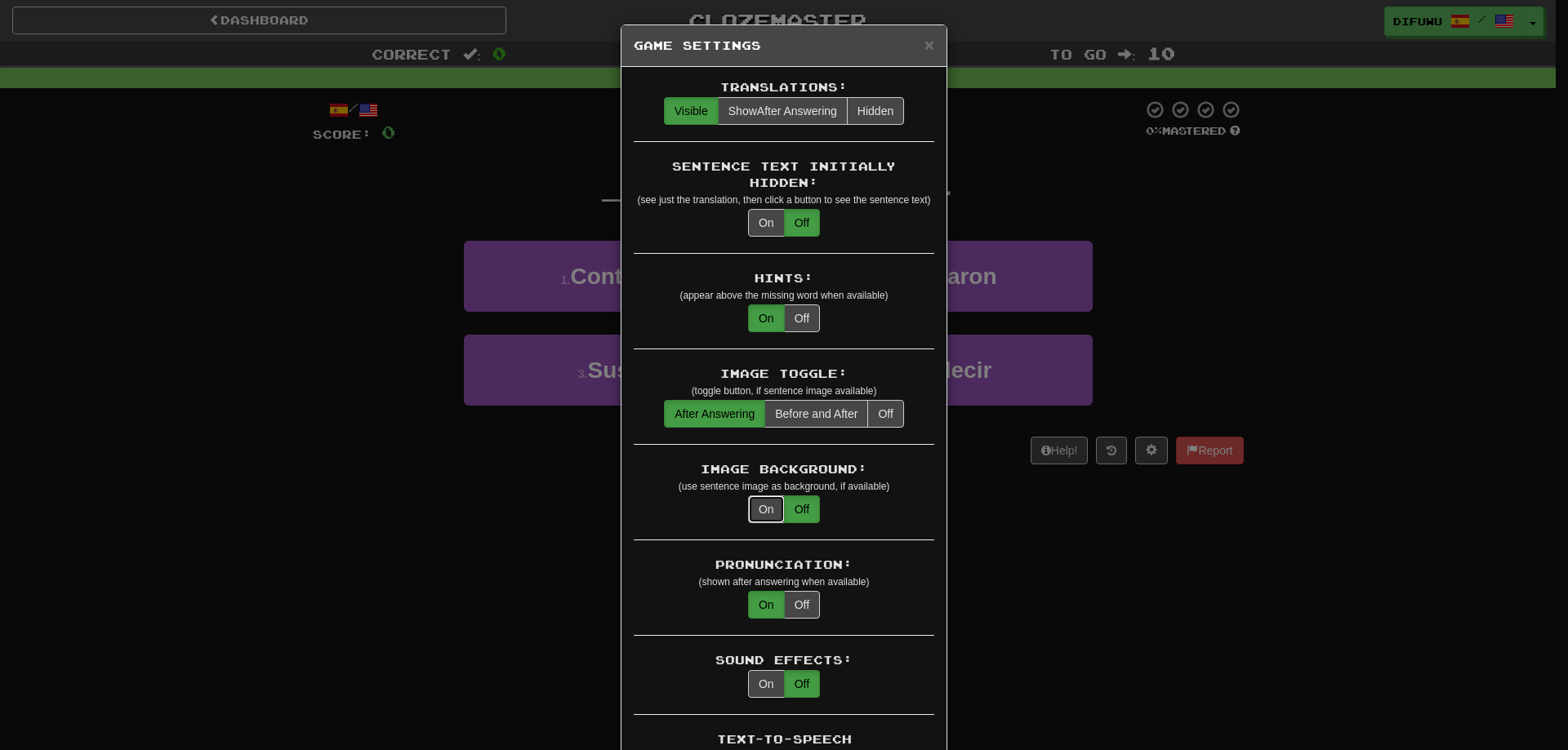
click at [754, 496] on button "On" at bounding box center [766, 510] width 37 height 28
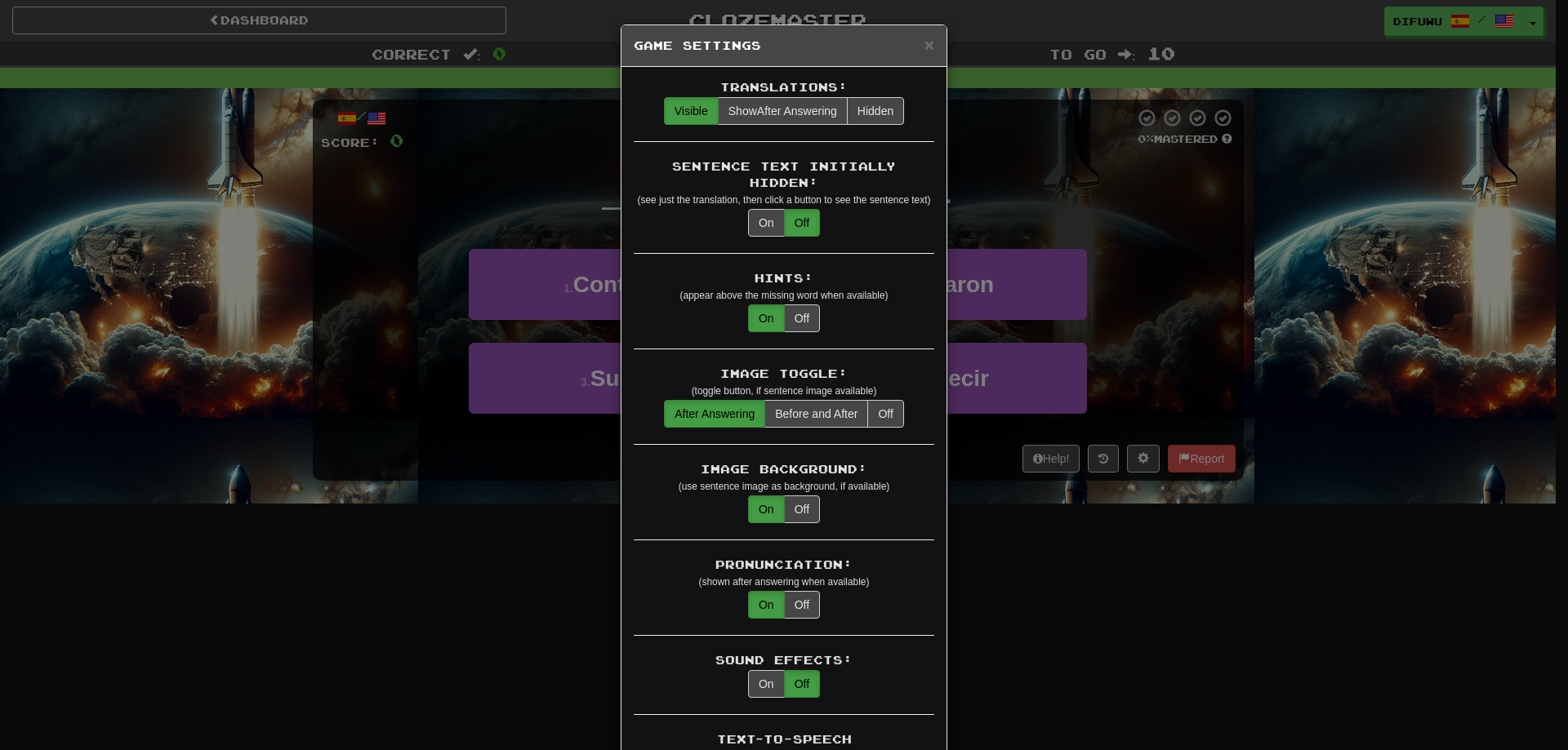
click at [1078, 661] on div "× Game Settings Translations: Visible Show After Answering Hidden Sentence Text…" at bounding box center [784, 375] width 1568 height 750
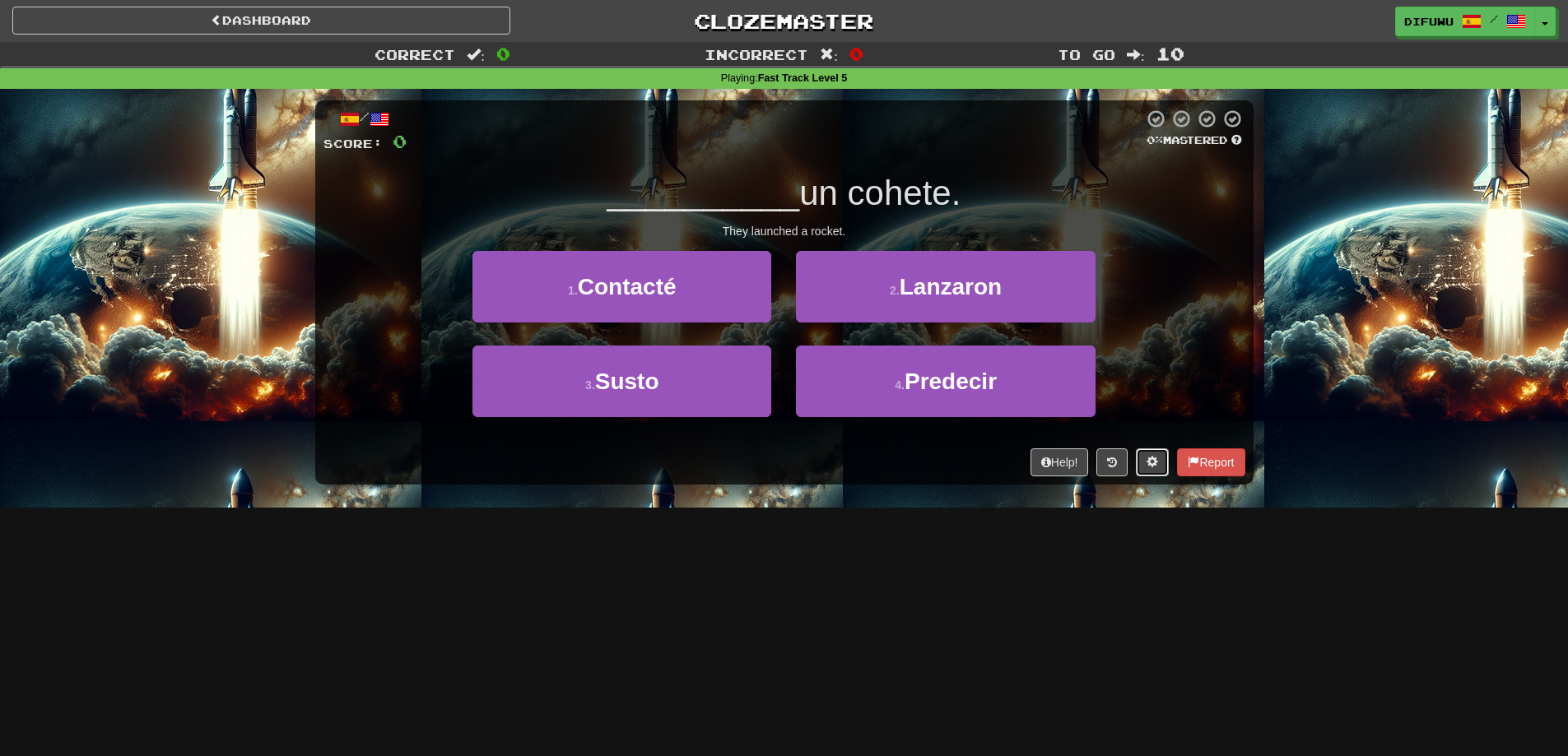
click at [1146, 465] on span at bounding box center [1152, 461] width 12 height 12
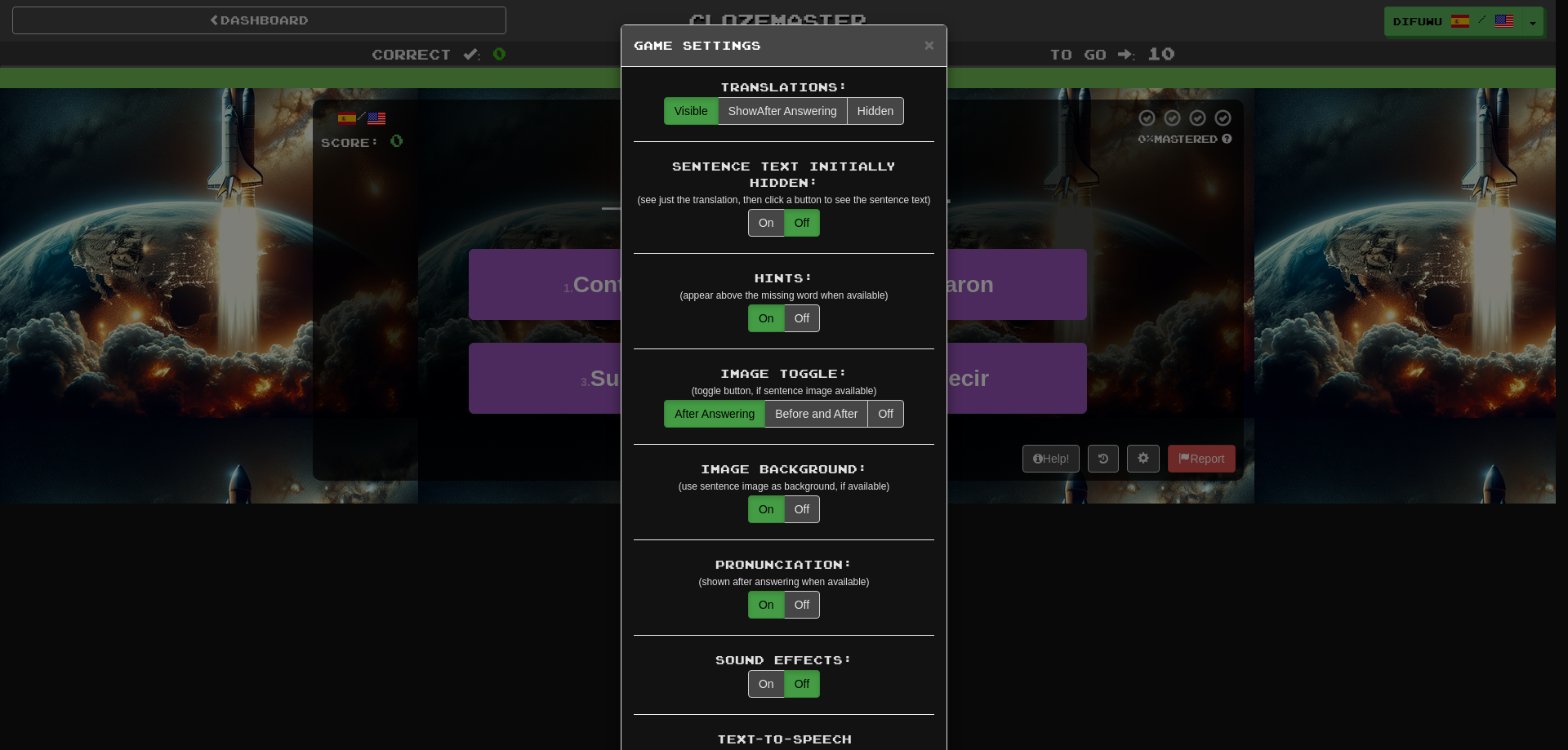
click at [1372, 279] on div "× Game Settings Translations: Visible Show After Answering Hidden Sentence Text…" at bounding box center [784, 375] width 1568 height 750
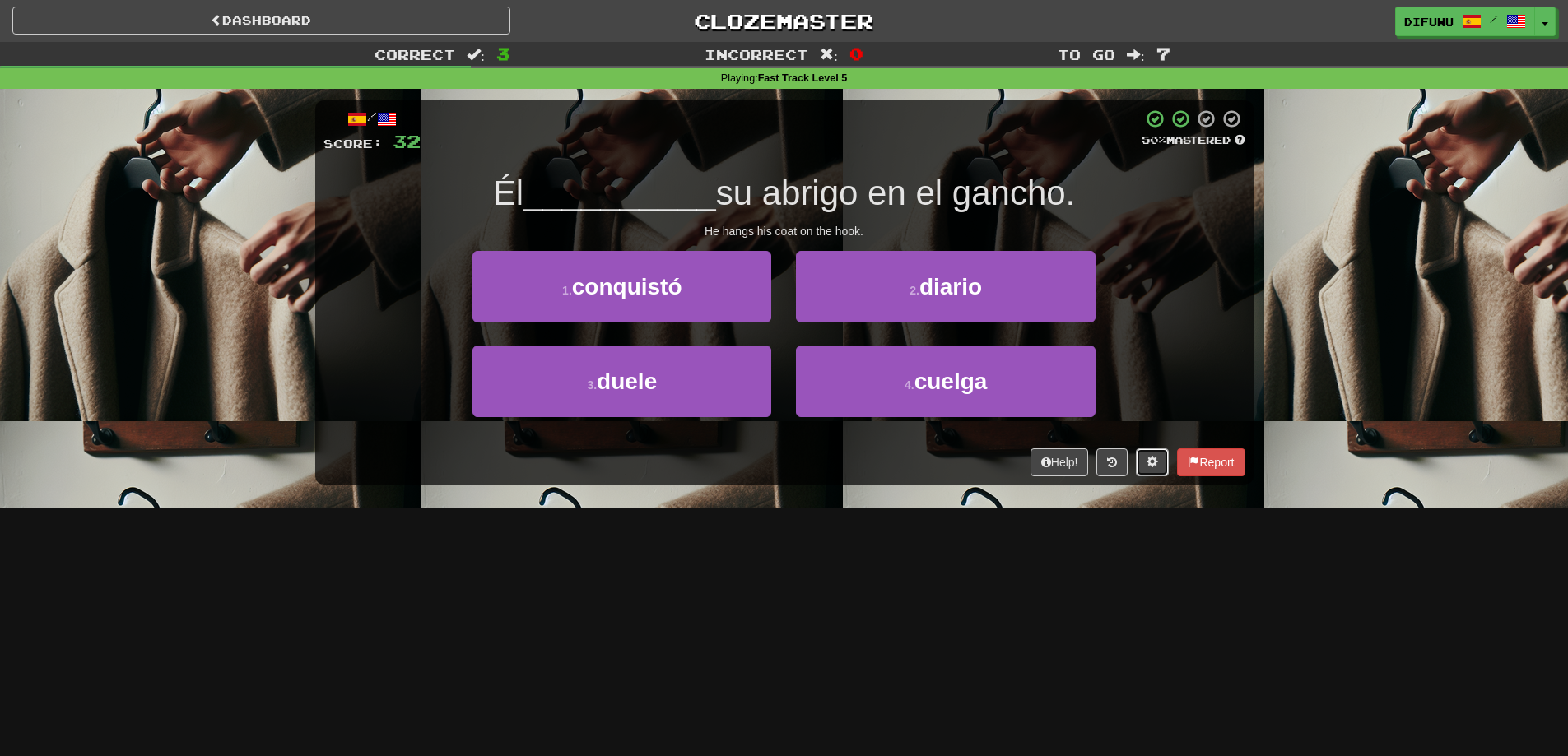
click at [1151, 463] on span at bounding box center [1152, 461] width 12 height 12
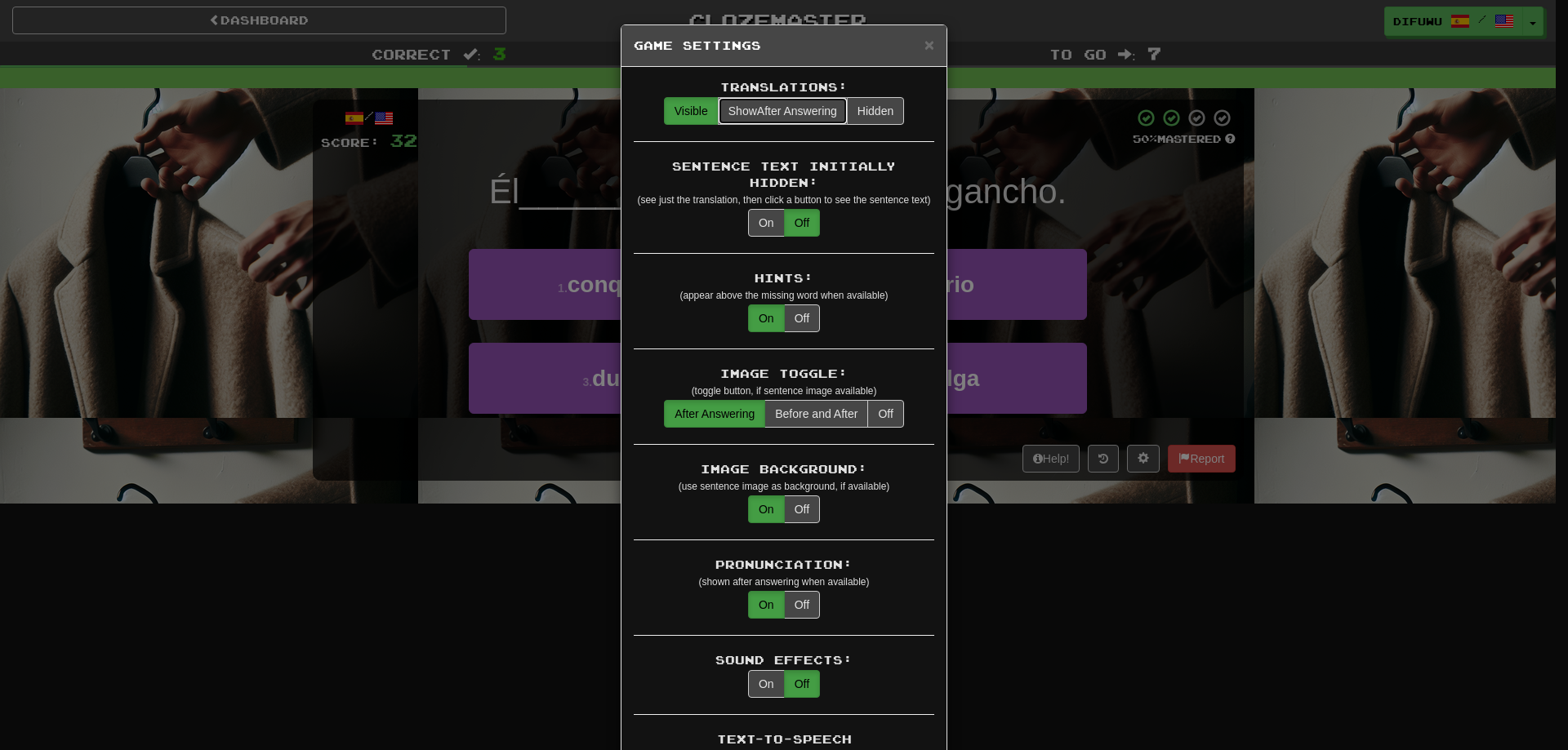
click at [795, 98] on button "Show After Answering" at bounding box center [782, 111] width 129 height 28
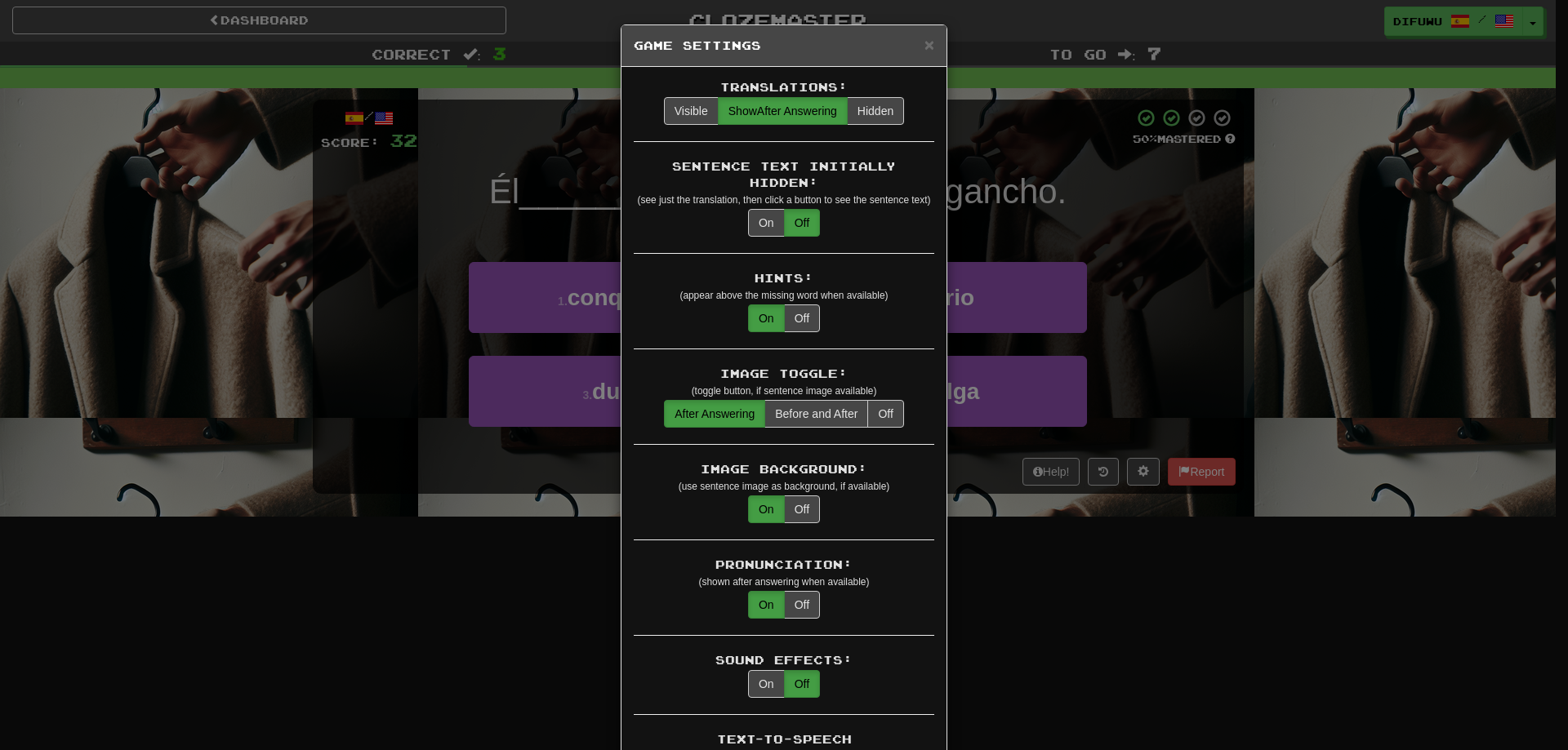
click at [1454, 362] on div "× Game Settings Translations: Visible Show After Answering Hidden Sentence Text…" at bounding box center [784, 375] width 1568 height 750
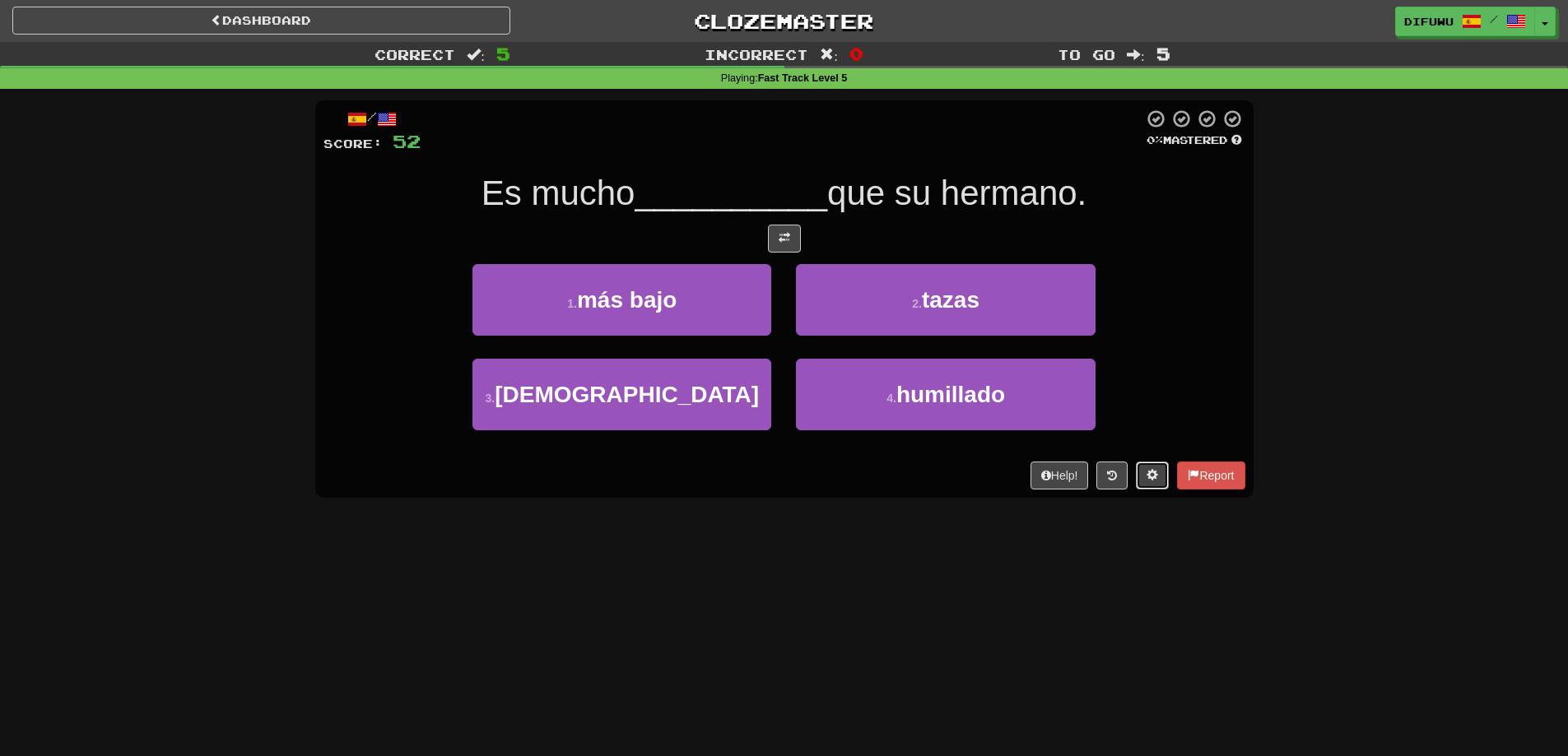
click at [1136, 461] on button at bounding box center [1152, 476] width 33 height 28
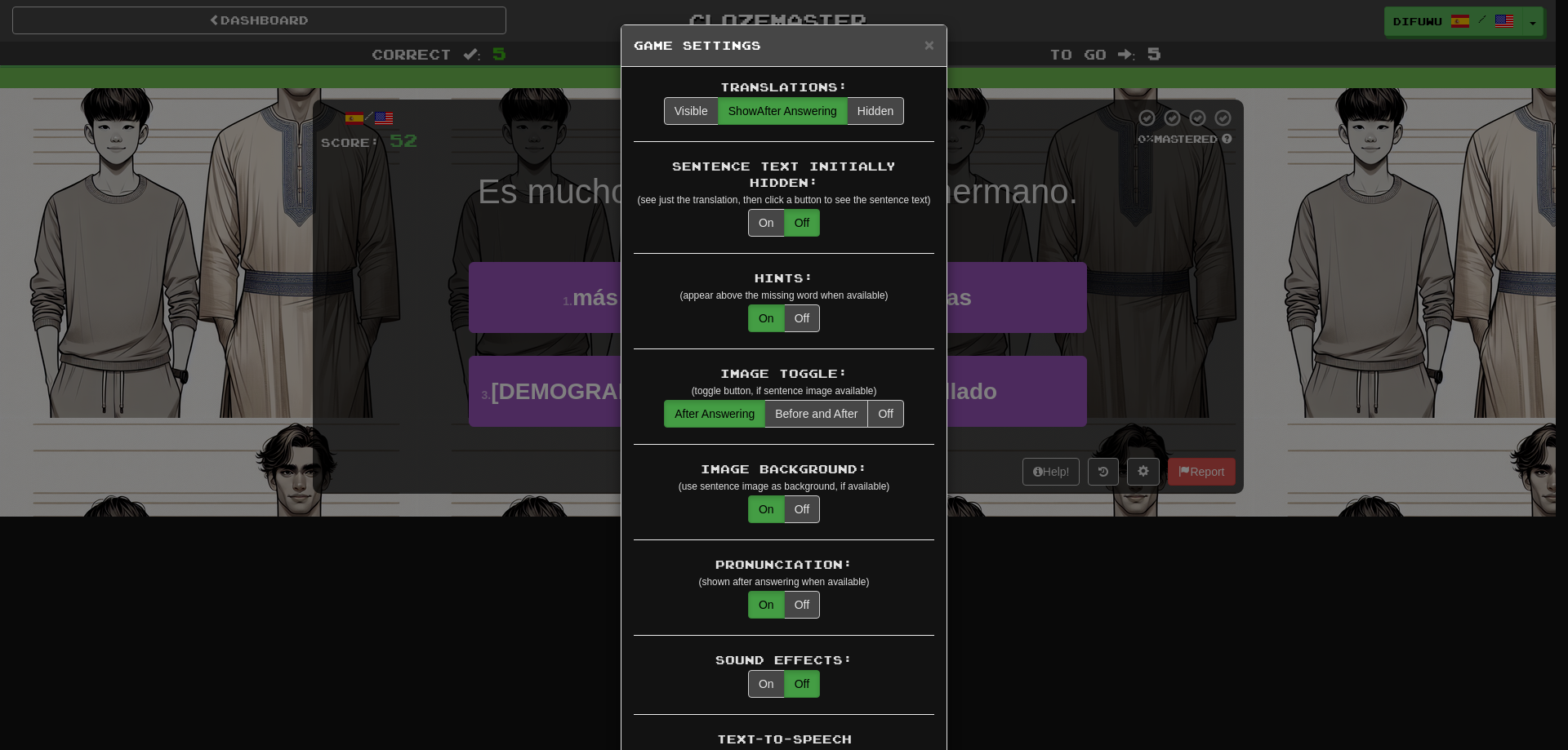
click at [1317, 393] on div "× Game Settings Translations: Visible Show After Answering Hidden Sentence Text…" at bounding box center [784, 375] width 1568 height 750
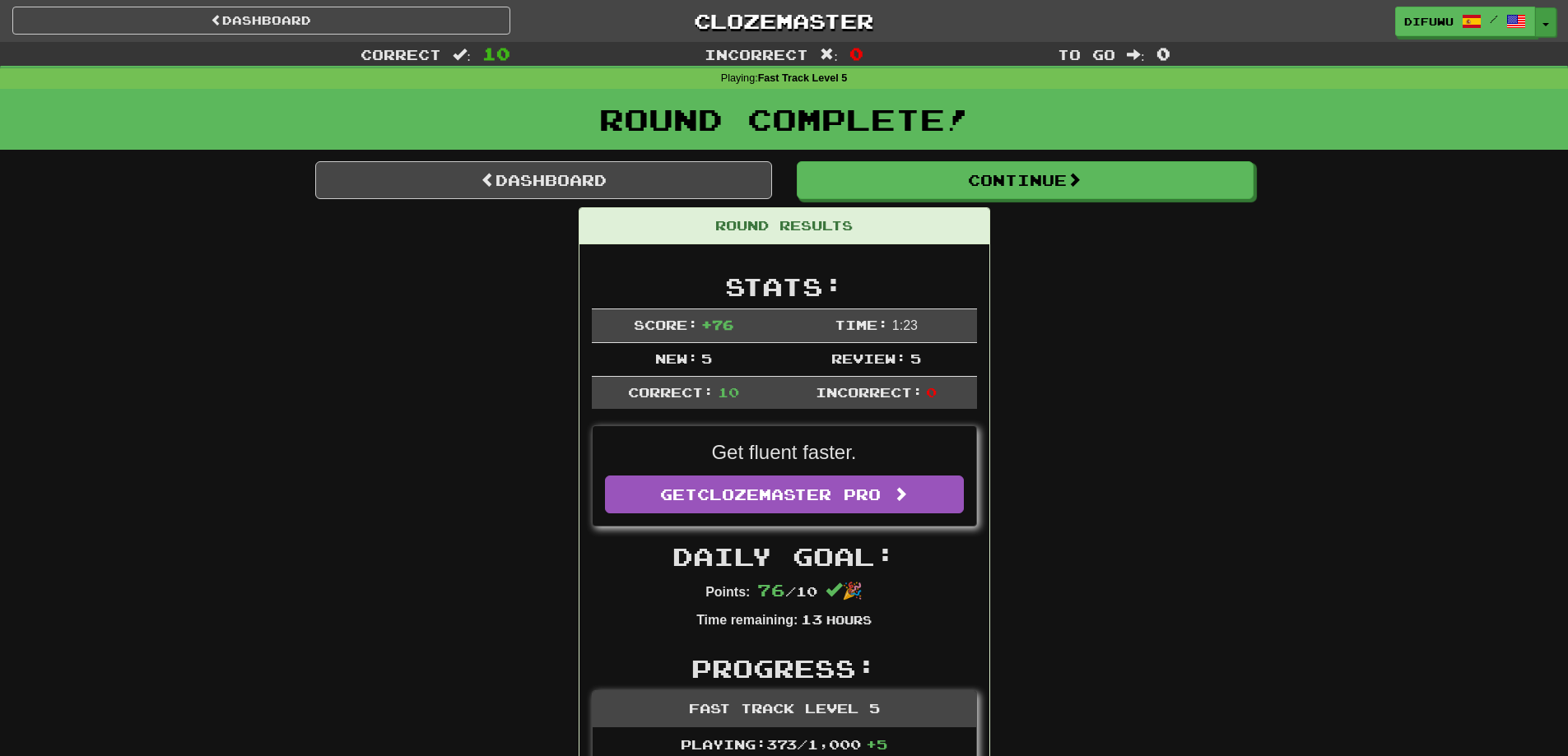
click at [1550, 17] on button "Toggle Dropdown" at bounding box center [1546, 21] width 21 height 29
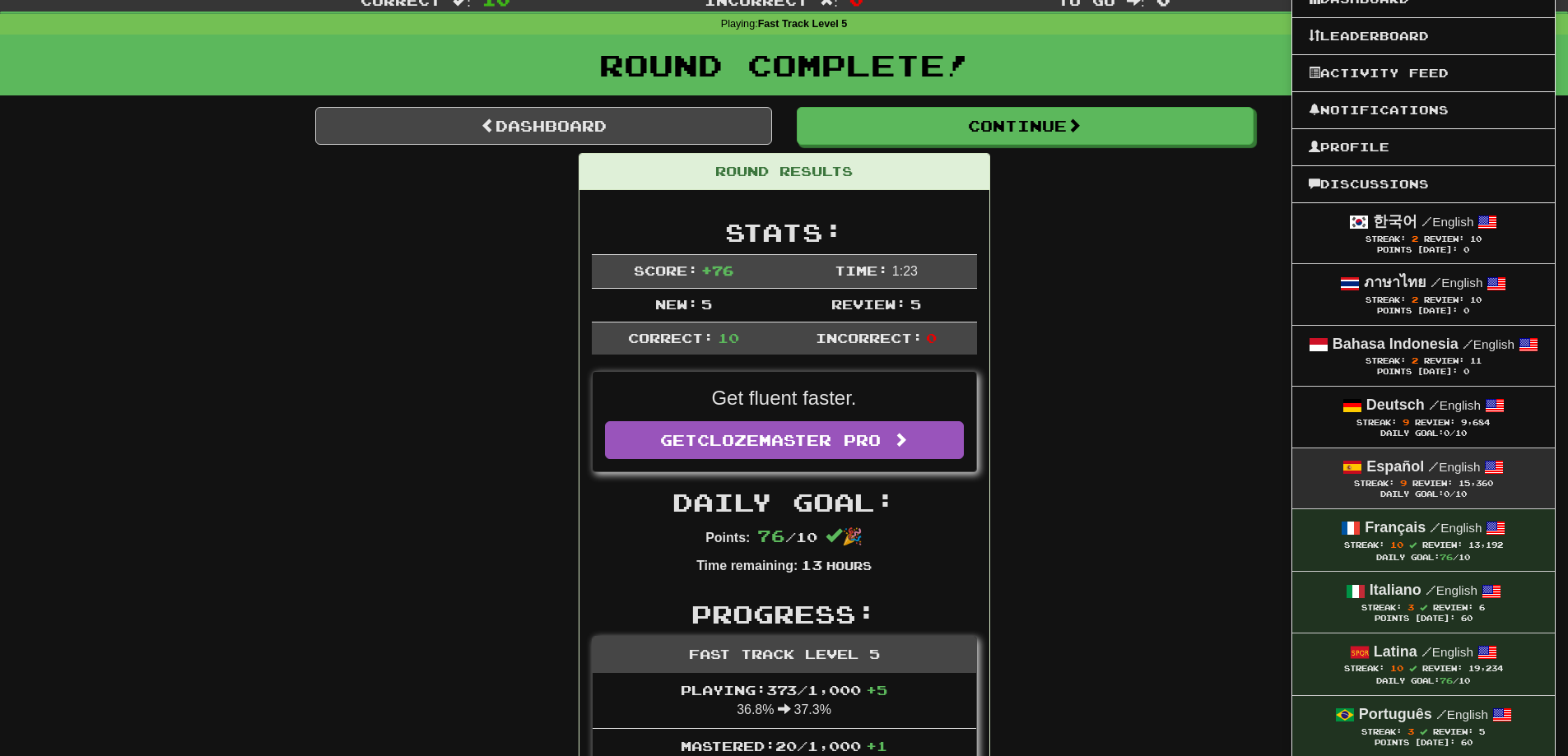
scroll to position [83, 0]
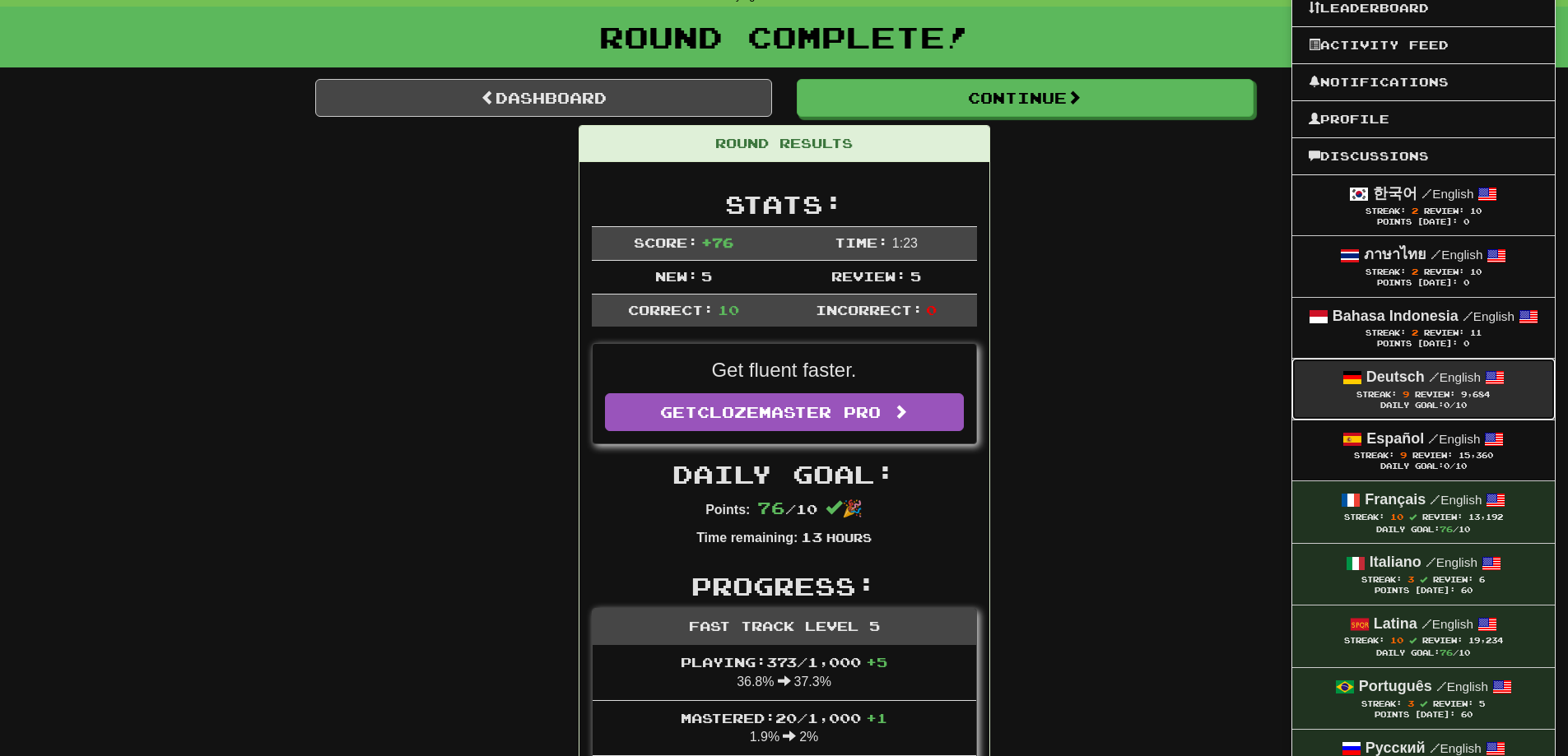
click at [1445, 382] on small "/ English" at bounding box center [1454, 377] width 51 height 14
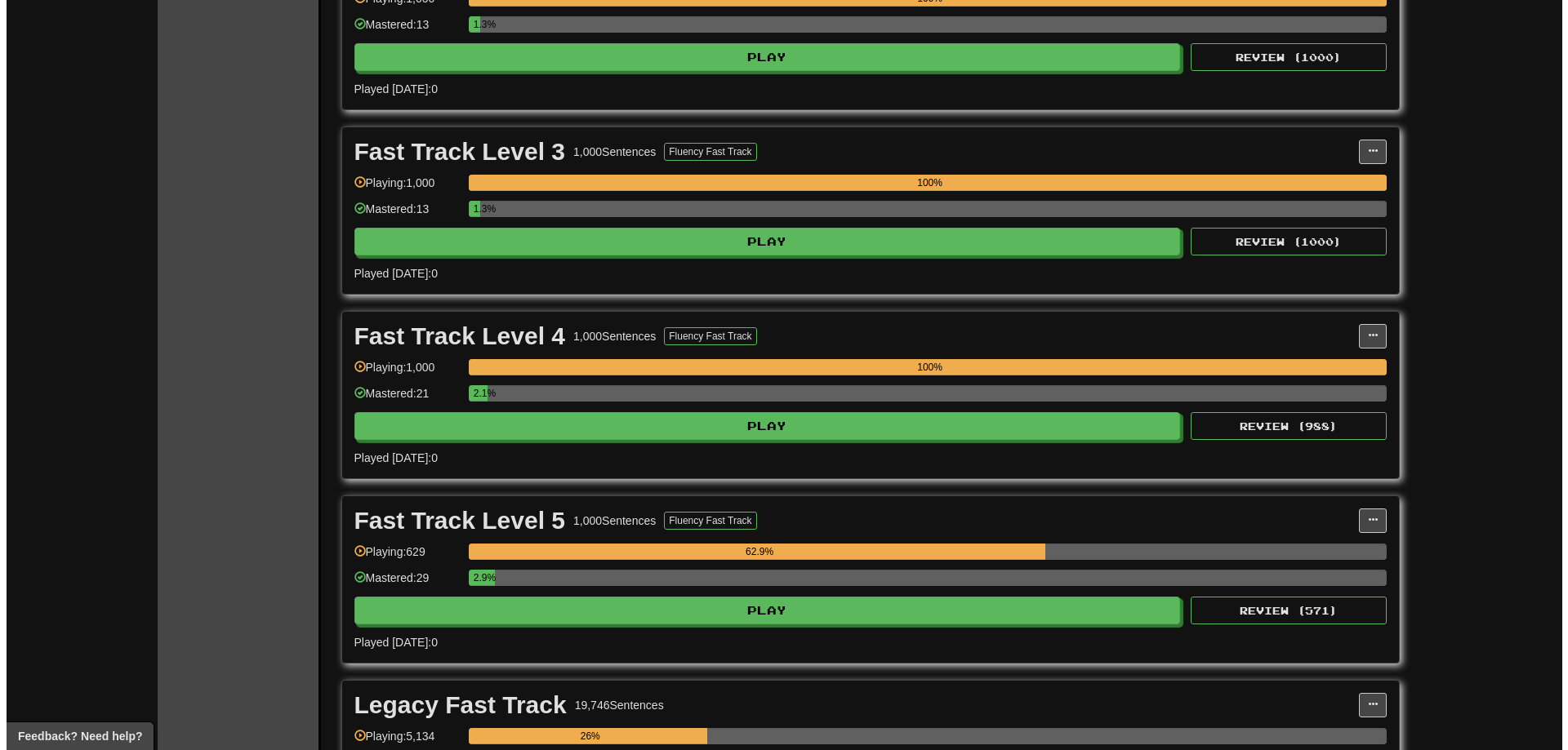
scroll to position [816, 0]
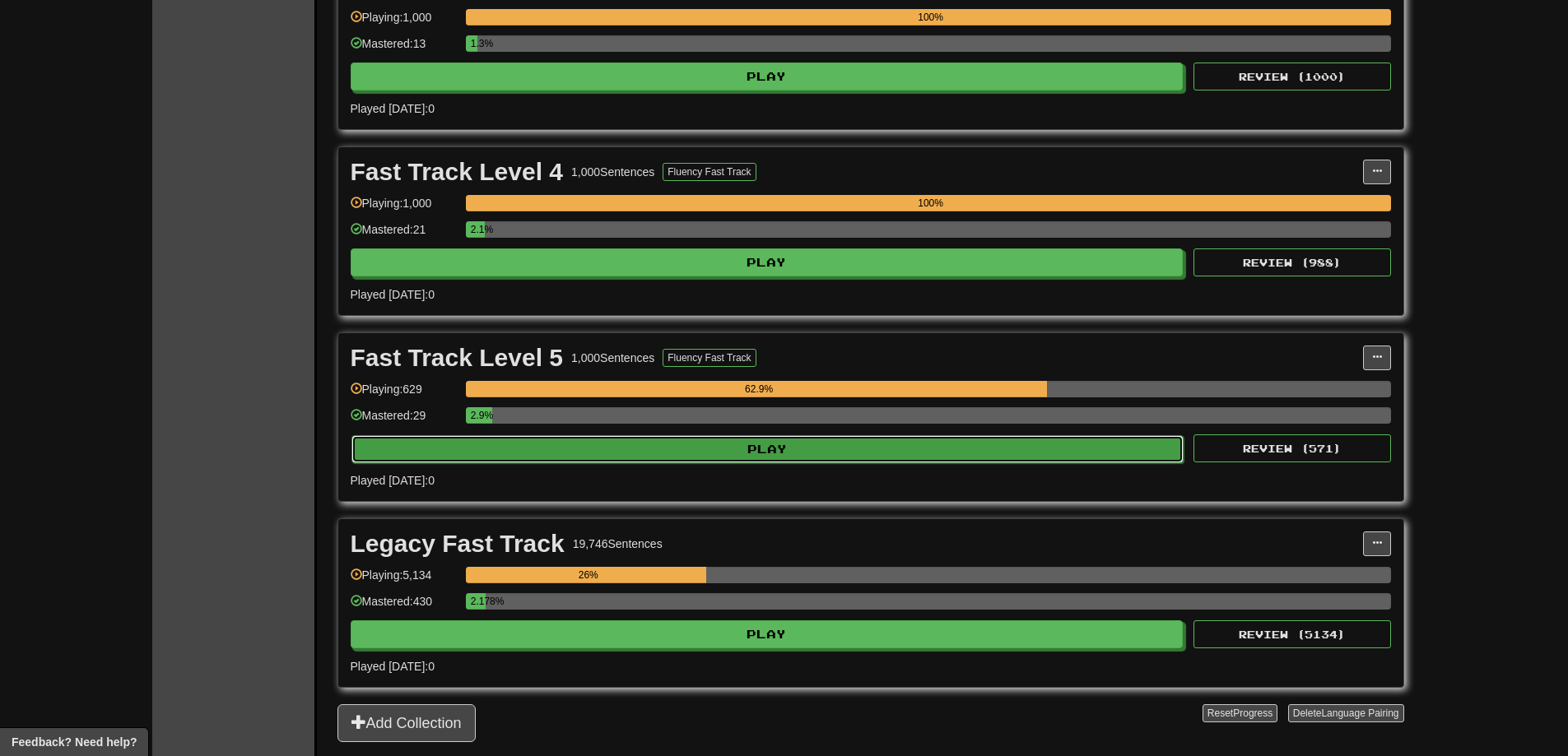
click at [968, 452] on button "Play" at bounding box center [768, 450] width 832 height 28
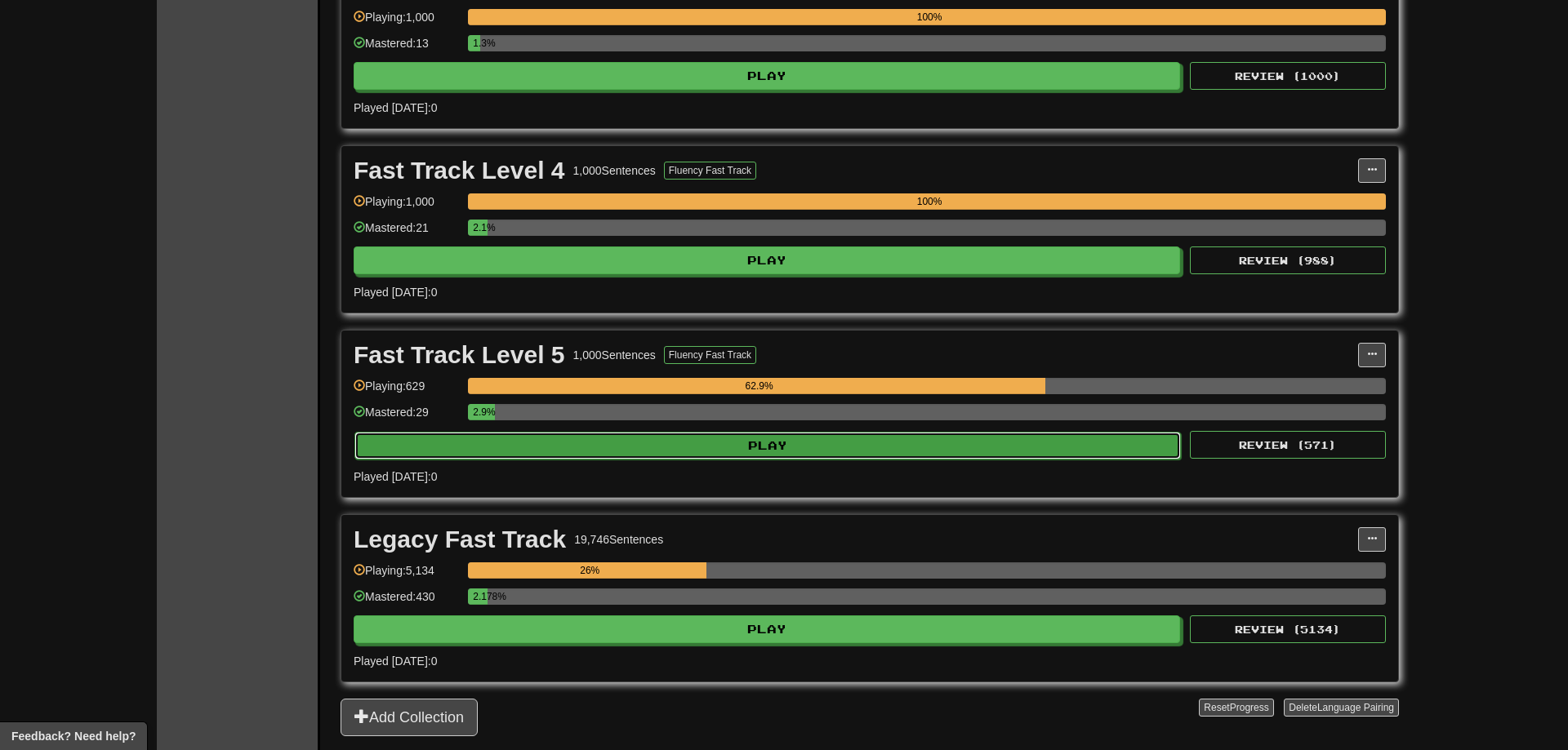
select select "**"
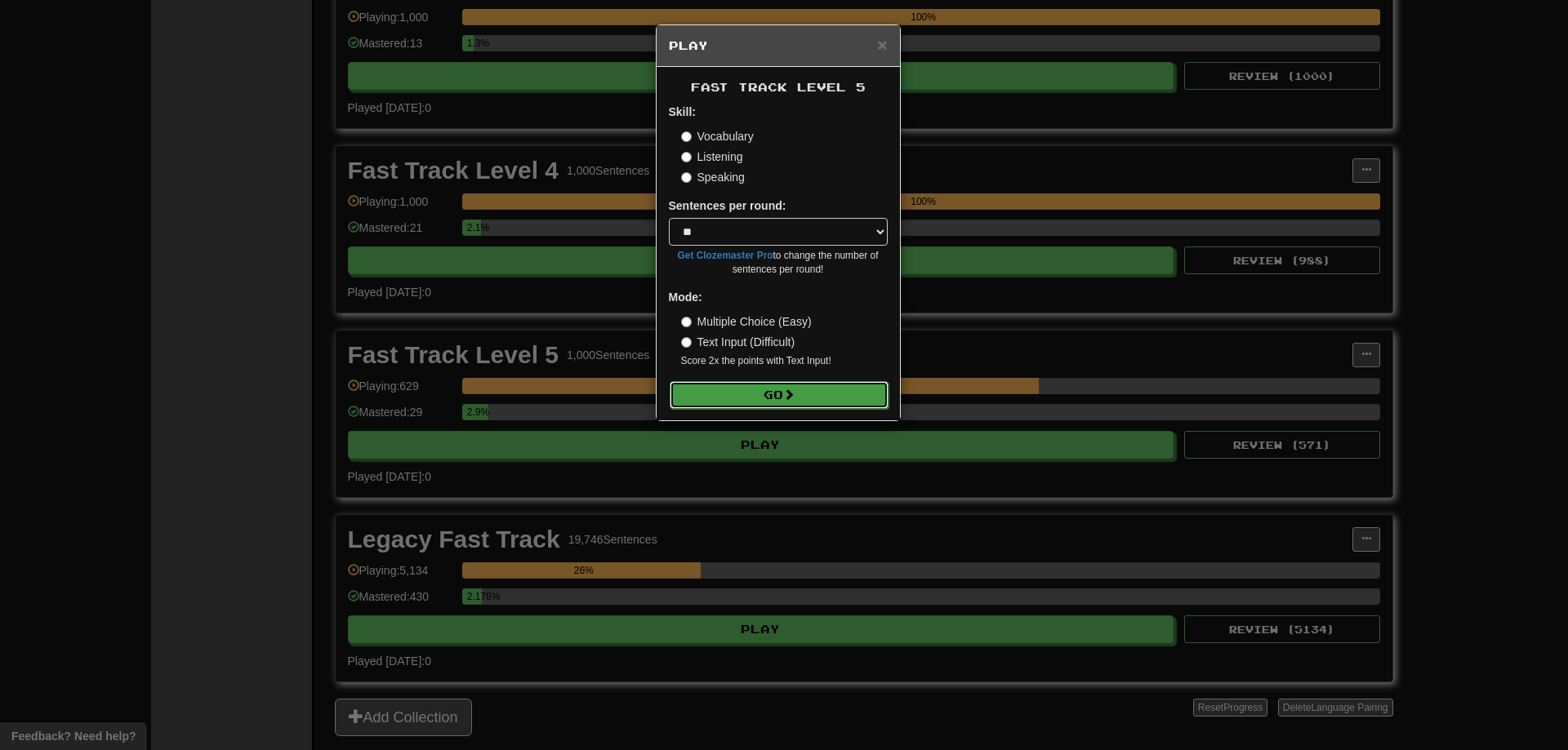
click at [756, 385] on button "Go" at bounding box center [778, 395] width 219 height 28
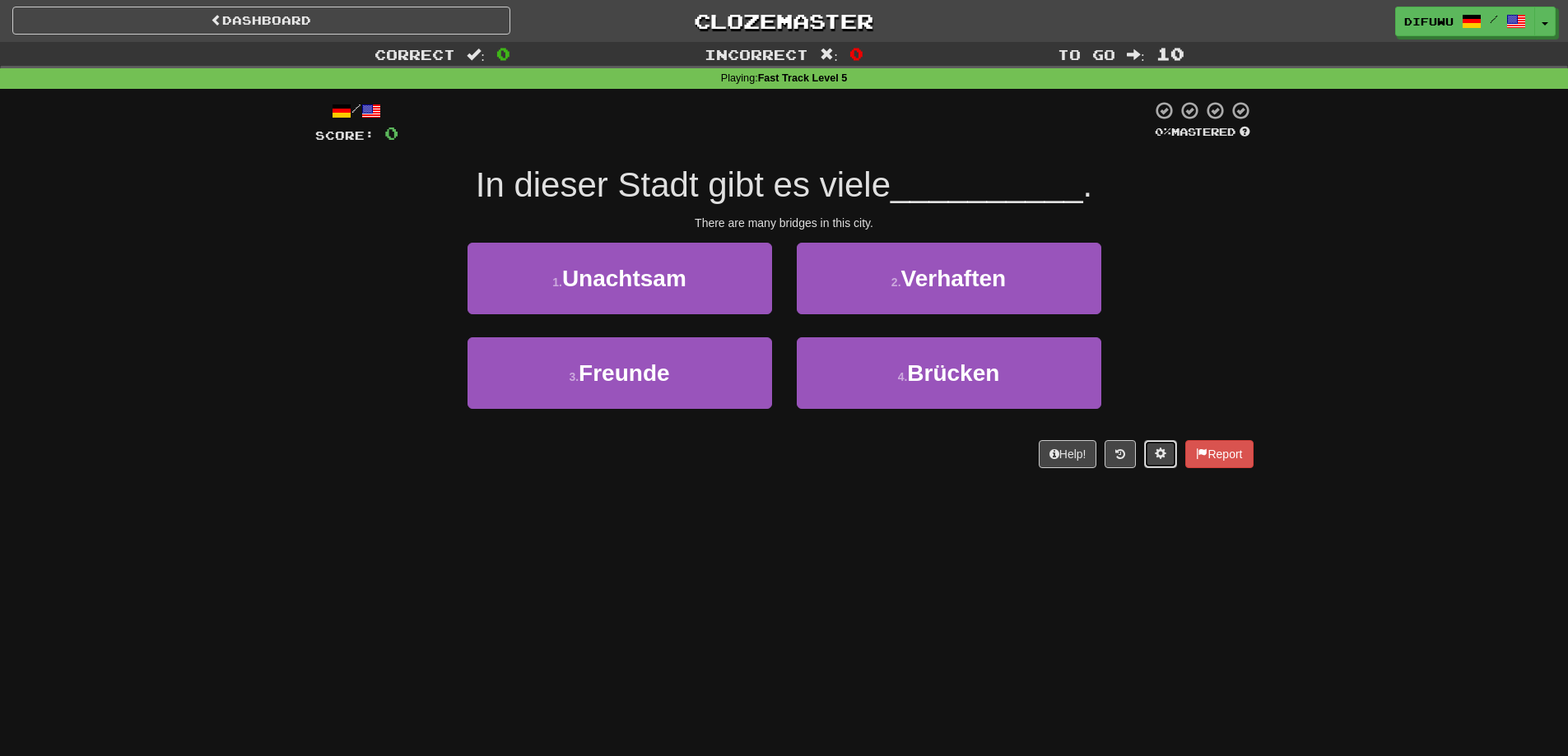
click at [1150, 450] on button at bounding box center [1160, 454] width 33 height 28
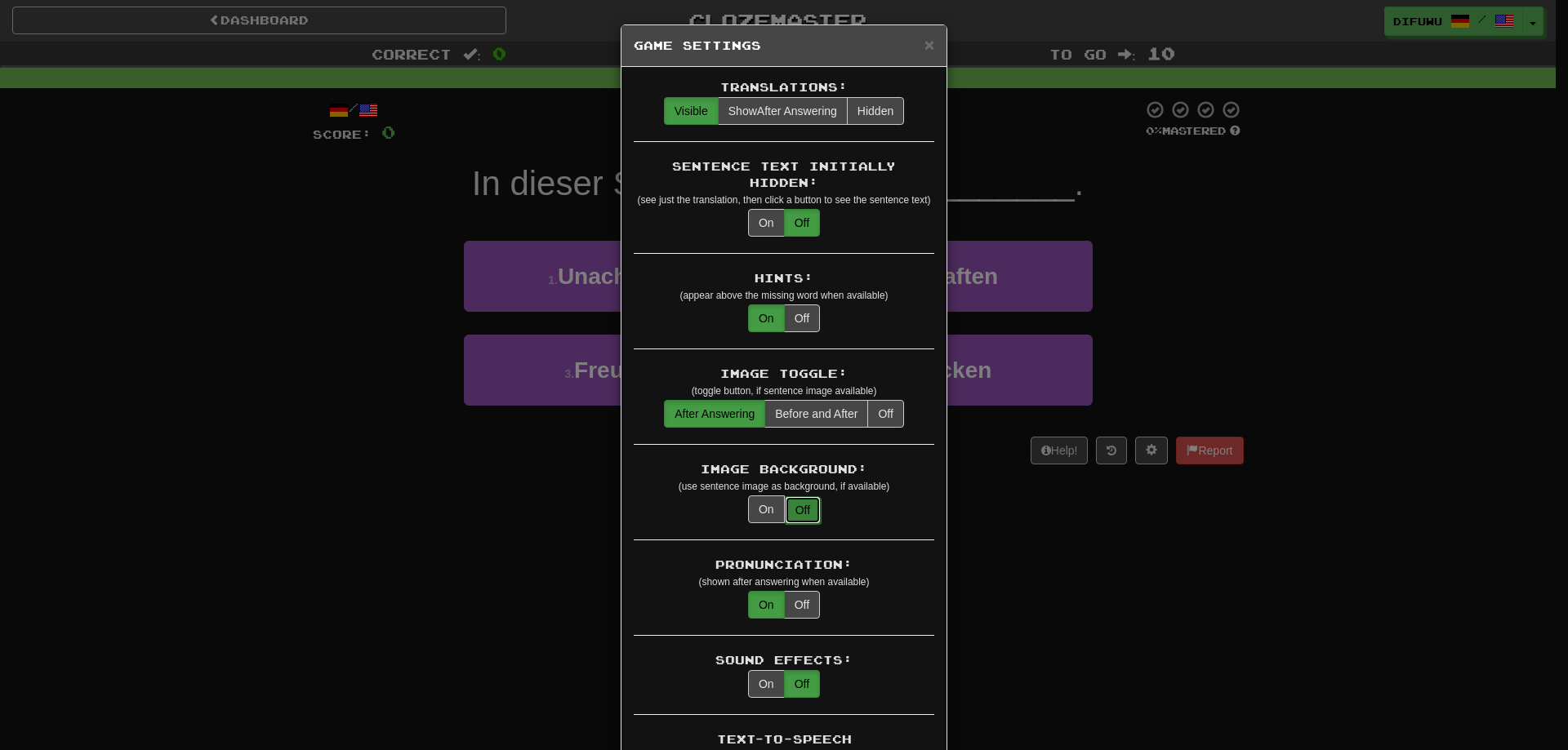
click at [787, 499] on button "Off" at bounding box center [802, 511] width 36 height 28
click at [775, 501] on button "On" at bounding box center [766, 510] width 37 height 28
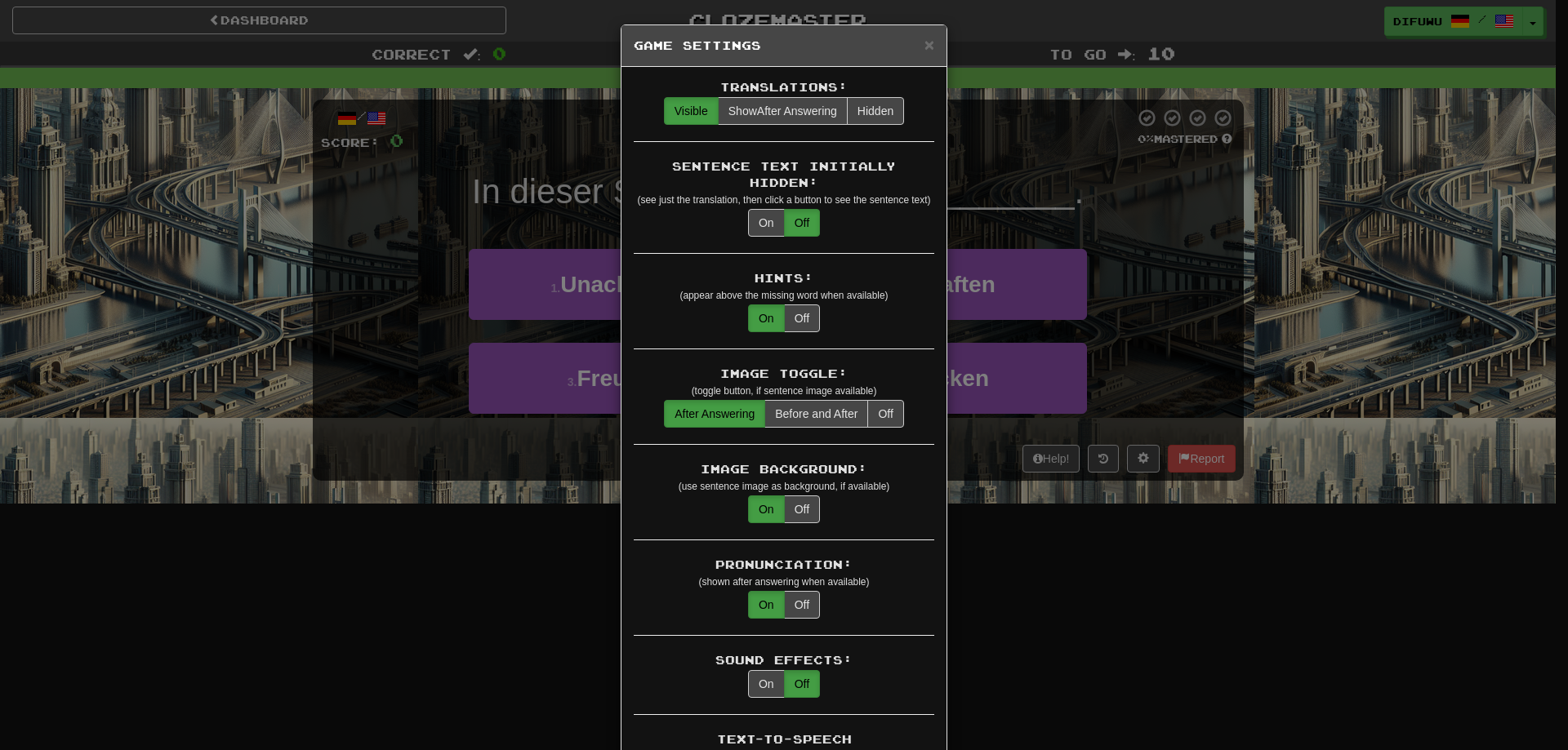
click at [1327, 564] on div "× Game Settings Translations: Visible Show After Answering Hidden Sentence Text…" at bounding box center [784, 375] width 1568 height 750
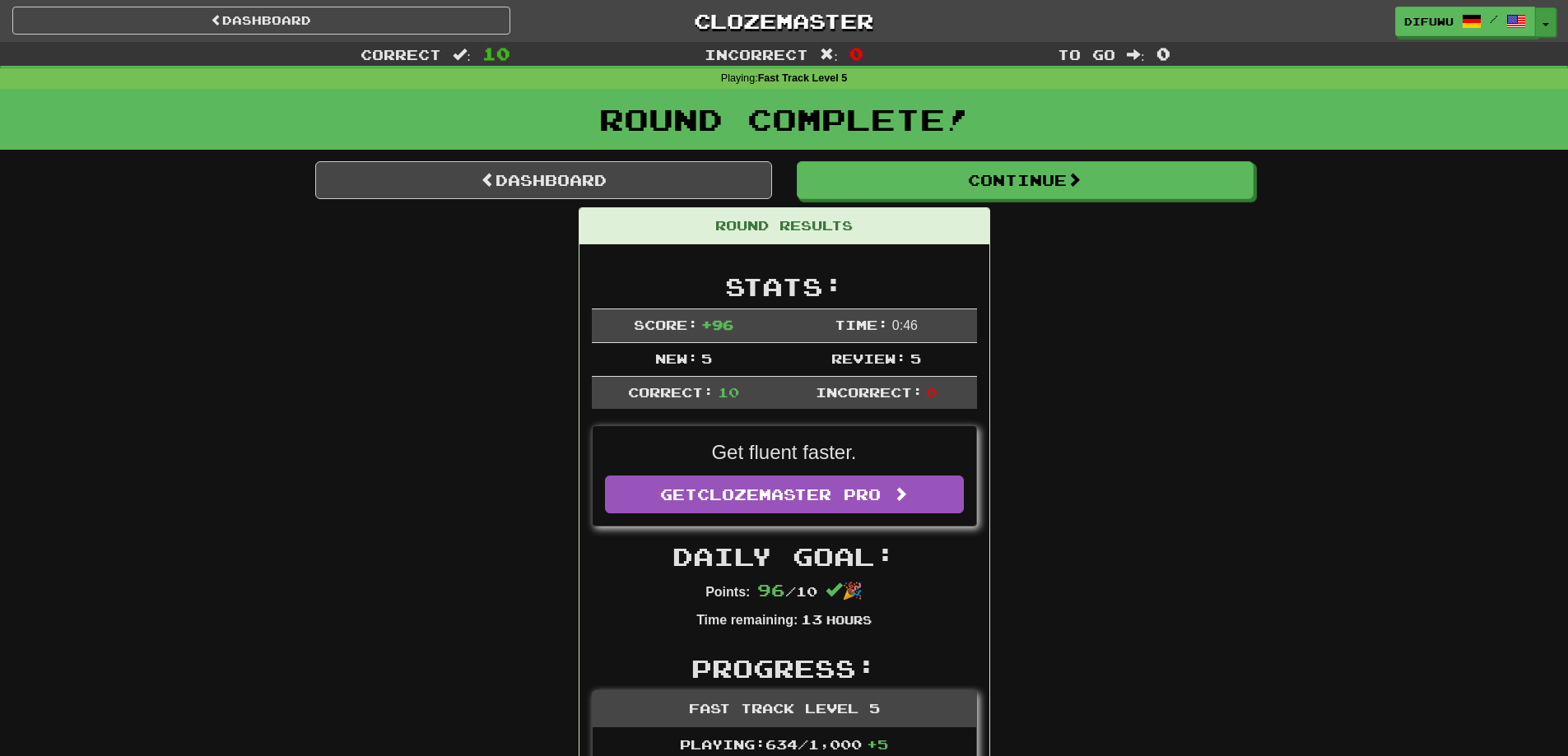
click at [1549, 21] on button "Toggle Dropdown" at bounding box center [1546, 21] width 21 height 29
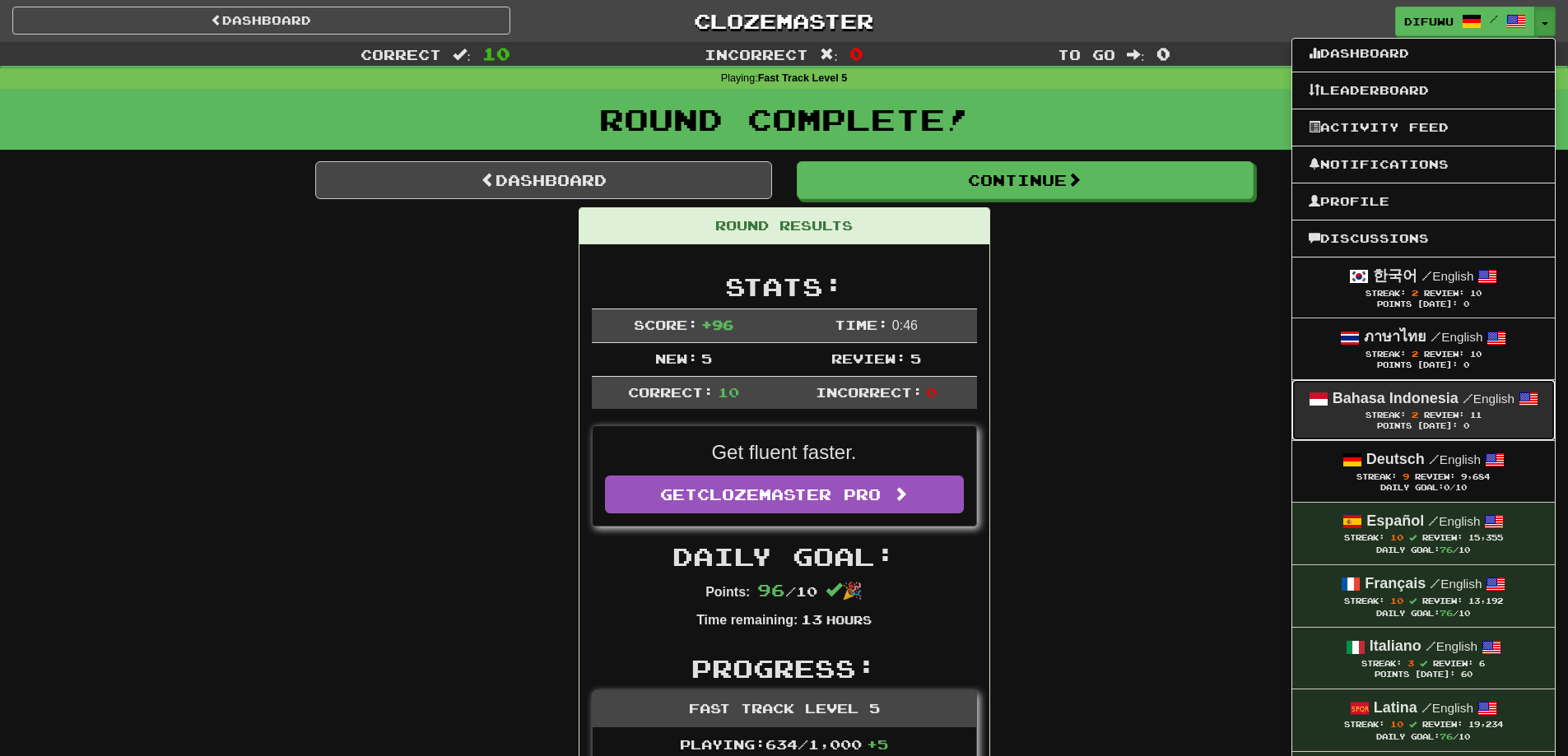
click at [1403, 391] on strong "Bahasa Indonesia" at bounding box center [1395, 398] width 126 height 17
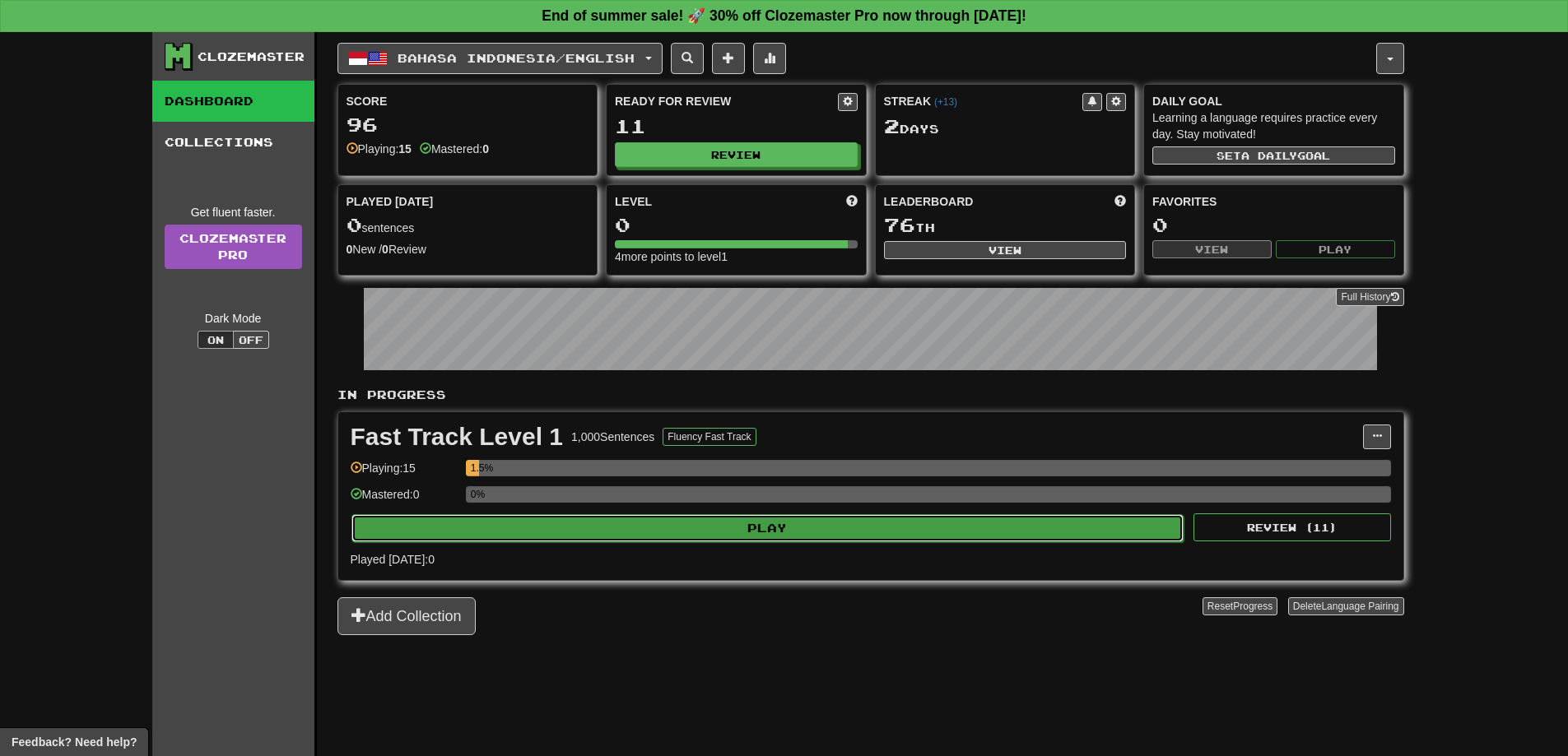
click at [703, 527] on button "Play" at bounding box center [768, 529] width 832 height 28
select select "**"
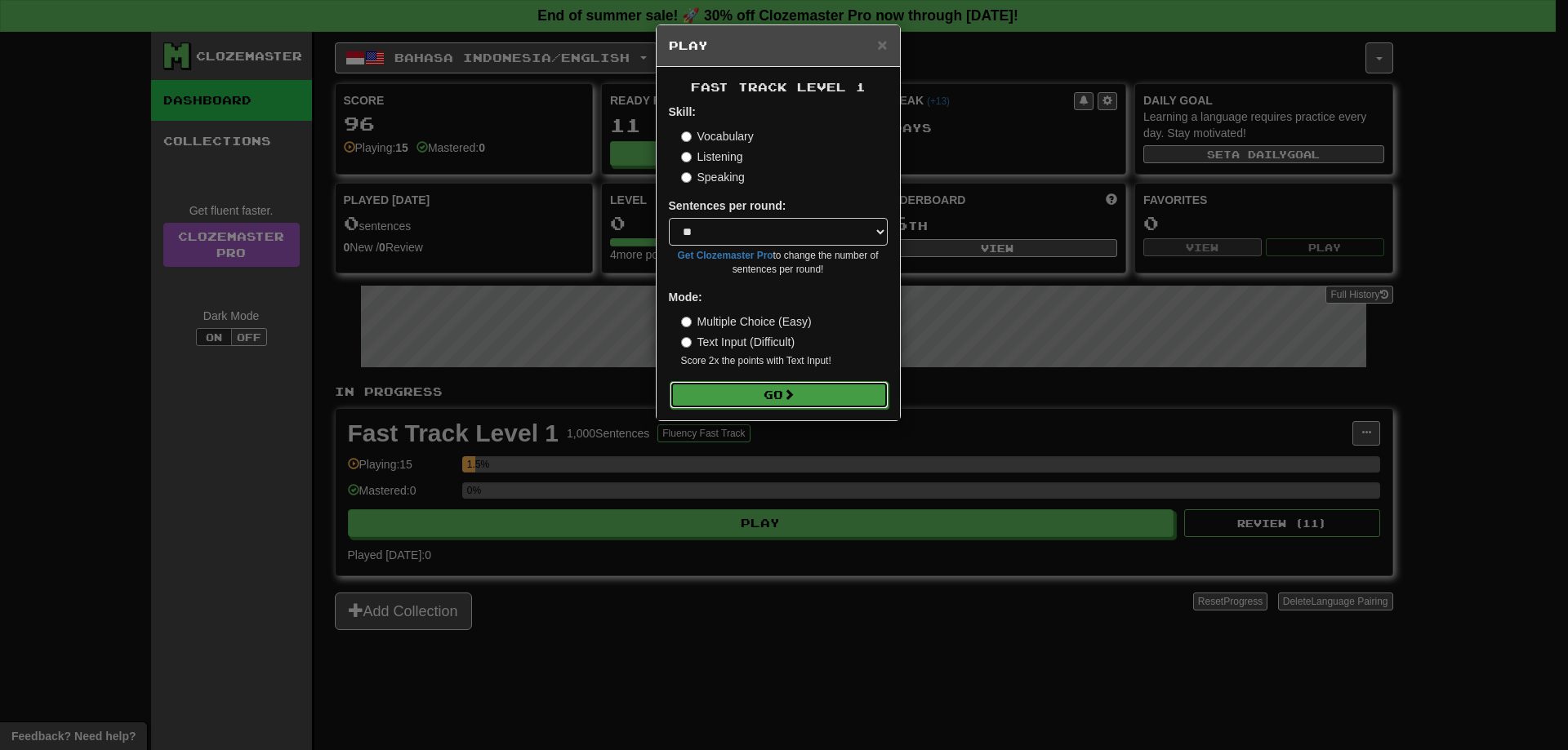
click at [758, 393] on button "Go" at bounding box center [778, 395] width 219 height 28
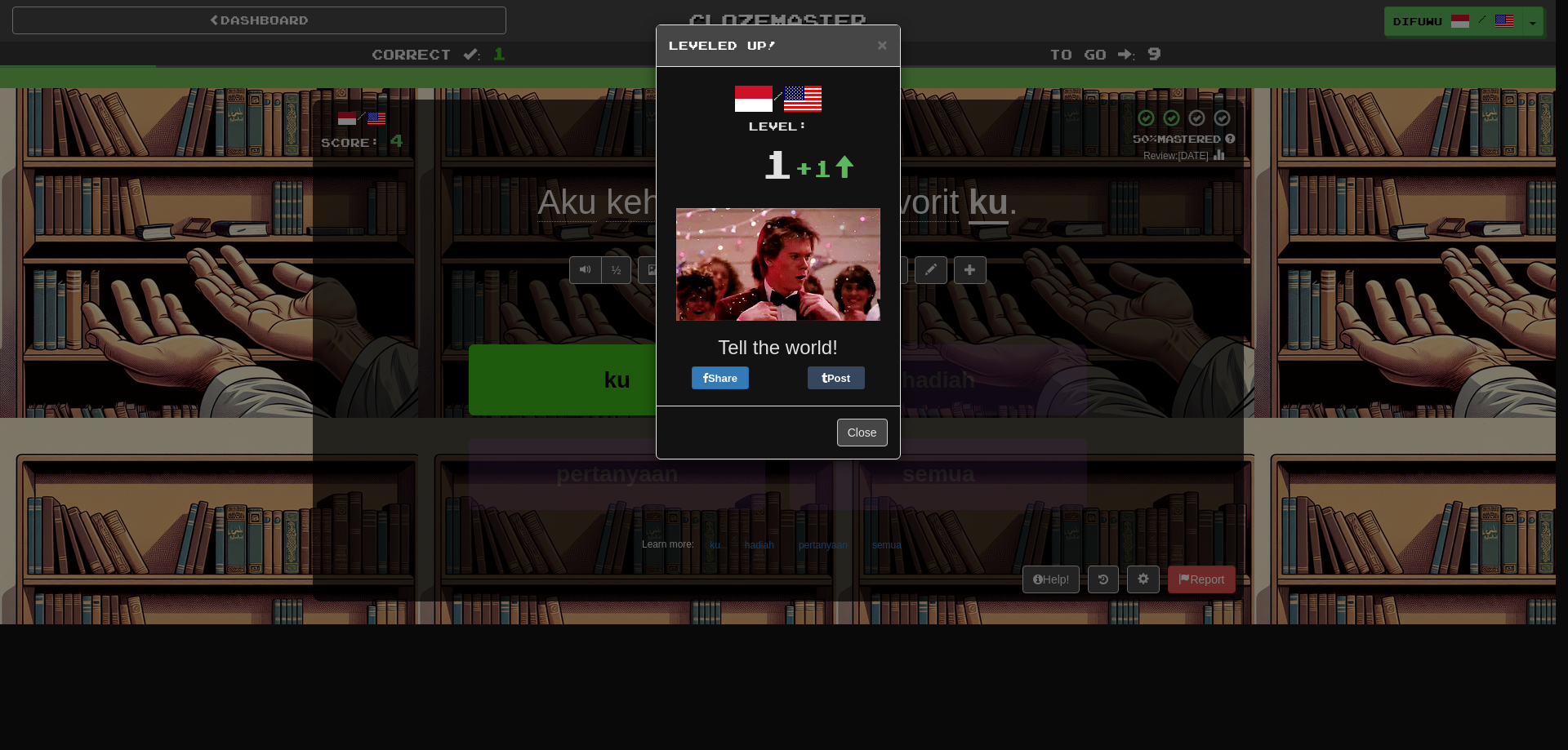
click at [1186, 339] on div "× Leveled Up! / Level: 1 +1 Tell the world! Share Post Close" at bounding box center [784, 375] width 1568 height 750
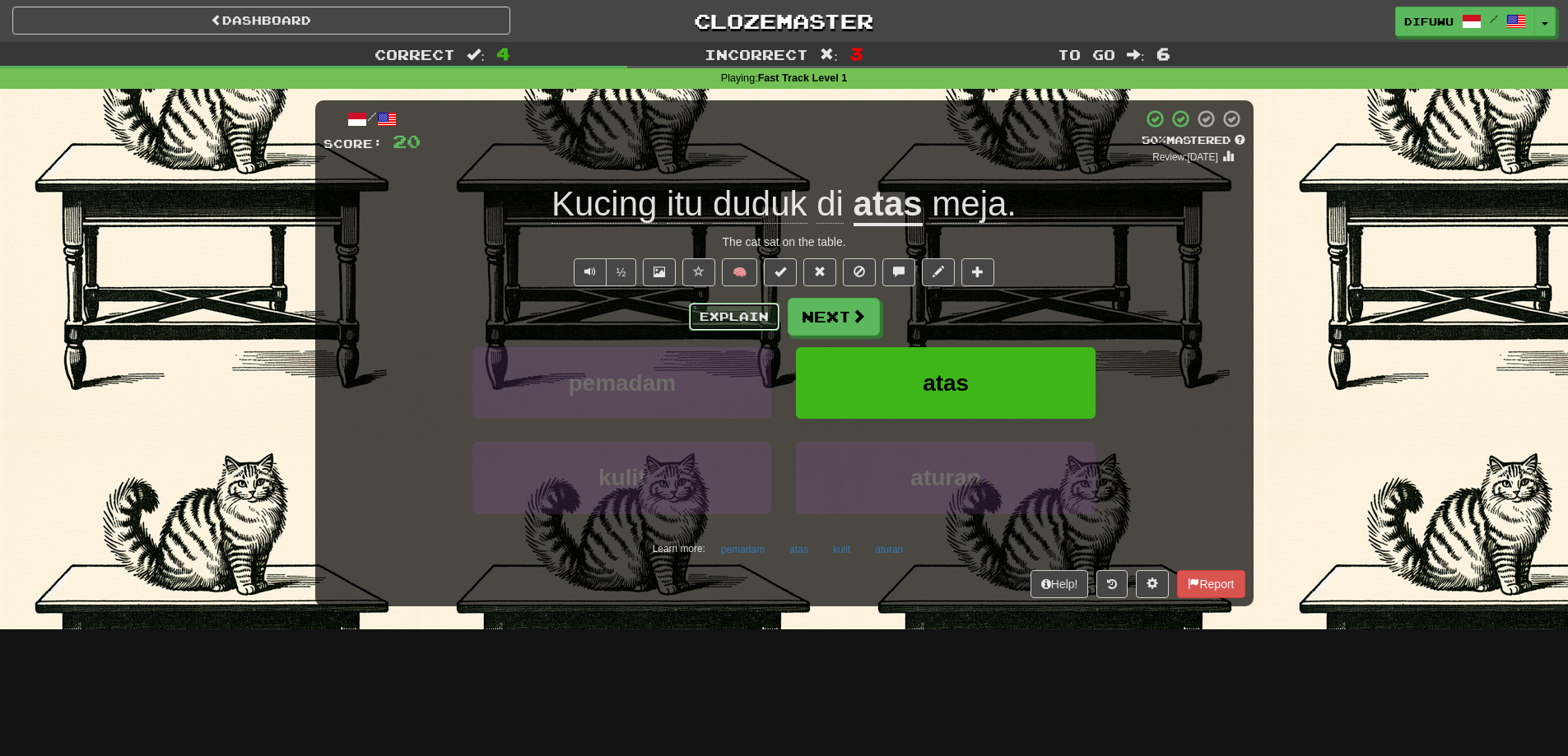
click at [729, 326] on button "Explain" at bounding box center [734, 317] width 91 height 28
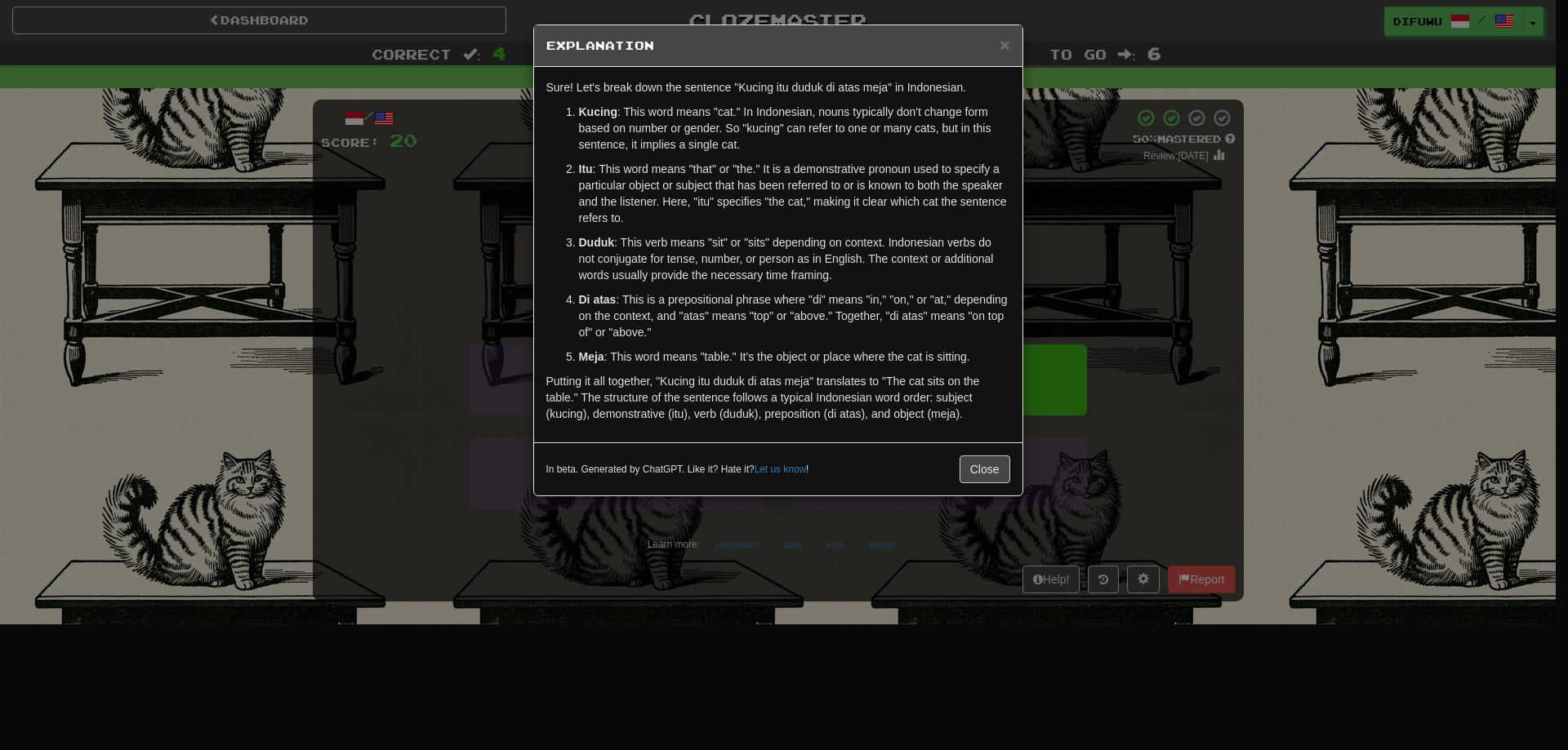
click at [1179, 377] on div "× Explanation Sure! Let's break down the sentence "Kucing itu duduk di atas mej…" at bounding box center [784, 375] width 1568 height 750
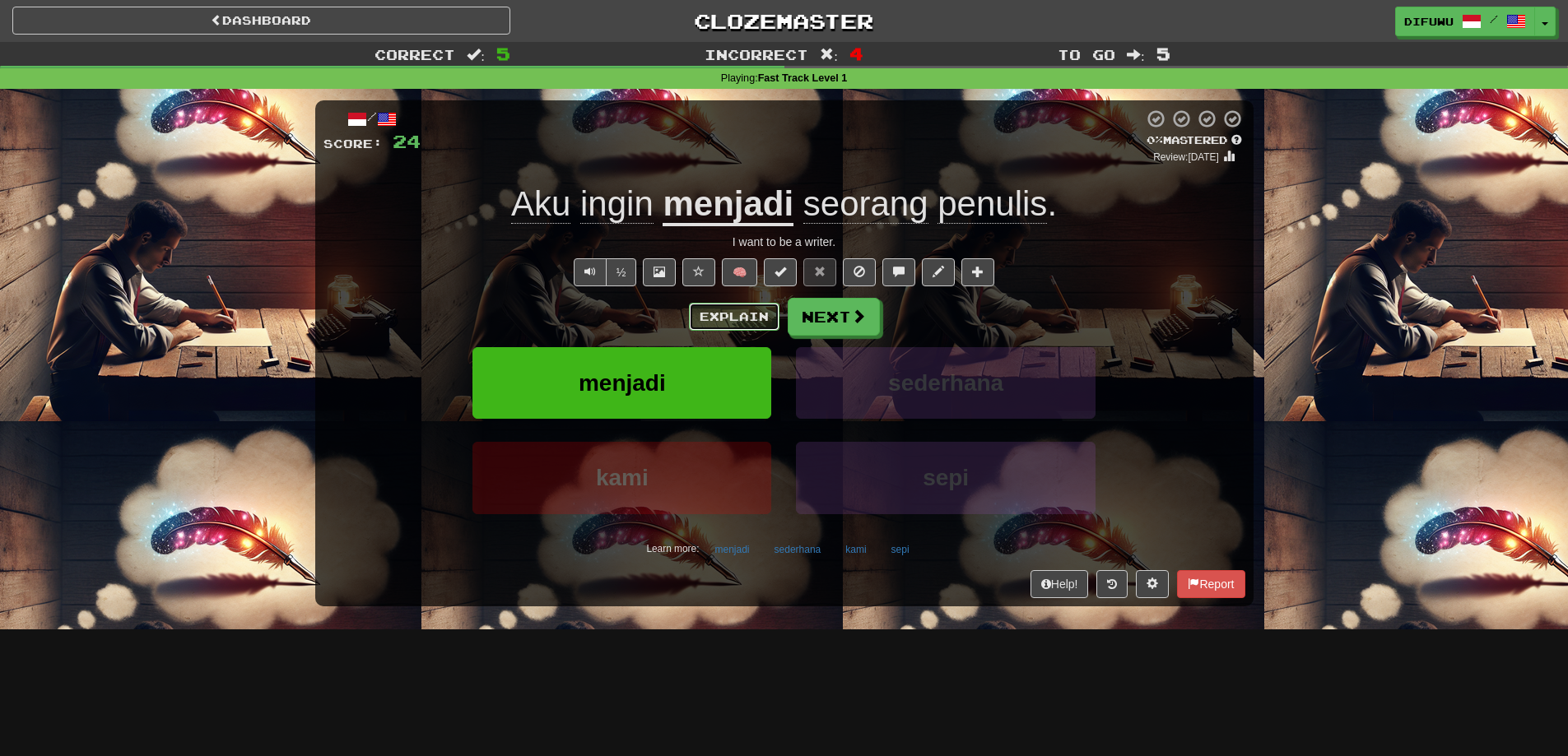
click at [718, 316] on button "Explain" at bounding box center [734, 317] width 91 height 28
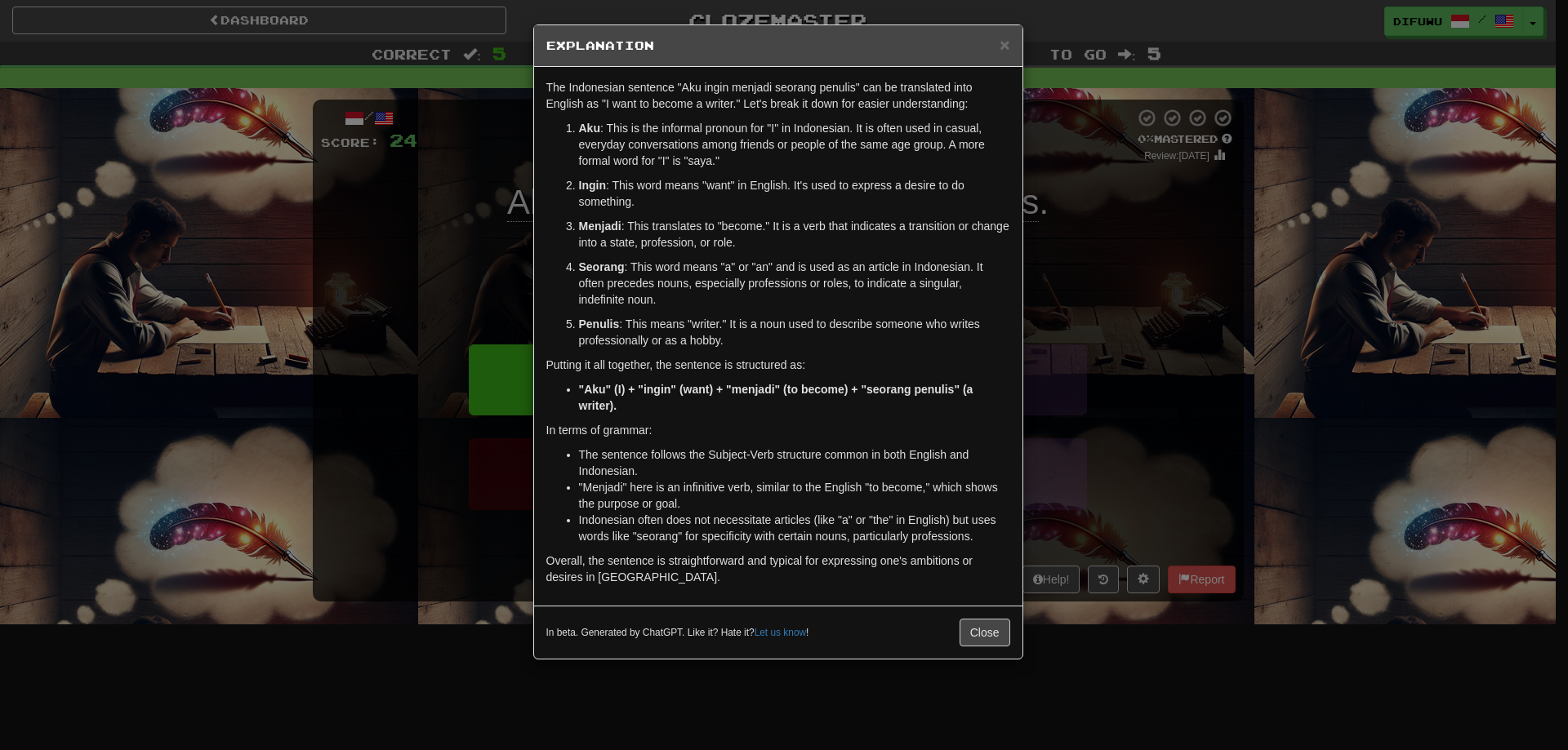
click at [1197, 451] on div "× Explanation The Indonesian sentence "Aku ingin menjadi seorang penulis" can b…" at bounding box center [784, 375] width 1568 height 750
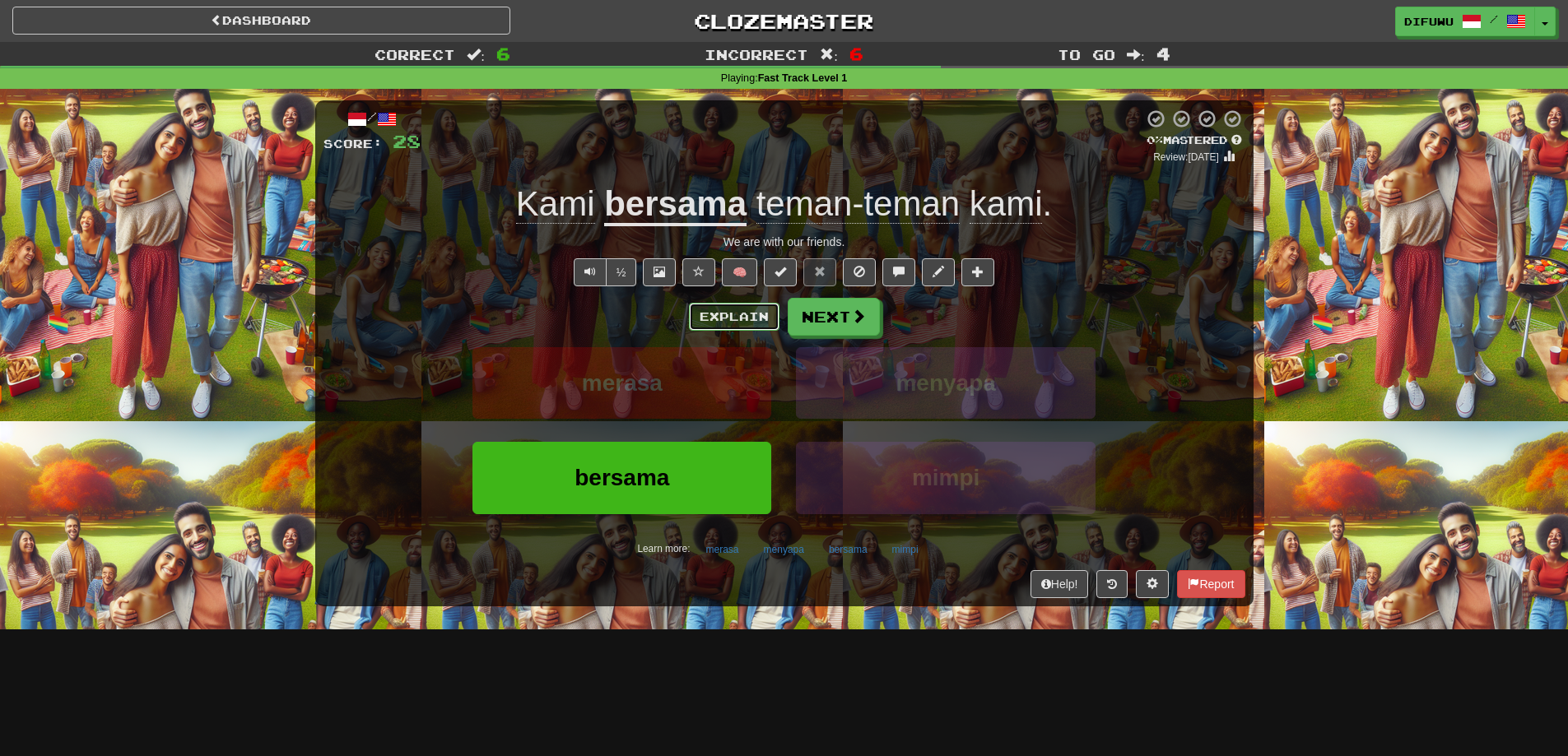
click at [734, 327] on button "Explain" at bounding box center [734, 317] width 91 height 28
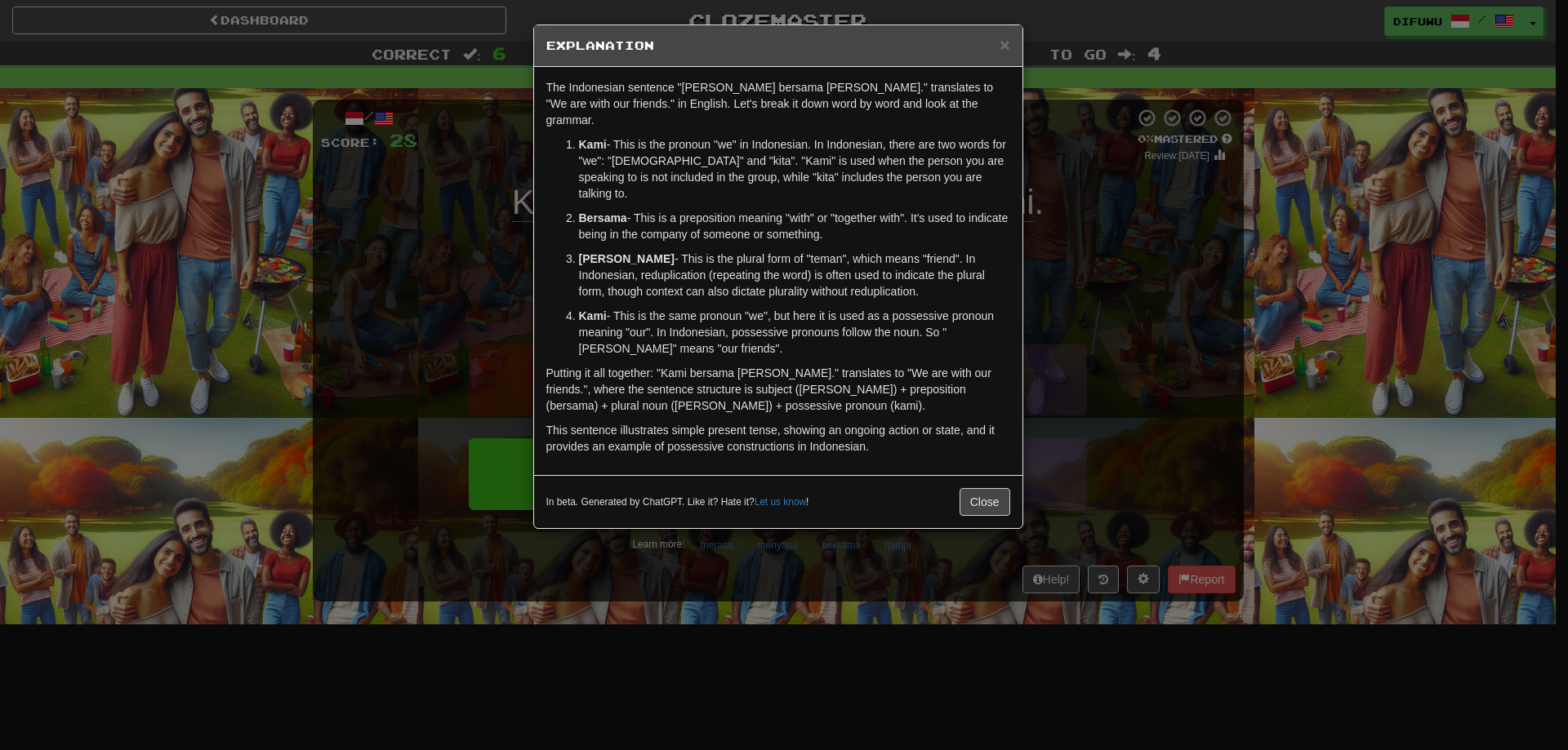
click at [1128, 344] on div "× Explanation The Indonesian sentence "Kami bersama [PERSON_NAME]." translates …" at bounding box center [784, 375] width 1568 height 750
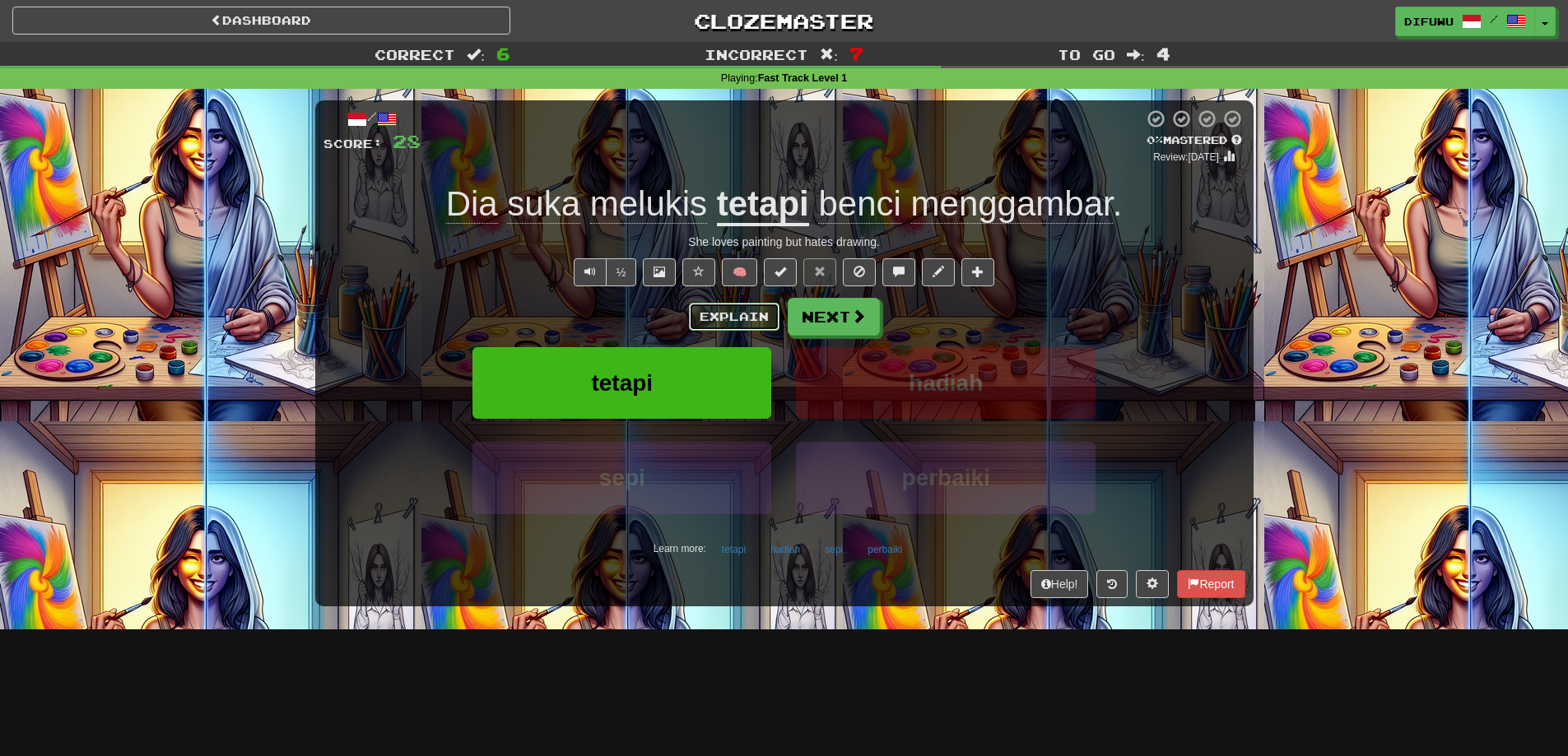
click at [706, 319] on button "Explain" at bounding box center [734, 317] width 91 height 28
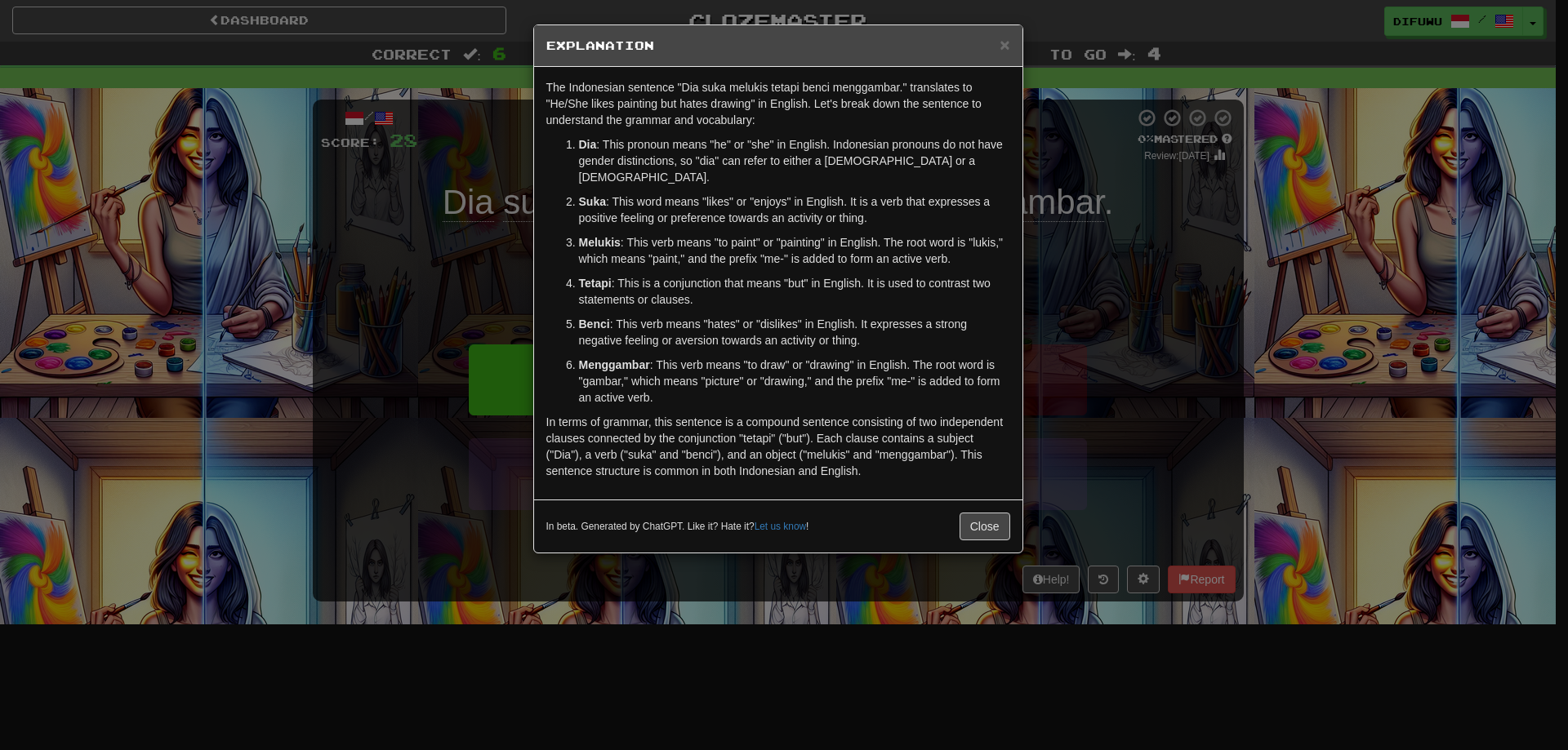
click at [1150, 422] on div "× Explanation The Indonesian sentence "Dia suka melukis tetapi benci menggambar…" at bounding box center [784, 375] width 1568 height 750
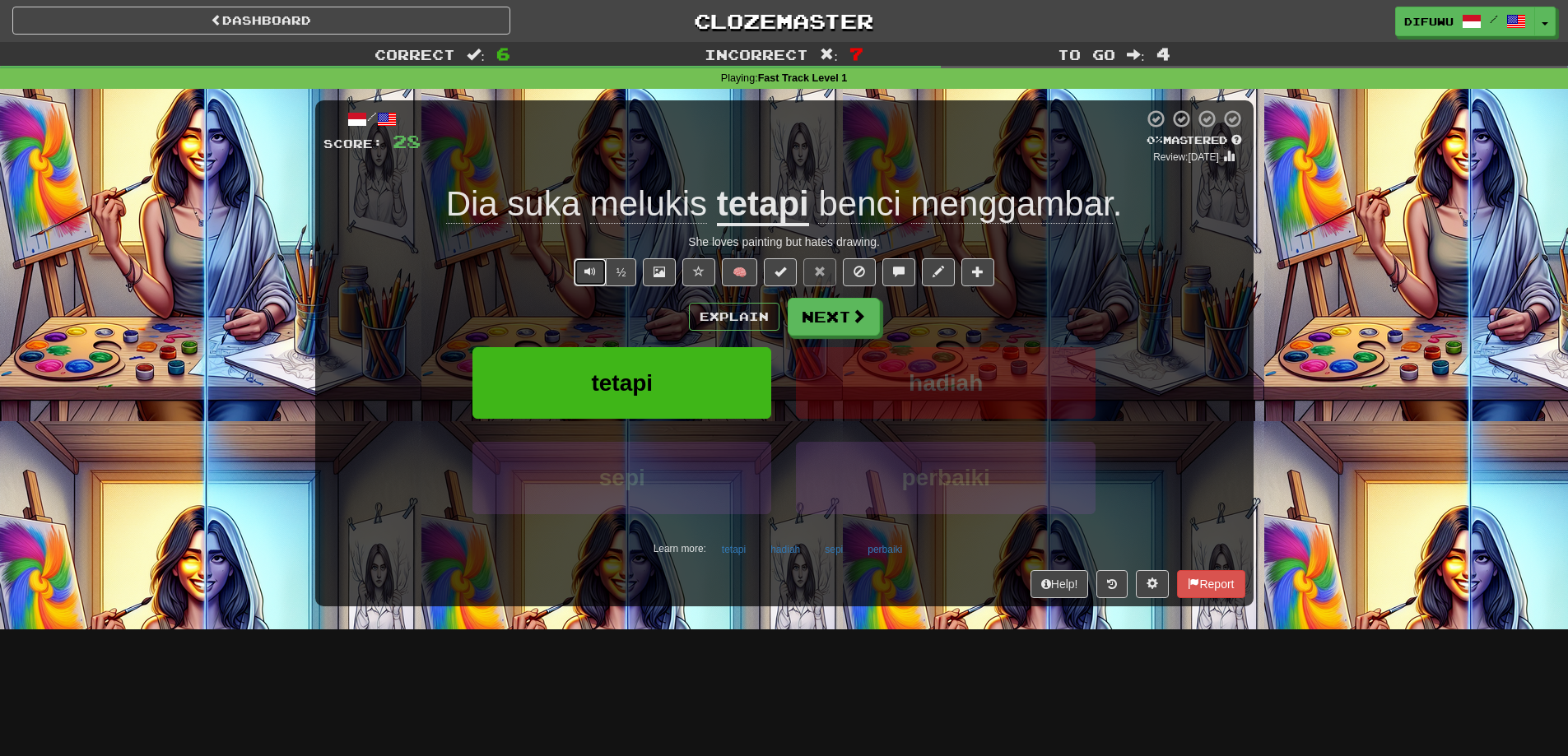
click at [589, 272] on span "Text-to-speech controls" at bounding box center [589, 272] width 12 height 12
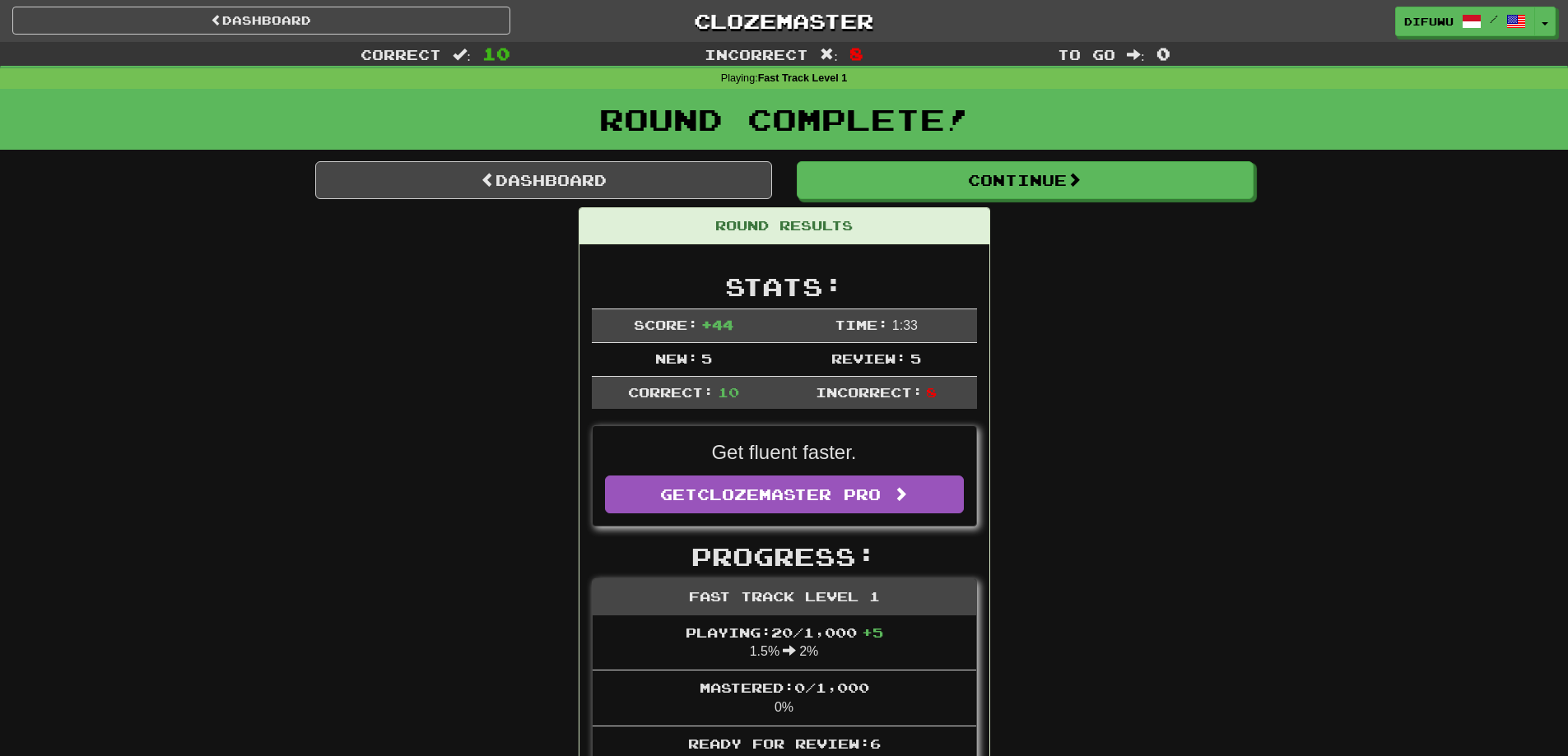
click at [1556, 21] on div "difuwu / Toggle Dropdown Dashboard Leaderboard Activity Feed Notifications Prof…" at bounding box center [1306, 20] width 523 height 29
click at [1552, 28] on button "Toggle Dropdown" at bounding box center [1546, 21] width 21 height 29
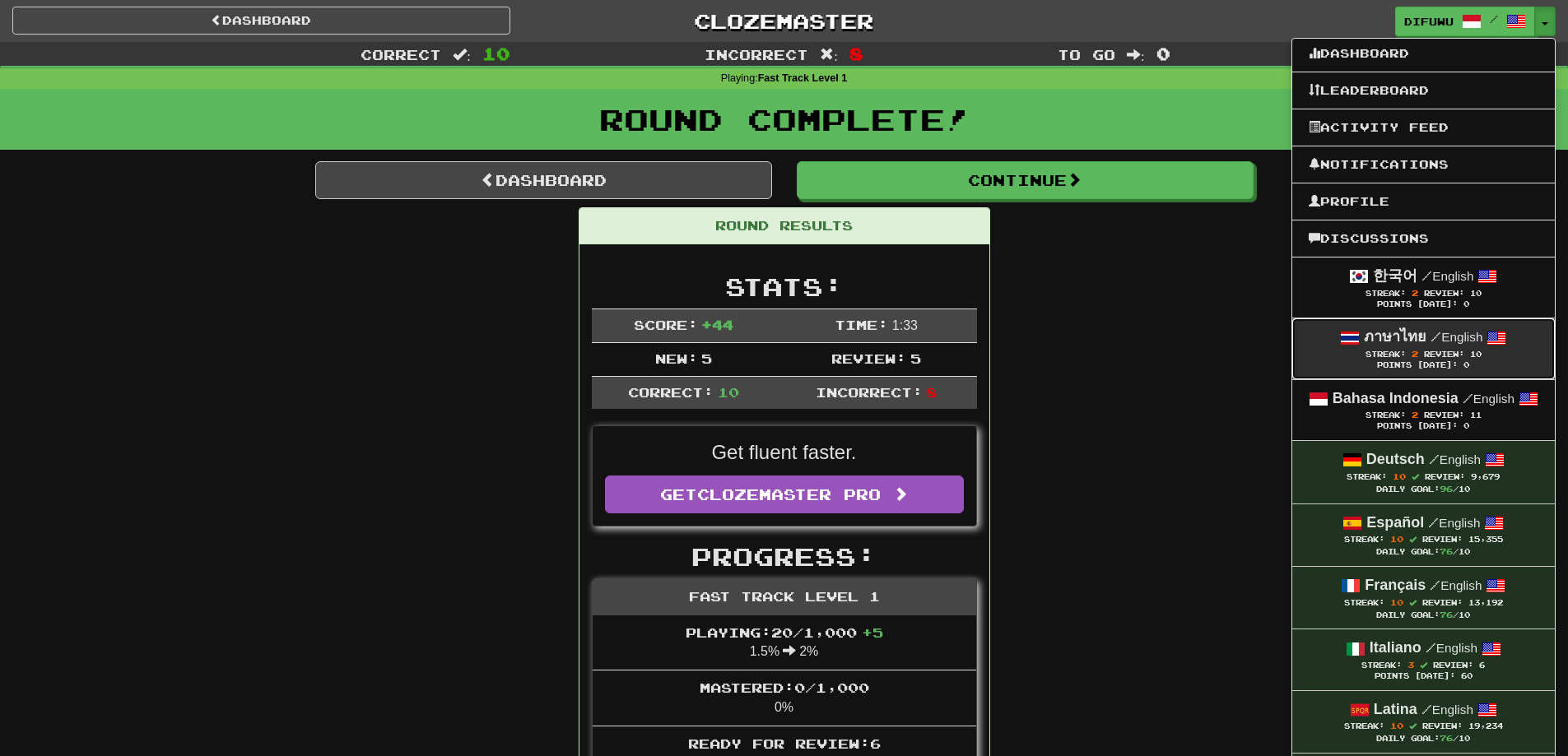
click at [1422, 360] on div "Points [DATE]: 0" at bounding box center [1423, 366] width 230 height 11
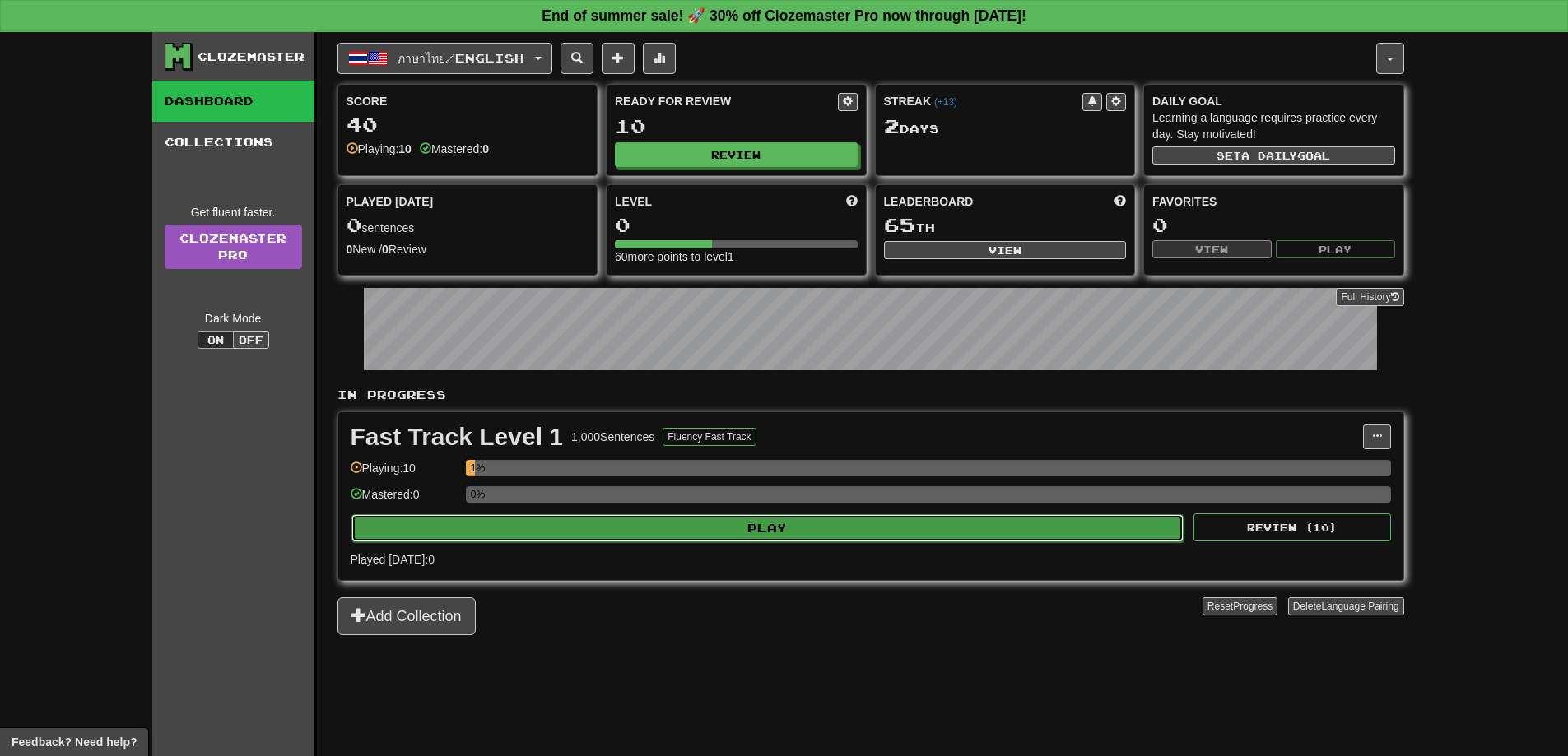
click at [1018, 531] on button "Play" at bounding box center [768, 529] width 832 height 28
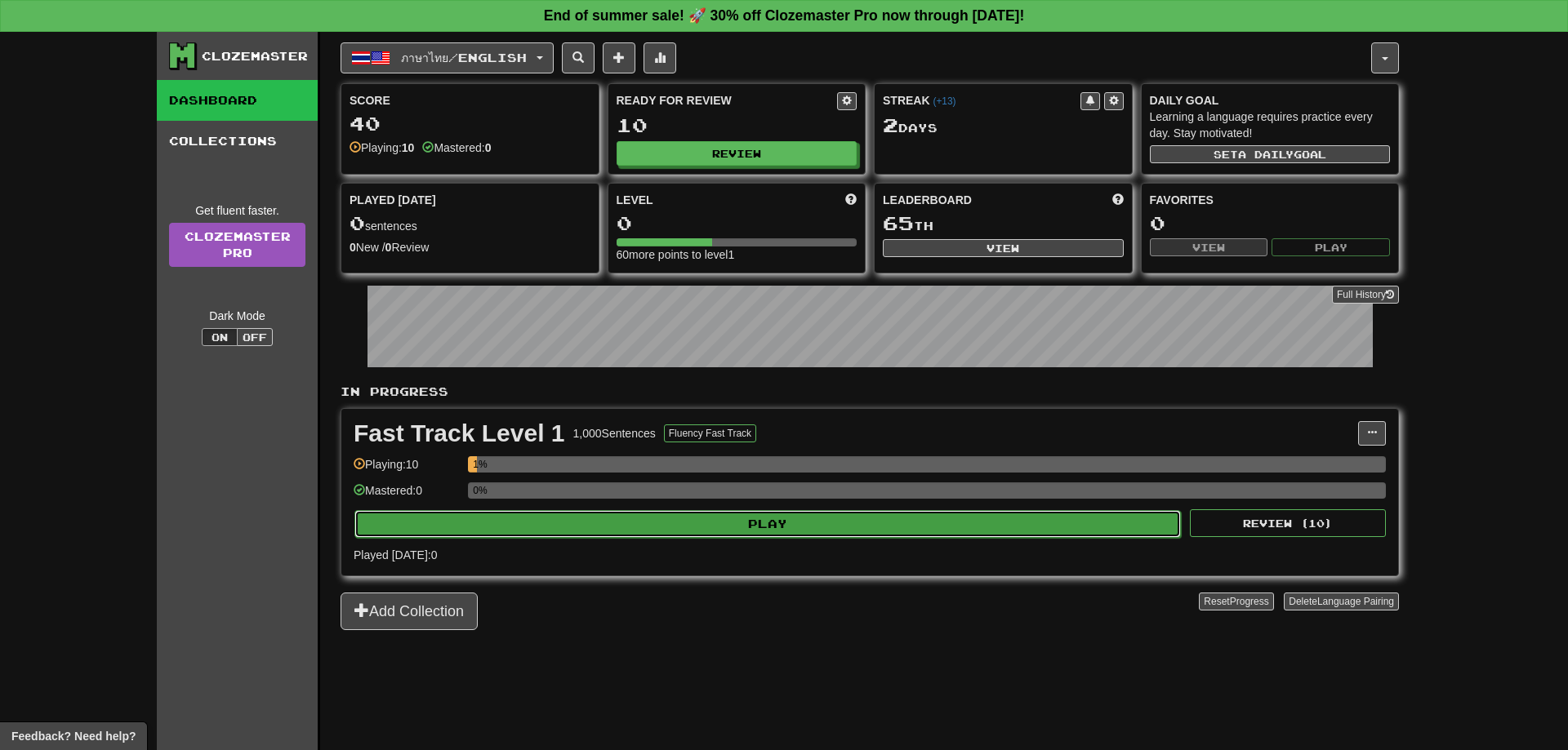
select select "**"
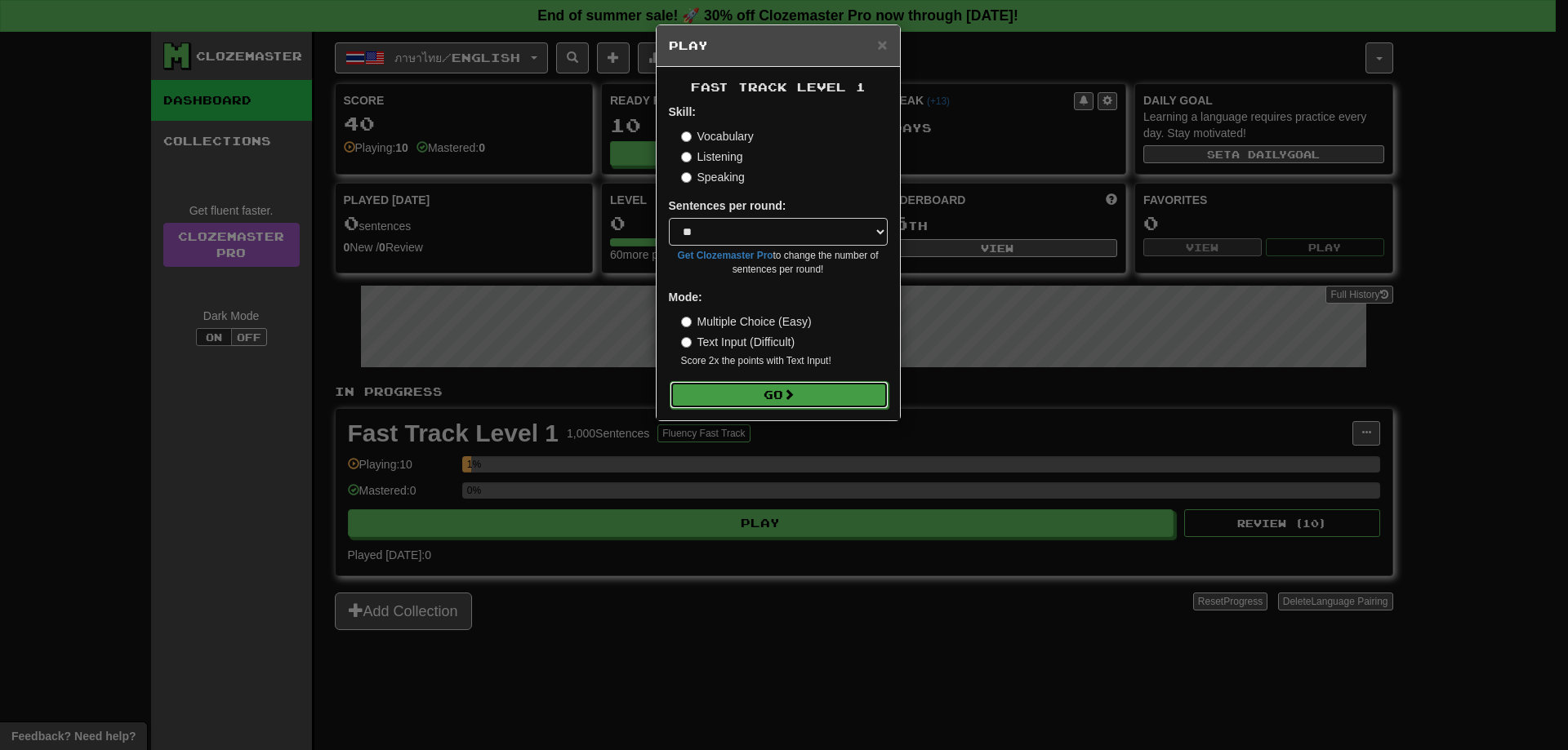
click at [779, 406] on button "Go" at bounding box center [778, 395] width 219 height 28
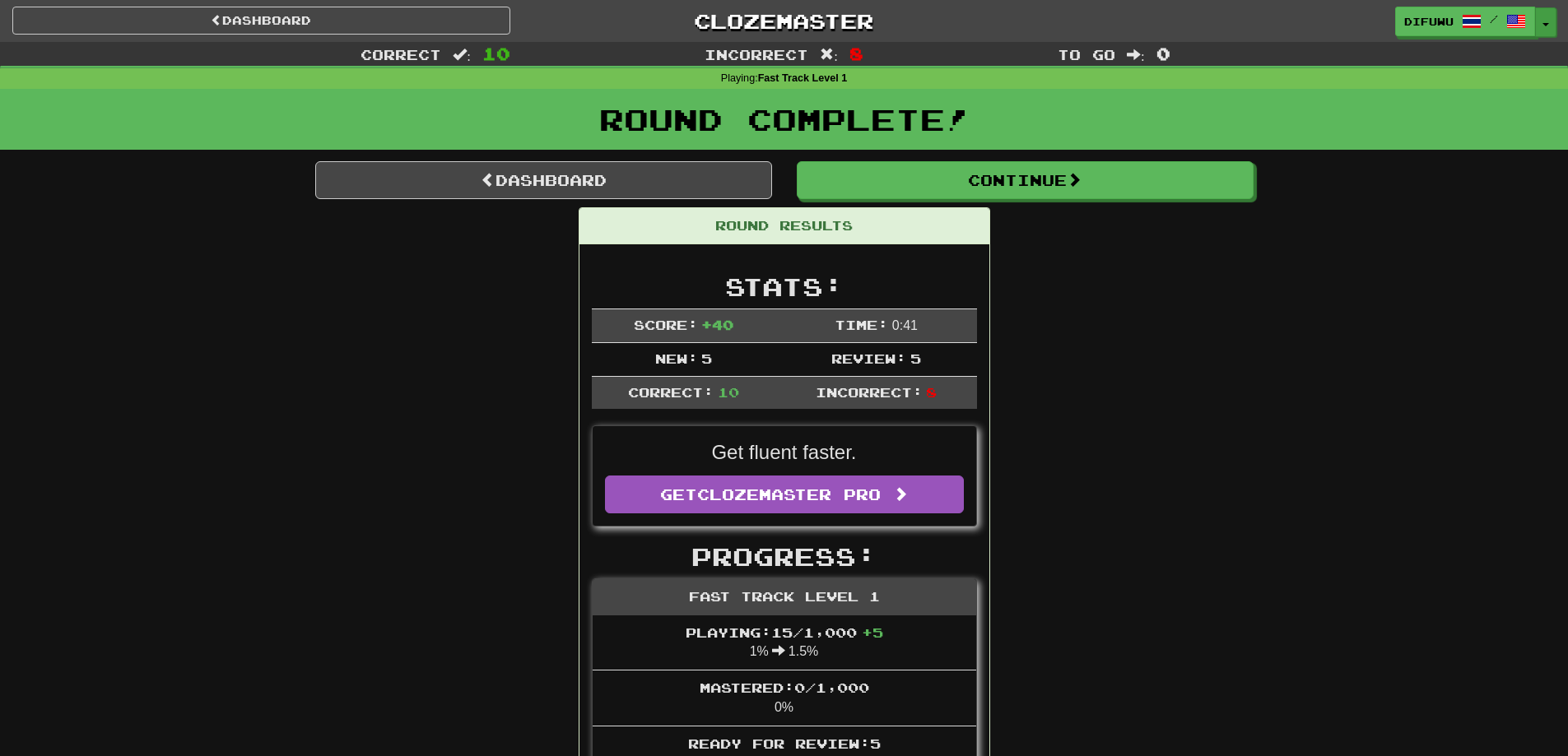
click at [1553, 28] on button "Toggle Dropdown" at bounding box center [1546, 21] width 21 height 29
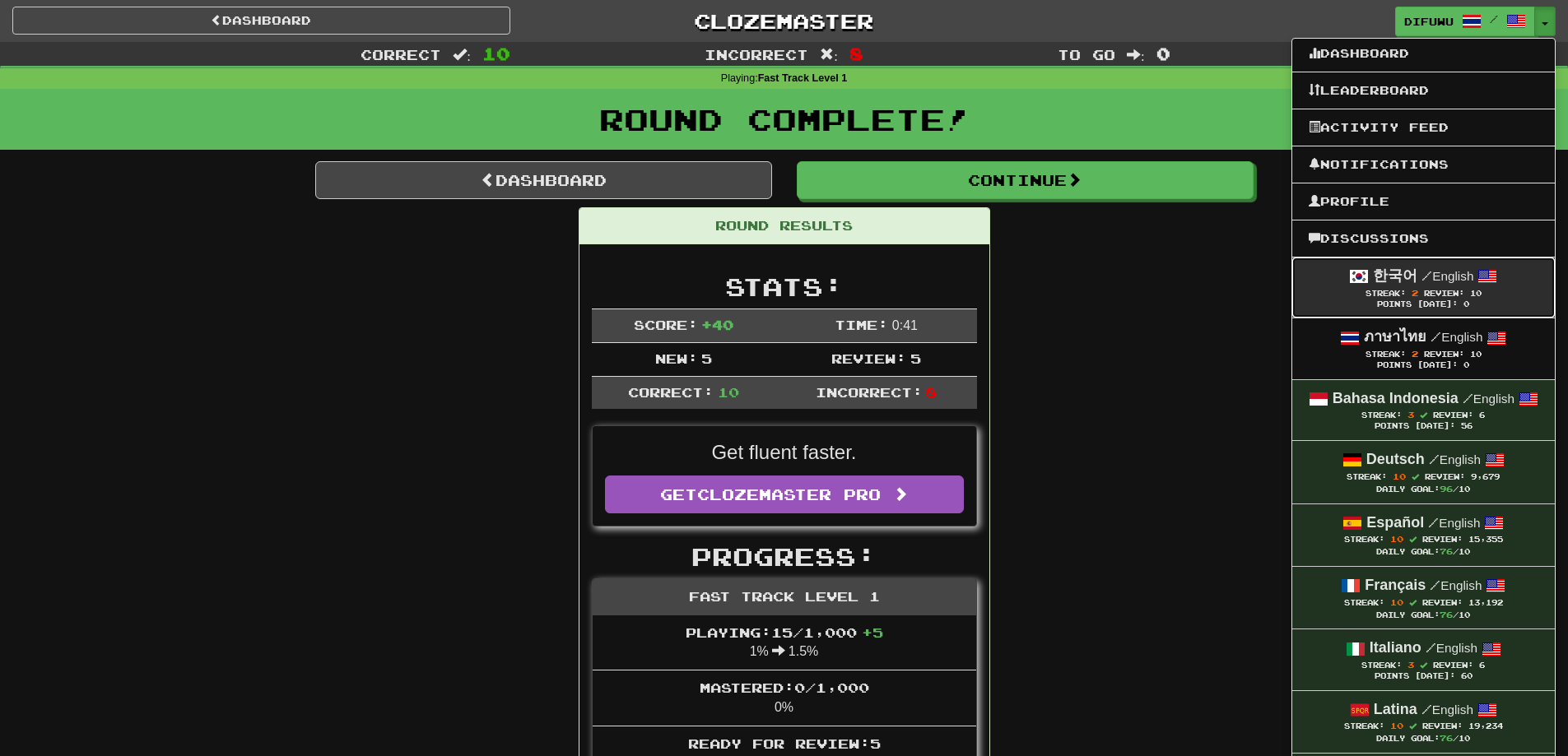
click at [1490, 289] on div "Streak: 2 Review: 10" at bounding box center [1423, 294] width 230 height 12
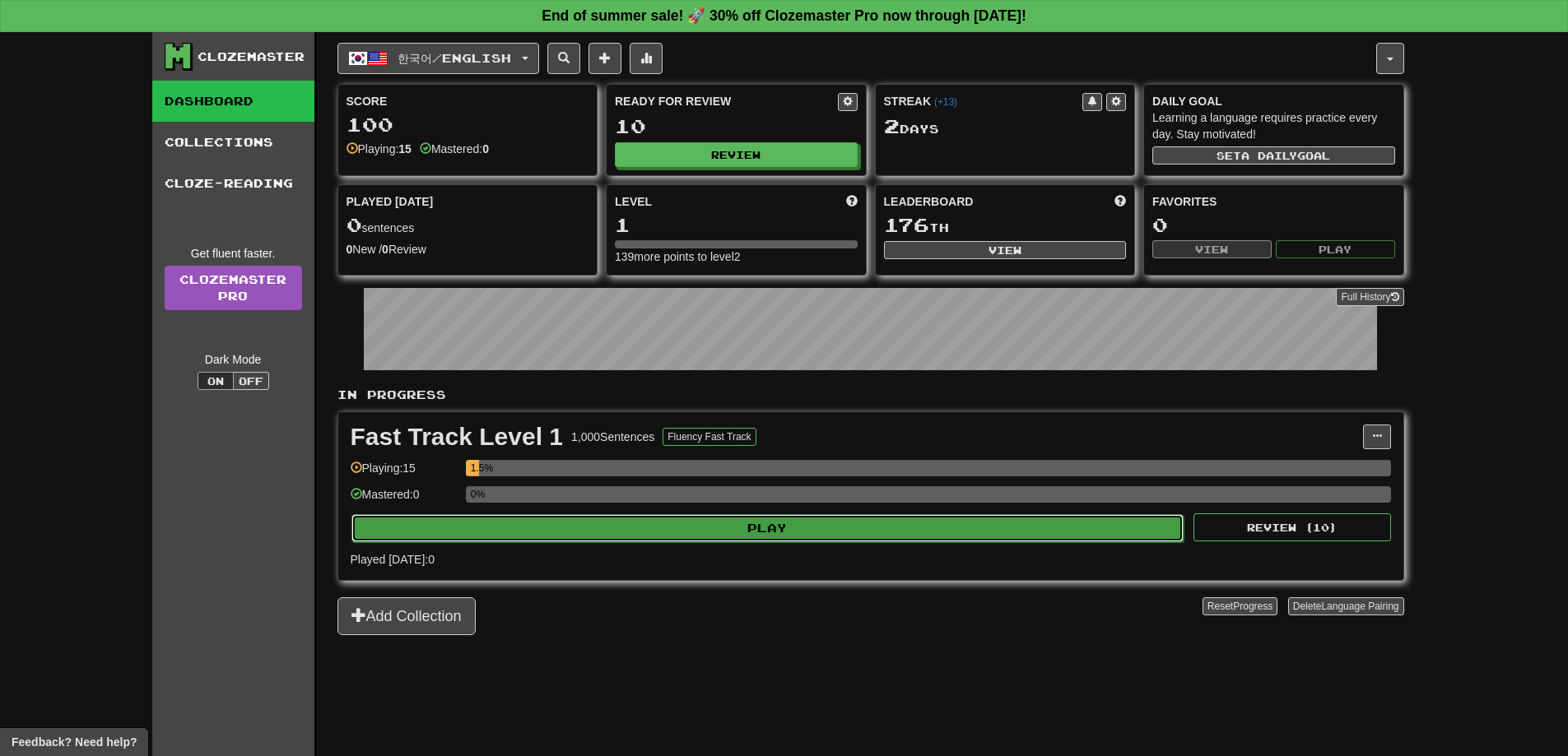
click at [1063, 530] on button "Play" at bounding box center [768, 529] width 832 height 28
select select "**"
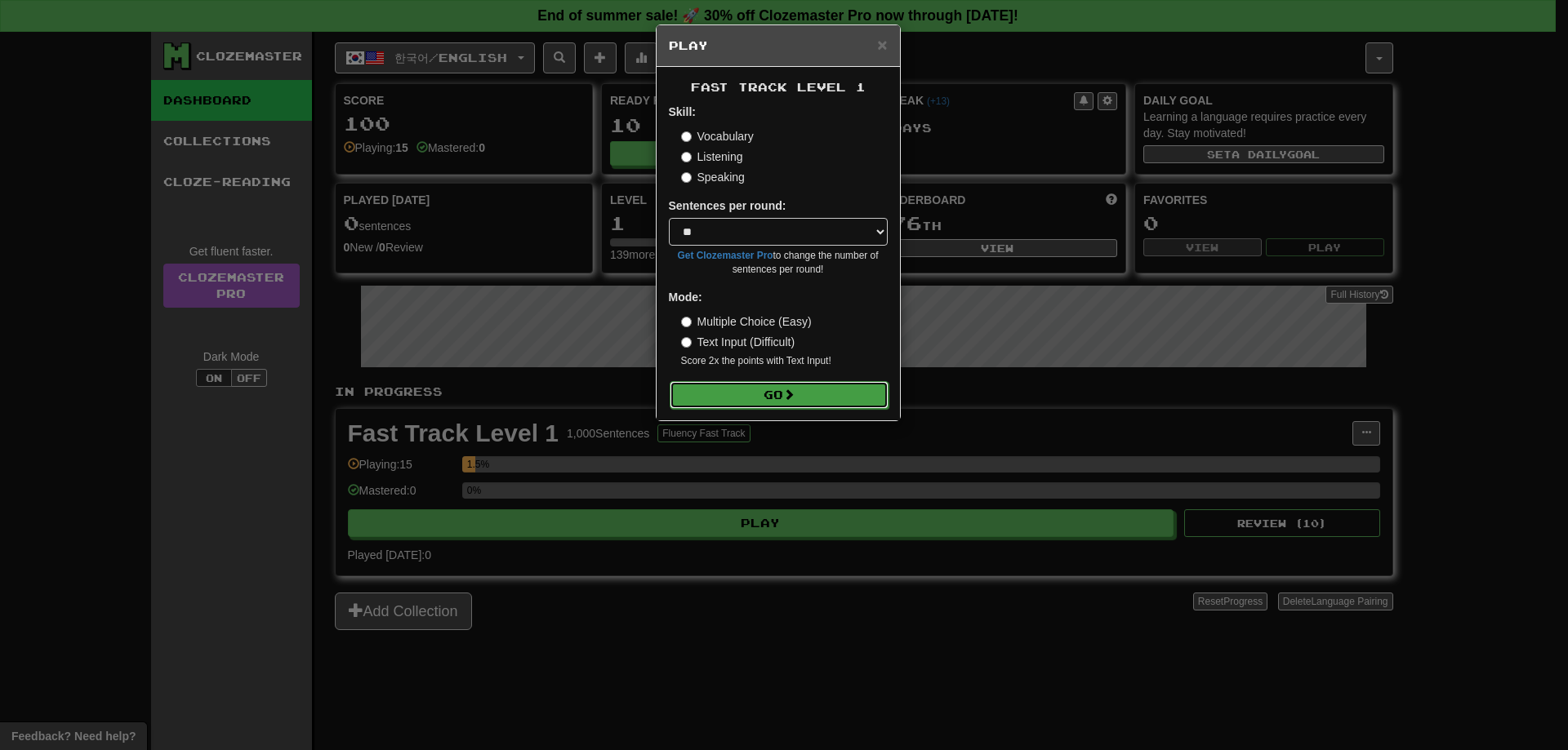
click at [788, 393] on span at bounding box center [788, 393] width 11 height 11
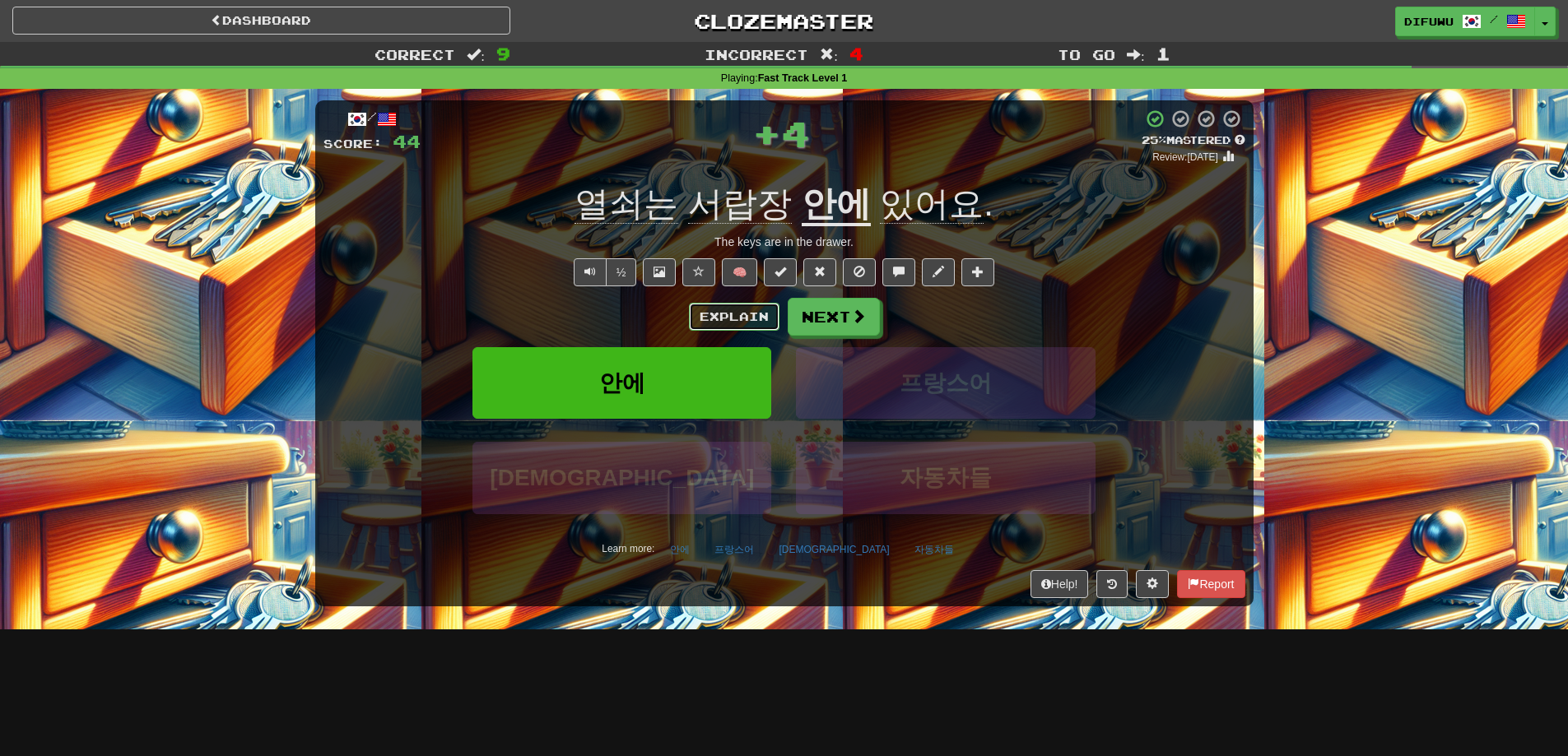
click at [746, 323] on button "Explain" at bounding box center [734, 317] width 91 height 28
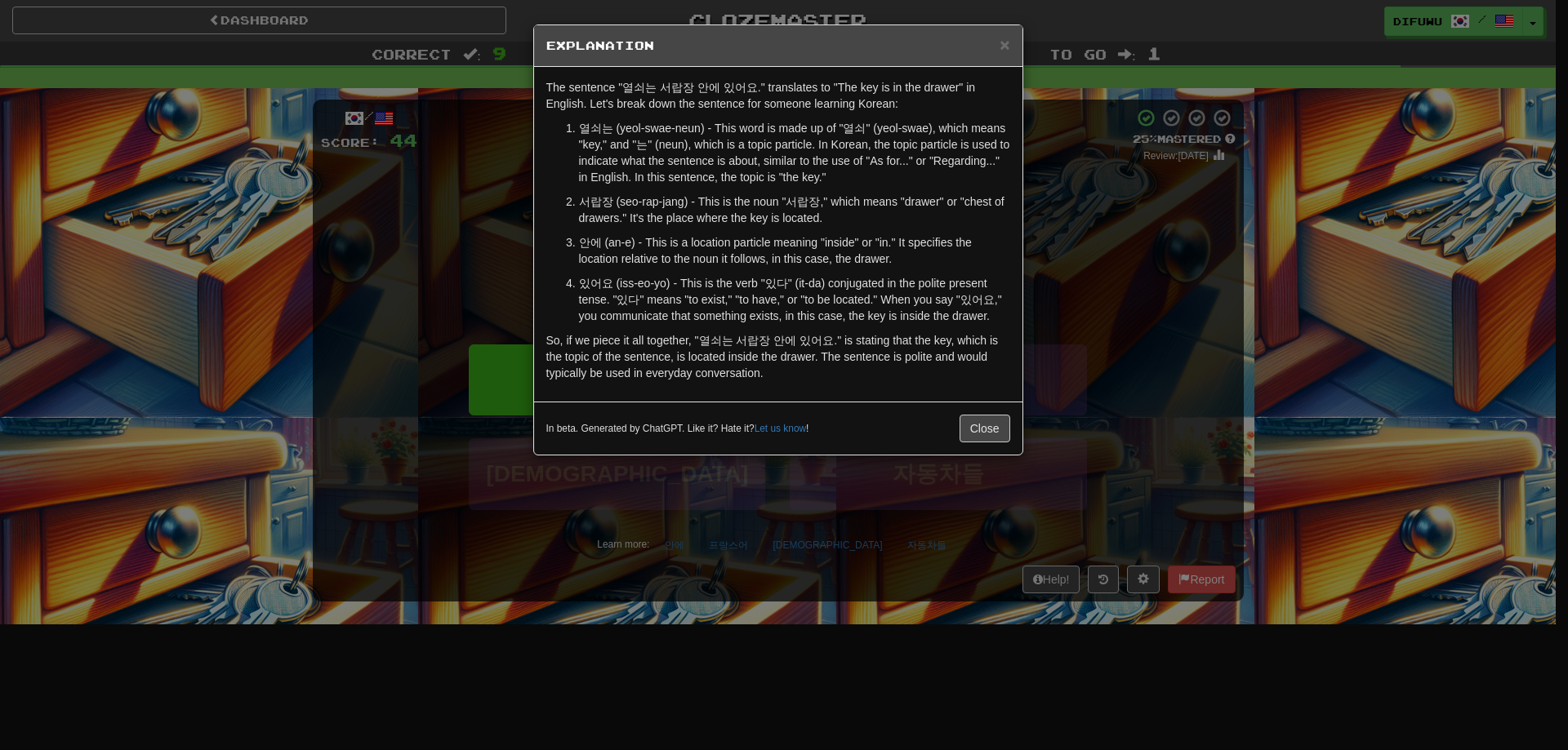
click at [1209, 482] on div "× Explanation The sentence "열쇠는 서랍장 안에 있어요." translates to "The key is in the d…" at bounding box center [784, 375] width 1568 height 750
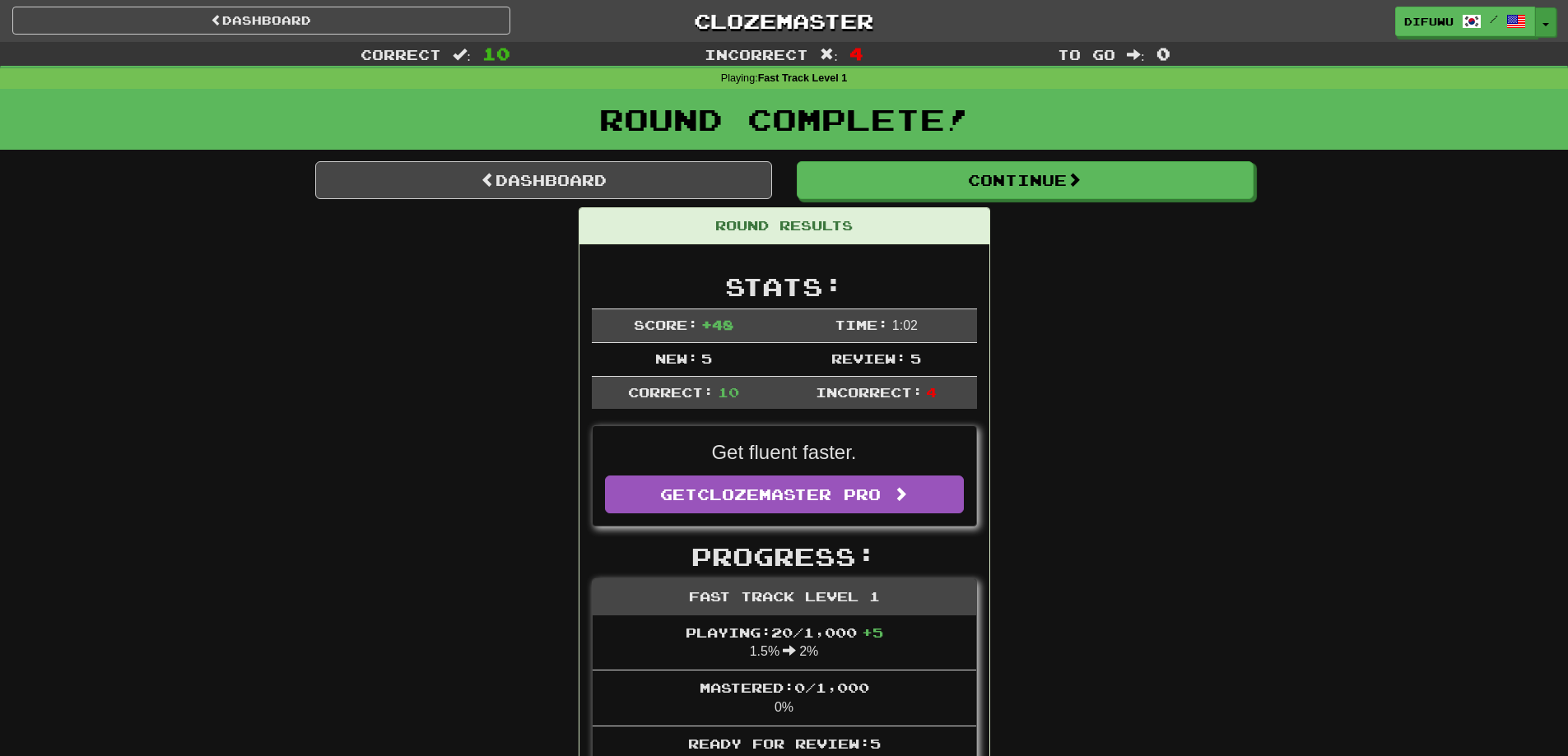
click at [1547, 11] on button "Toggle Dropdown" at bounding box center [1546, 21] width 21 height 29
